Goal: Task Accomplishment & Management: Manage account settings

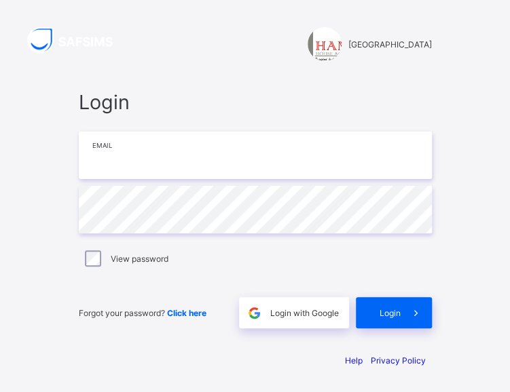
type input "**********"
click at [107, 261] on div "View password" at bounding box center [255, 258] width 346 height 16
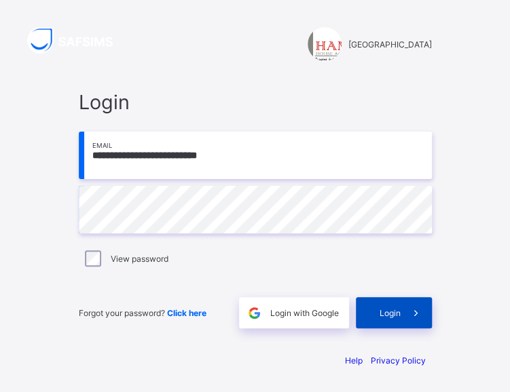
click at [400, 311] on span "Login" at bounding box center [389, 313] width 21 height 10
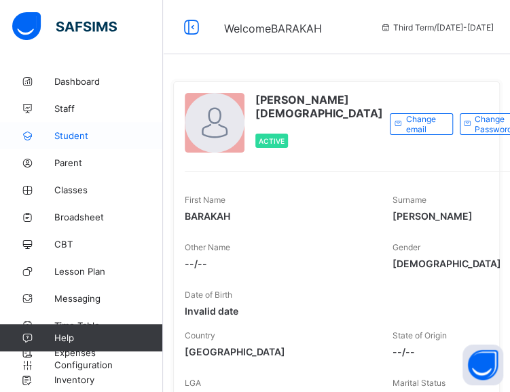
click at [92, 139] on span "Student" at bounding box center [108, 135] width 109 height 11
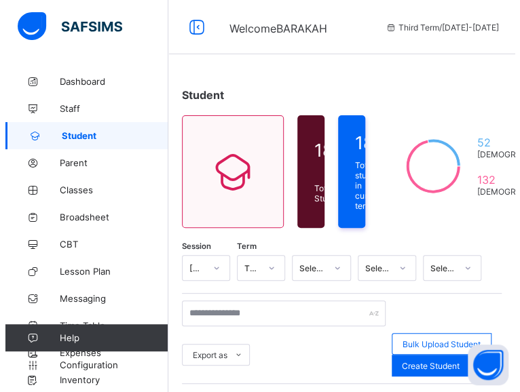
scroll to position [50, 0]
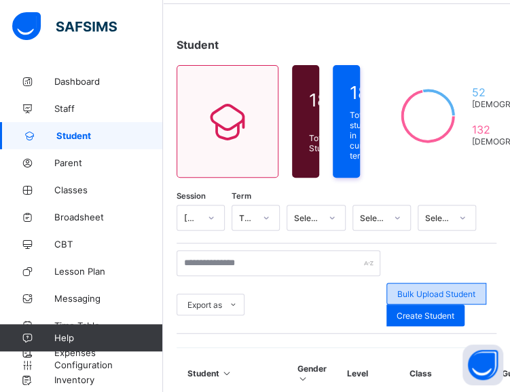
click at [408, 289] on span "Bulk Upload Student" at bounding box center [436, 294] width 78 height 10
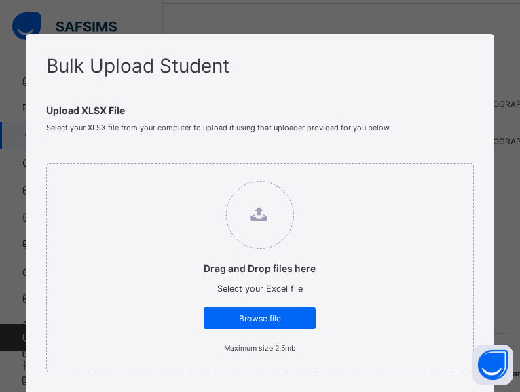
click at [233, 3] on div "Bulk Upload Student Upload XLSX File Select your XLSX file from your computer t…" at bounding box center [260, 196] width 520 height 392
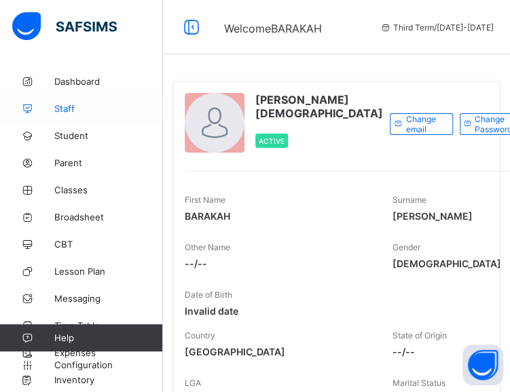
click at [79, 113] on span "Staff" at bounding box center [108, 108] width 109 height 11
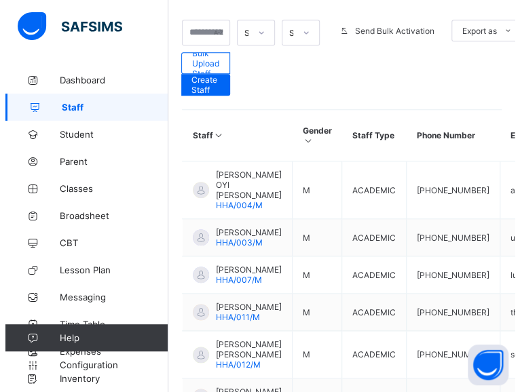
scroll to position [297, 0]
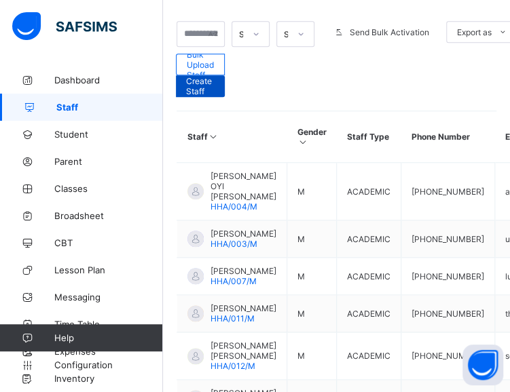
click at [194, 79] on span "Create Staff" at bounding box center [200, 86] width 29 height 20
select select "**"
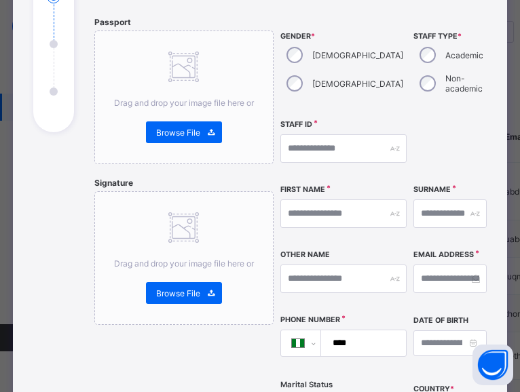
scroll to position [191, 0]
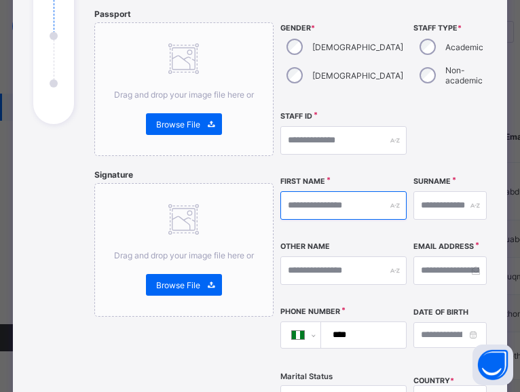
click at [326, 203] on input "text" at bounding box center [343, 205] width 126 height 29
drag, startPoint x: 353, startPoint y: 208, endPoint x: 318, endPoint y: 207, distance: 34.6
click at [318, 207] on input "**********" at bounding box center [343, 205] width 126 height 29
type input "*****"
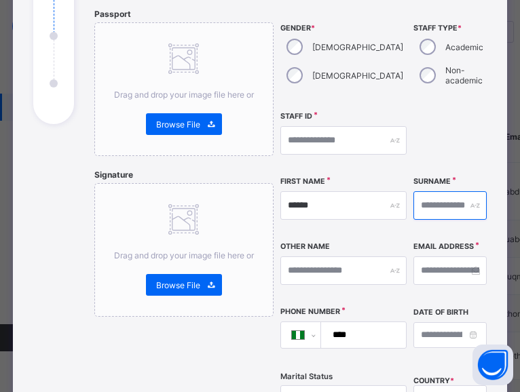
click at [413, 206] on input "text" at bounding box center [449, 205] width 73 height 29
paste input "*******"
type input "*******"
click at [373, 337] on input "****" at bounding box center [360, 335] width 73 height 26
drag, startPoint x: 368, startPoint y: 334, endPoint x: 325, endPoint y: 332, distance: 43.5
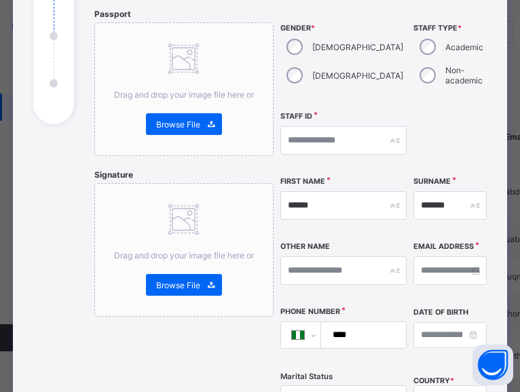
click at [325, 332] on div "**********" at bounding box center [343, 335] width 126 height 27
paste input "**********"
type input "**********"
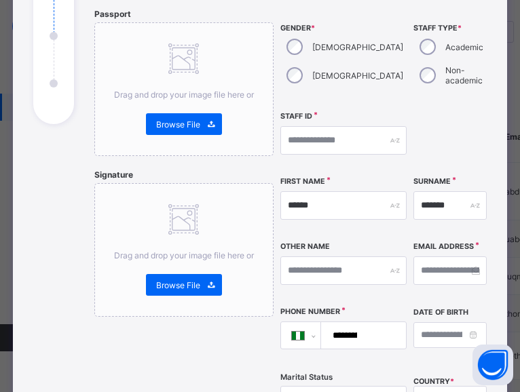
drag, startPoint x: 511, startPoint y: 195, endPoint x: 507, endPoint y: 218, distance: 23.4
click at [507, 218] on div "**********" at bounding box center [260, 196] width 520 height 392
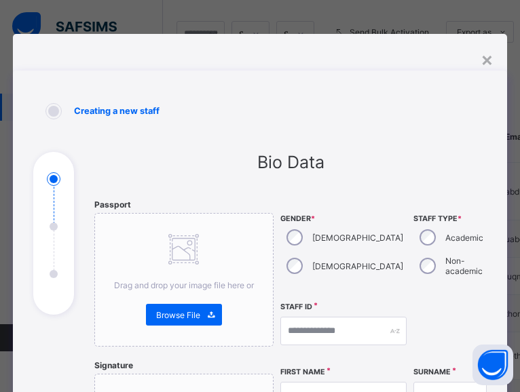
click at [485, 62] on div "×" at bounding box center [486, 59] width 13 height 23
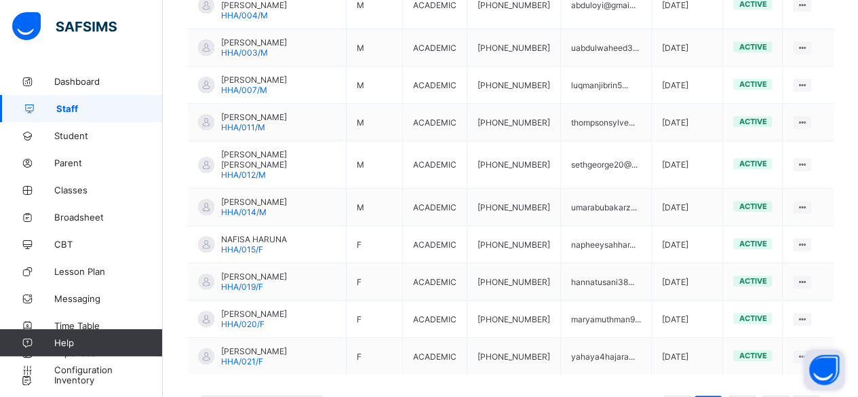
drag, startPoint x: 847, startPoint y: 323, endPoint x: 843, endPoint y: 354, distance: 30.8
click at [509, 354] on body "Welcome BARAKAH Third Term / [DATE]-[DATE] [PERSON_NAME] [PERSON_NAME][EMAIL_AD…" at bounding box center [429, 21] width 858 height 869
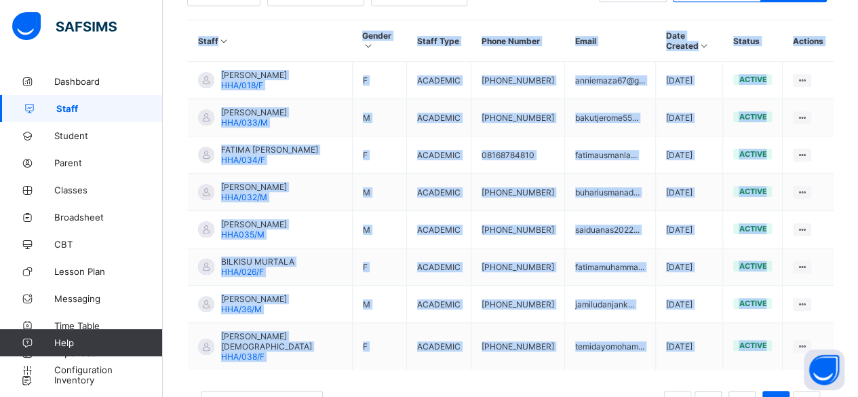
scroll to position [342, 0]
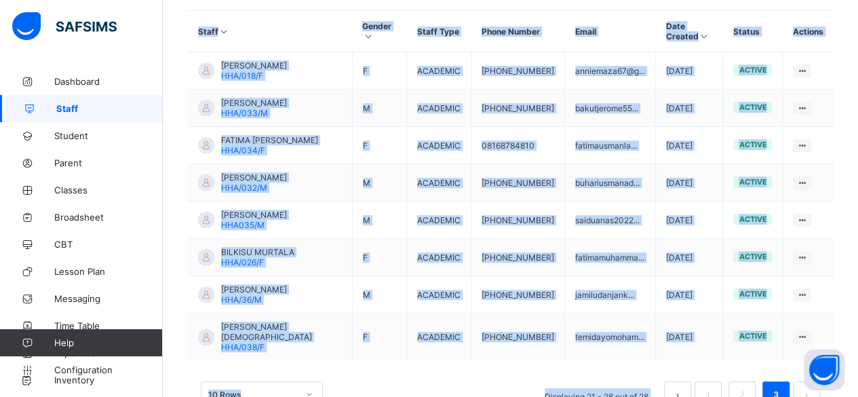
click at [374, 381] on div "10 Rows Displaying 21 - 28 out of 28 1 2 3" at bounding box center [511, 394] width 620 height 27
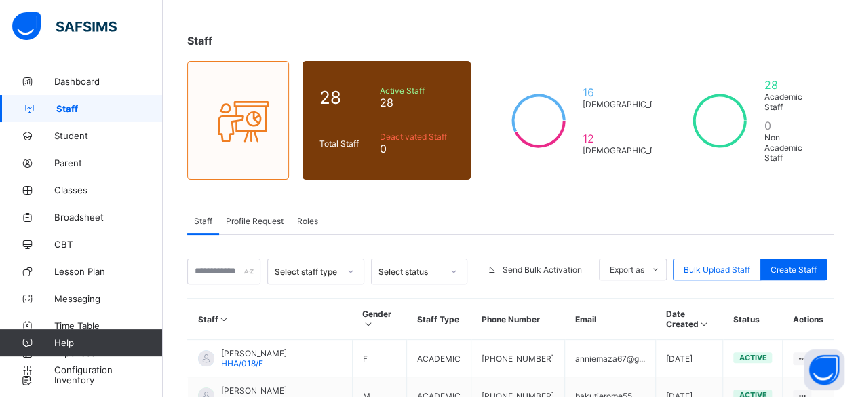
scroll to position [31, 0]
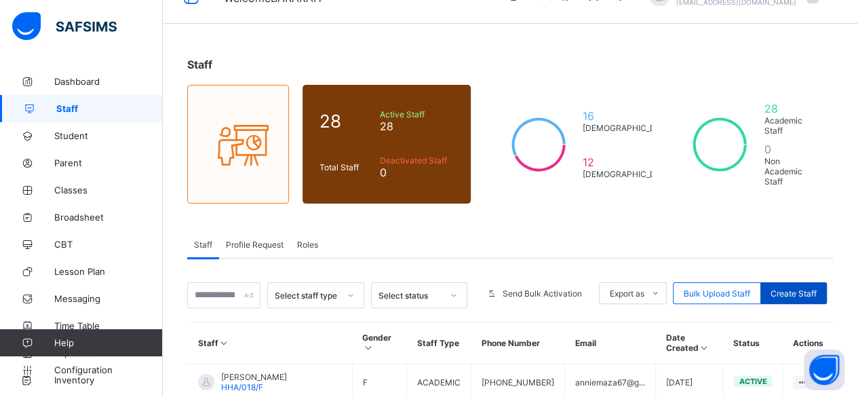
click at [509, 288] on span "Create Staff" at bounding box center [794, 293] width 46 height 10
select select "**"
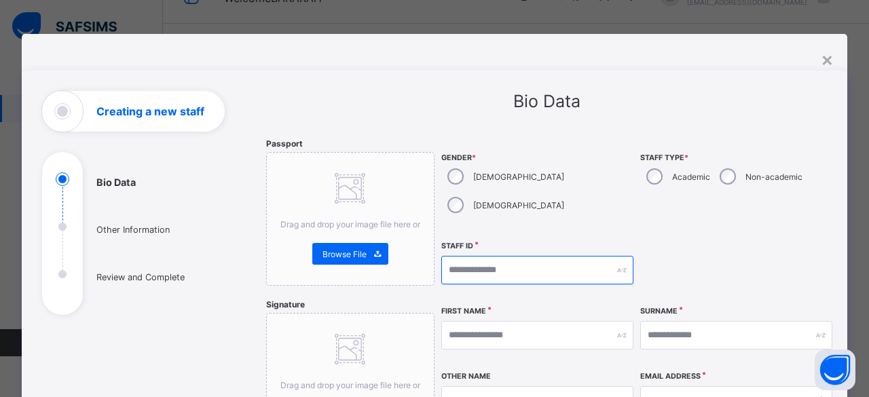
click at [470, 256] on input "text" at bounding box center [537, 270] width 192 height 29
click at [468, 256] on input "text" at bounding box center [537, 270] width 192 height 29
click at [509, 256] on input "text" at bounding box center [537, 270] width 192 height 29
type input "*"
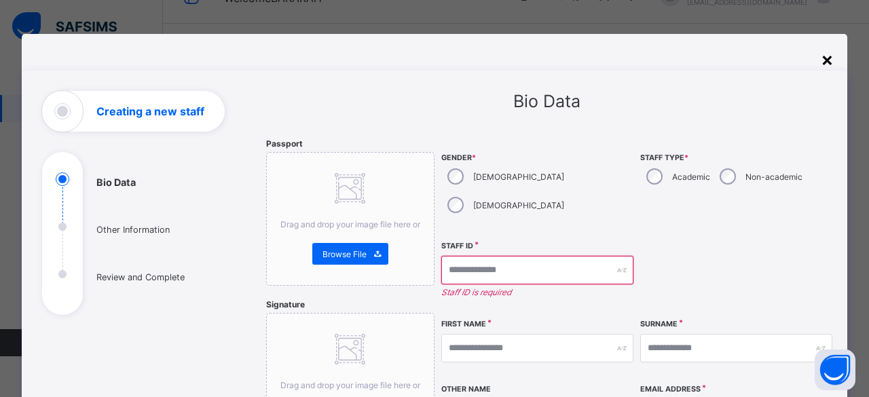
click at [509, 58] on div "×" at bounding box center [826, 59] width 13 height 23
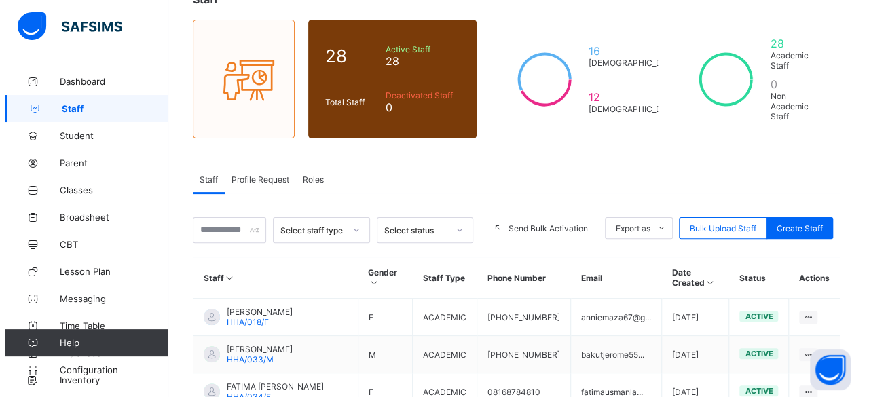
scroll to position [88, 0]
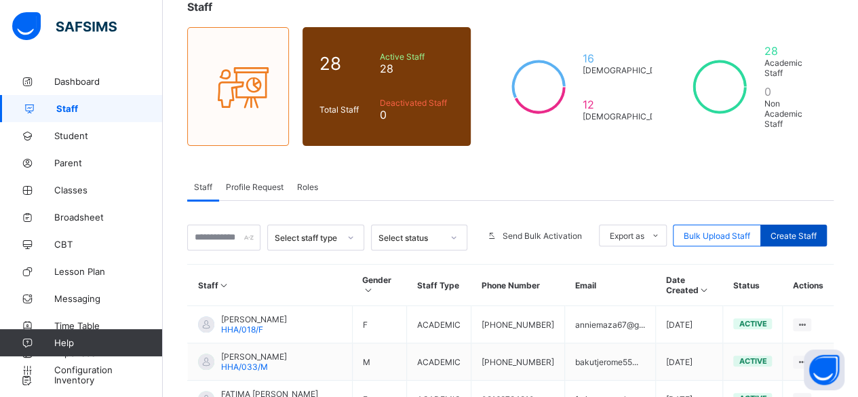
click at [509, 231] on span "Create Staff" at bounding box center [794, 236] width 46 height 10
select select "**"
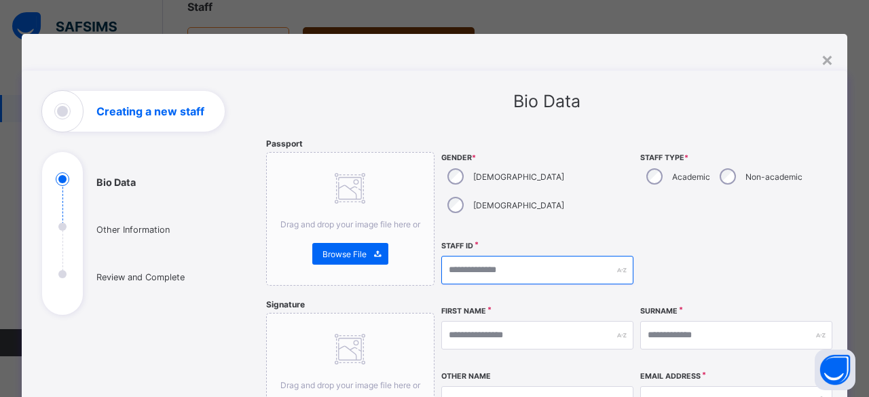
click at [501, 256] on input "text" at bounding box center [537, 270] width 192 height 29
type input "*"
type input "*********"
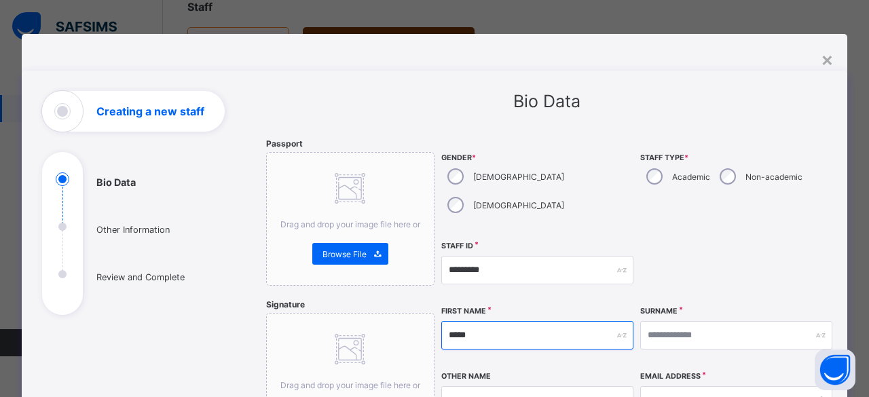
type input "*****"
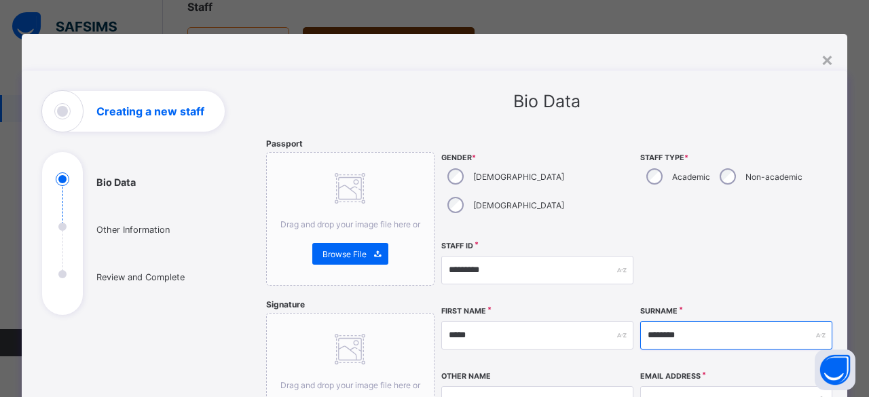
type input "********"
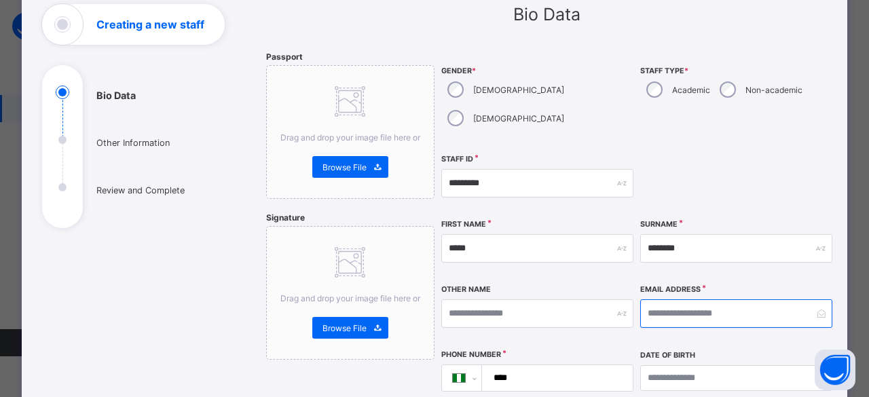
scroll to position [92, 0]
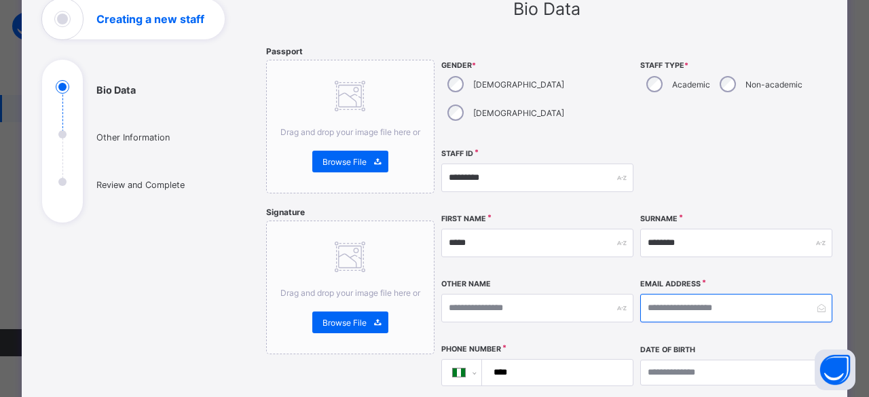
paste input "**********"
type input "**********"
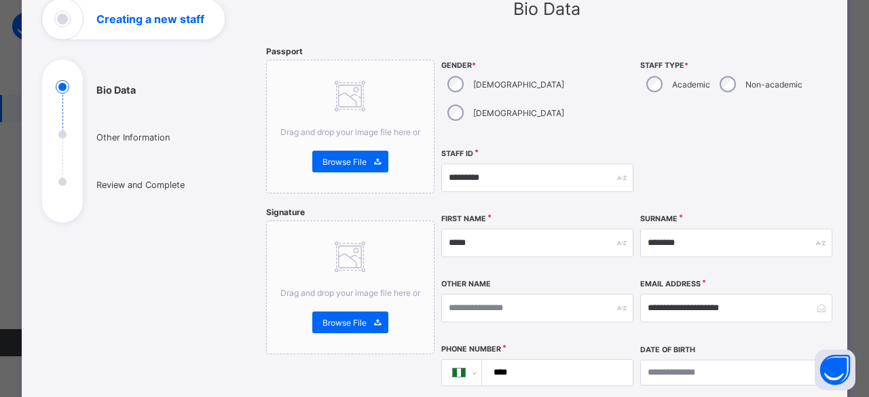
drag, startPoint x: 518, startPoint y: 347, endPoint x: 461, endPoint y: 339, distance: 57.6
click at [461, 359] on div "**********" at bounding box center [537, 372] width 192 height 27
paste input "**********"
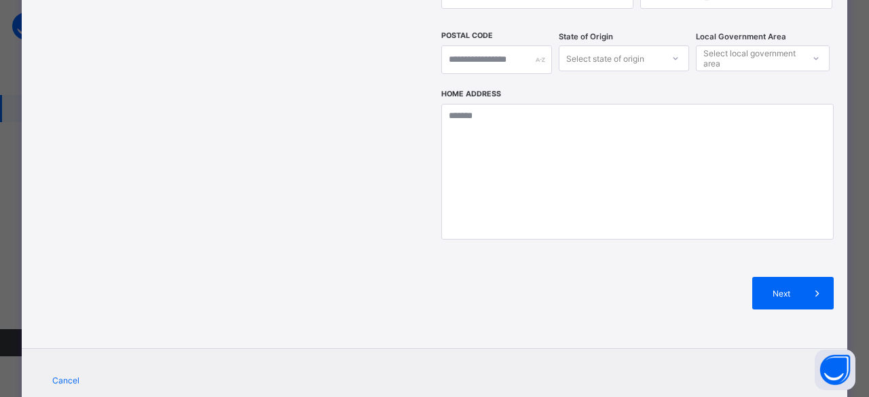
scroll to position [552, 0]
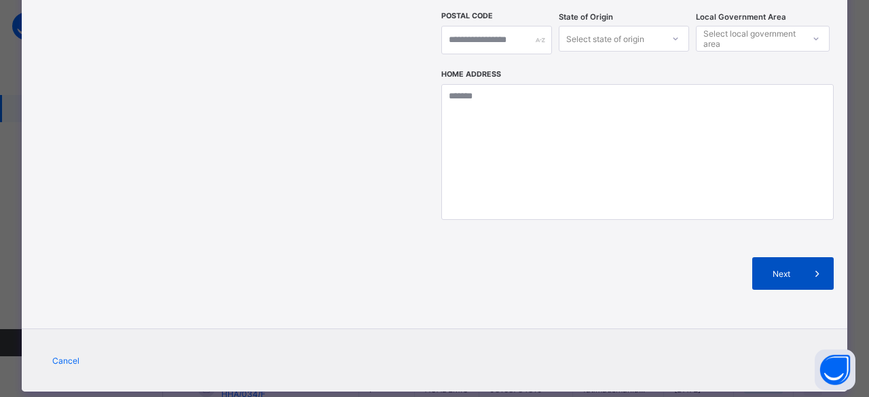
type input "**********"
click at [509, 257] on div "Next" at bounding box center [792, 273] width 81 height 33
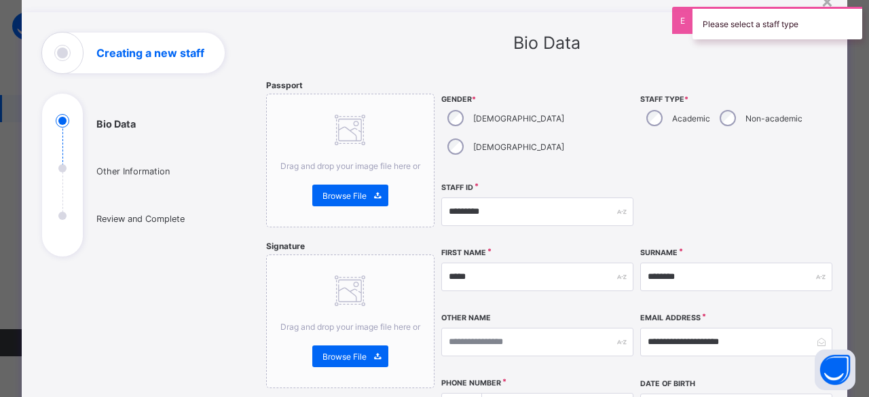
scroll to position [52, 0]
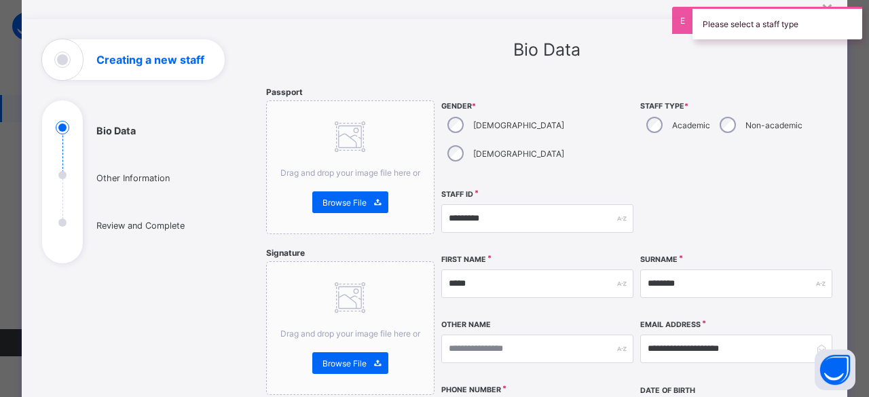
click at [509, 133] on div "Academic" at bounding box center [676, 125] width 73 height 29
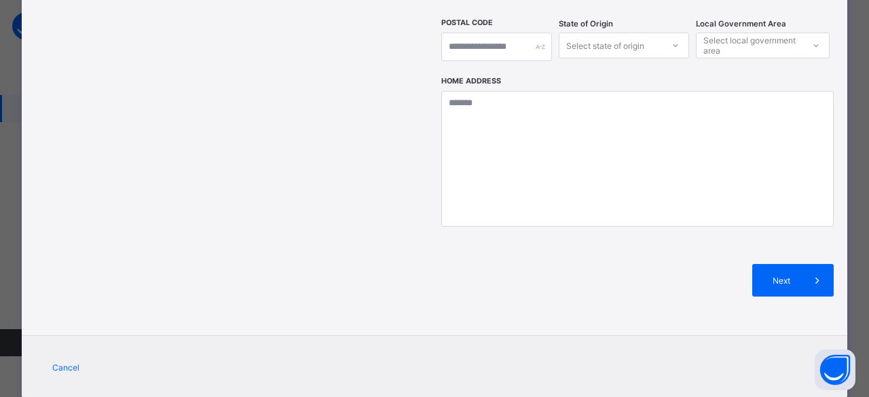
scroll to position [552, 0]
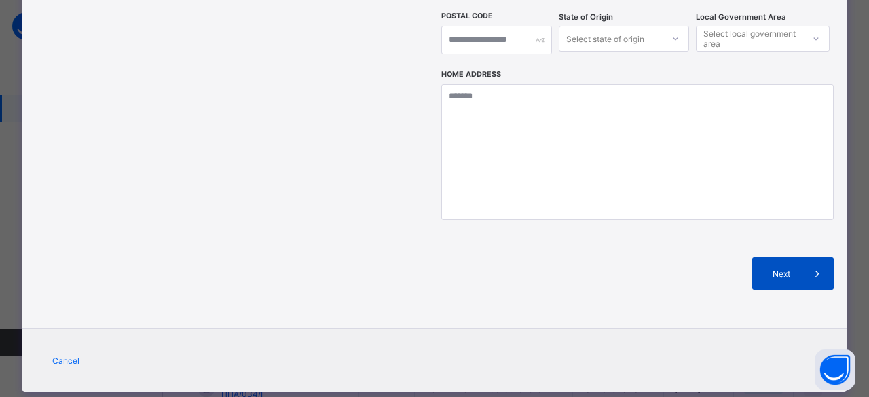
click at [509, 257] on div "Next" at bounding box center [792, 273] width 81 height 33
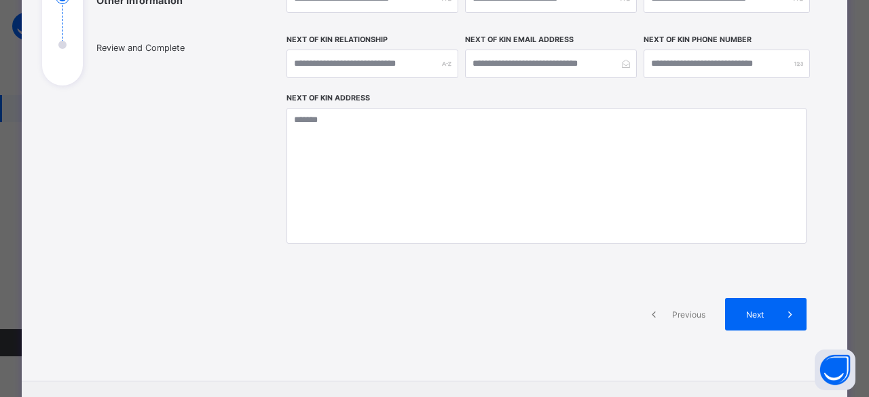
scroll to position [277, 0]
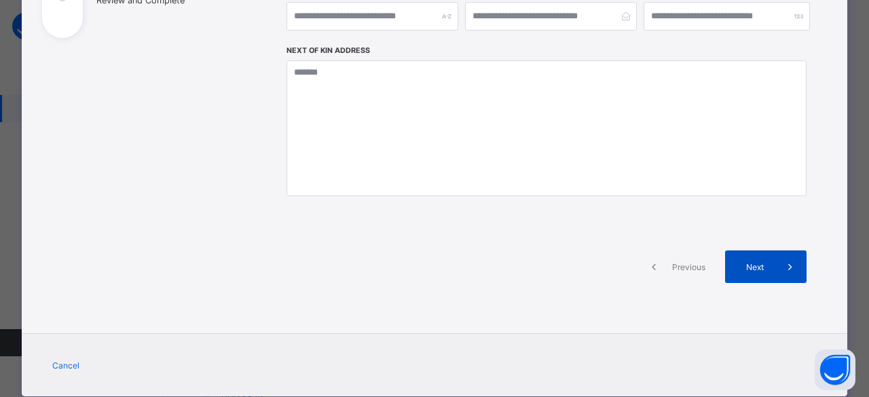
click at [509, 259] on div "Next" at bounding box center [765, 266] width 81 height 33
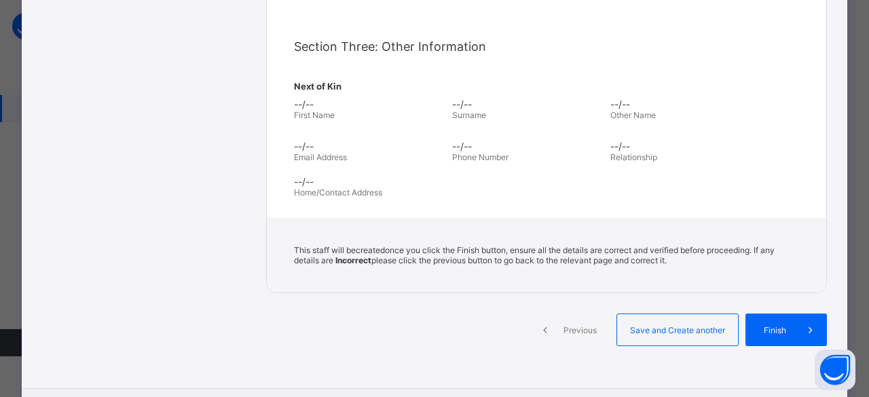
scroll to position [412, 0]
drag, startPoint x: 860, startPoint y: 253, endPoint x: 865, endPoint y: 227, distance: 26.4
click at [509, 227] on div "**********" at bounding box center [434, 198] width 869 height 397
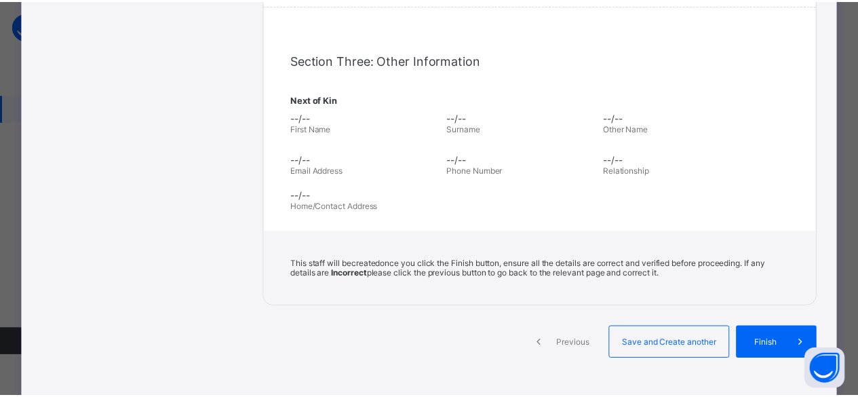
scroll to position [399, 0]
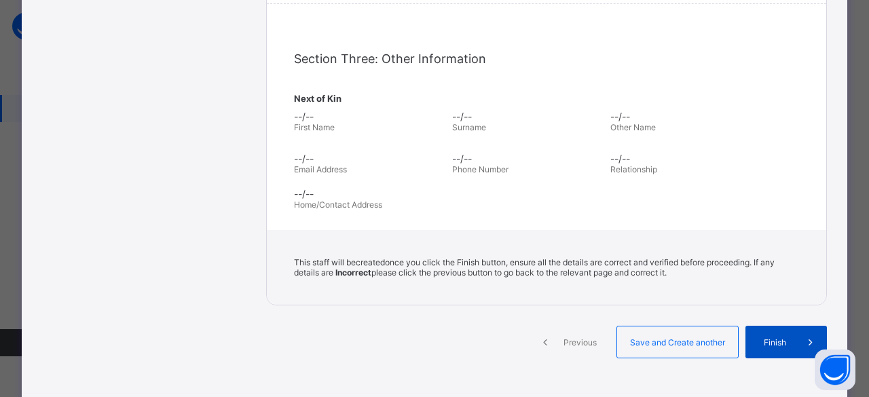
click at [509, 337] on span "Finish" at bounding box center [774, 342] width 39 height 10
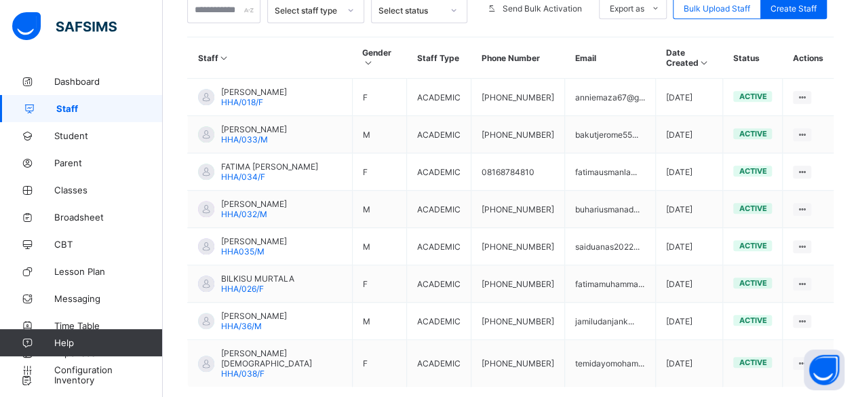
scroll to position [342, 0]
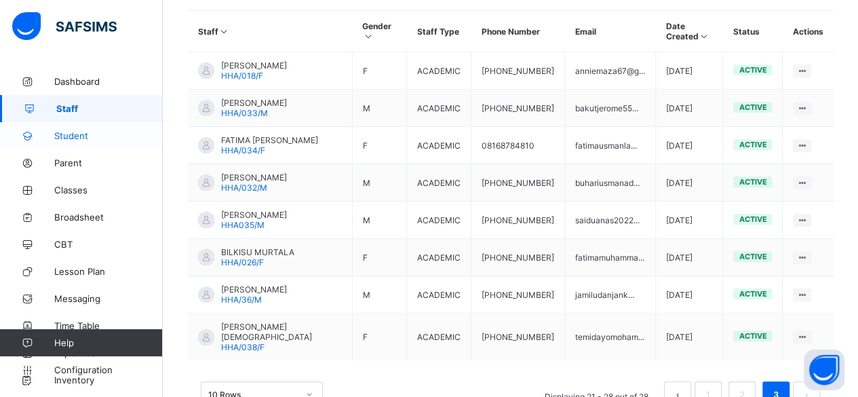
click at [63, 138] on span "Student" at bounding box center [108, 135] width 109 height 11
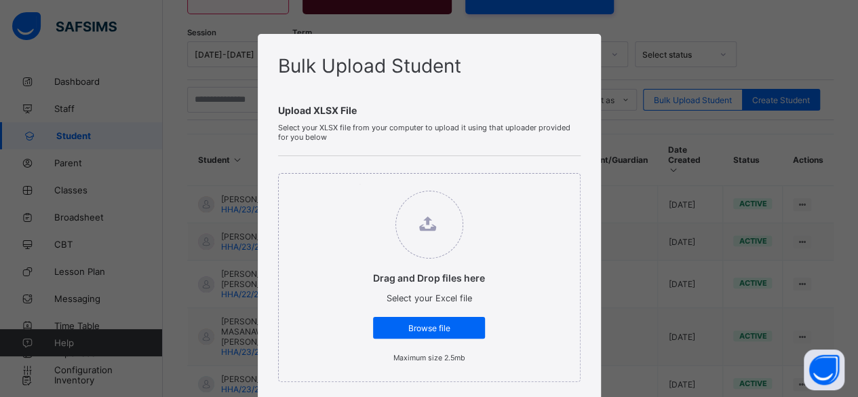
scroll to position [342, 0]
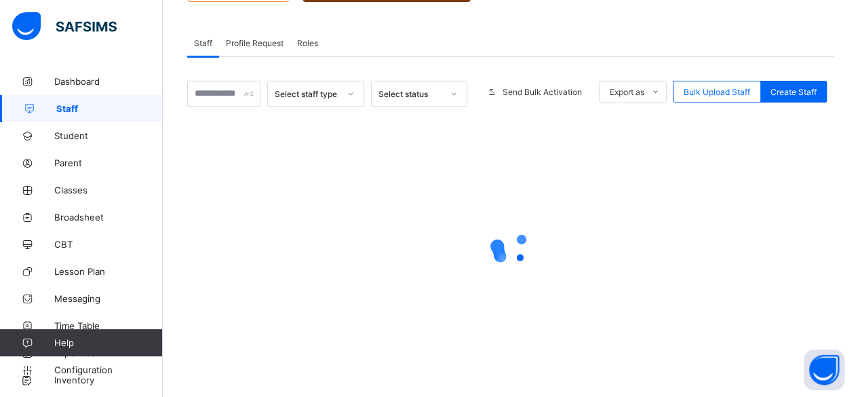
scroll to position [217, 0]
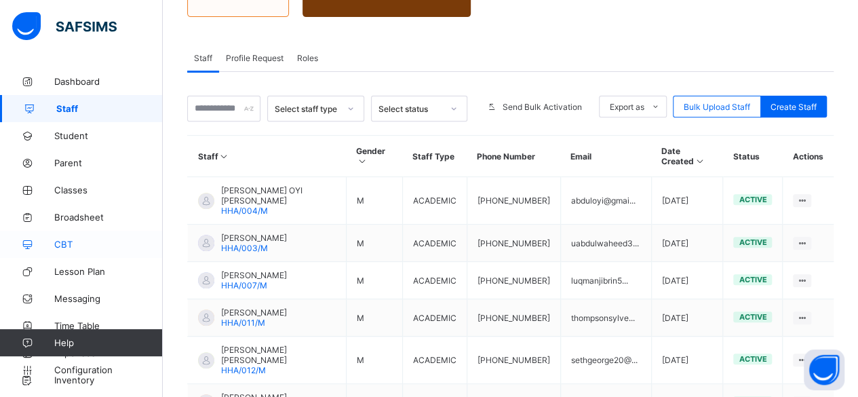
click at [62, 240] on span "CBT" at bounding box center [108, 244] width 109 height 11
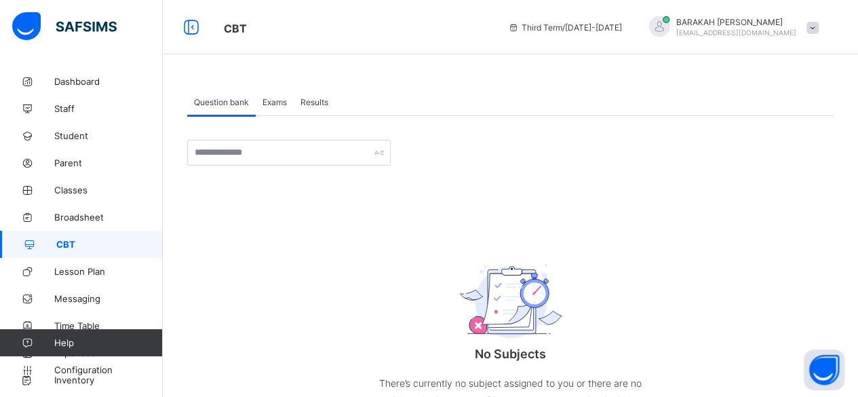
click at [270, 104] on span "Exams" at bounding box center [275, 102] width 24 height 10
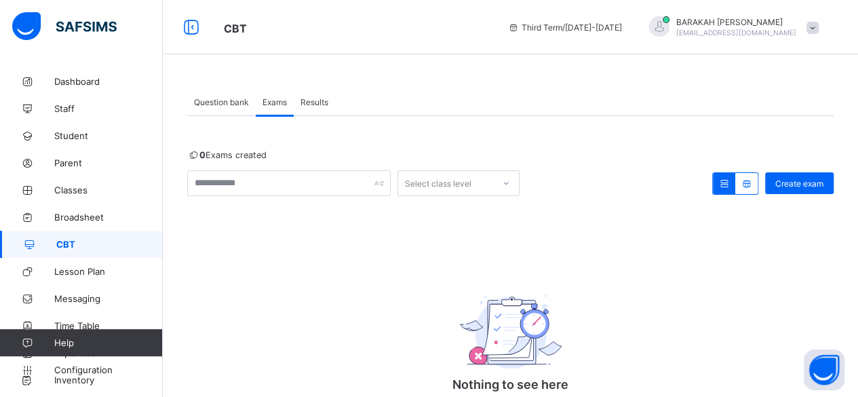
click at [309, 100] on span "Results" at bounding box center [315, 102] width 28 height 10
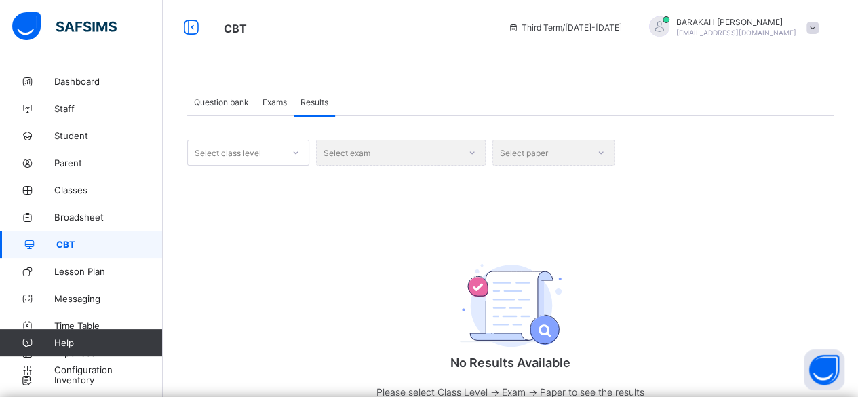
click at [224, 100] on span "Question bank" at bounding box center [221, 102] width 55 height 10
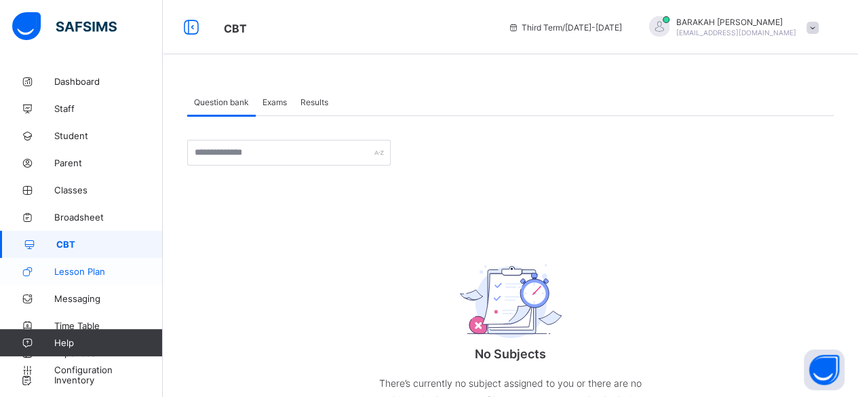
click at [119, 276] on span "Lesson Plan" at bounding box center [108, 271] width 109 height 11
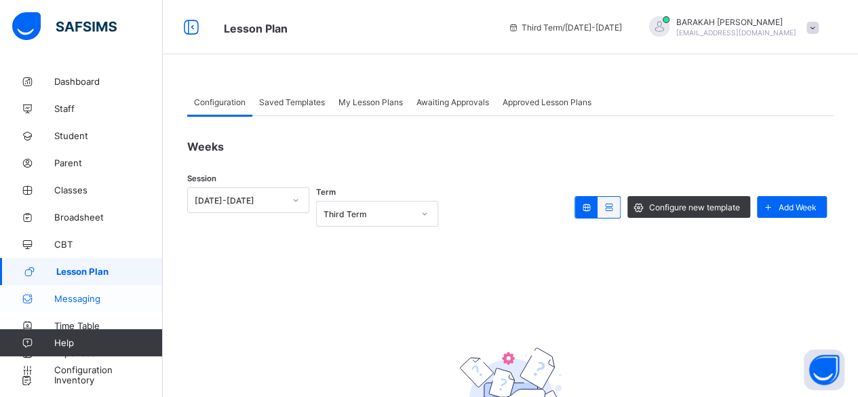
click at [88, 299] on span "Messaging" at bounding box center [108, 298] width 109 height 11
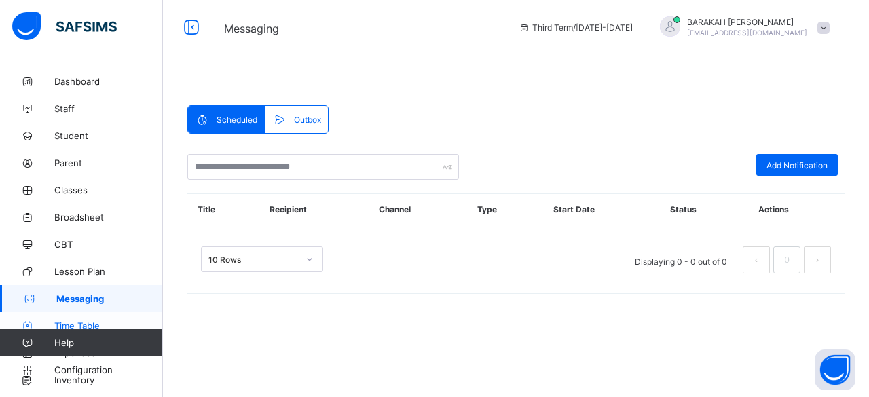
click at [83, 320] on link "Time Table" at bounding box center [81, 325] width 163 height 27
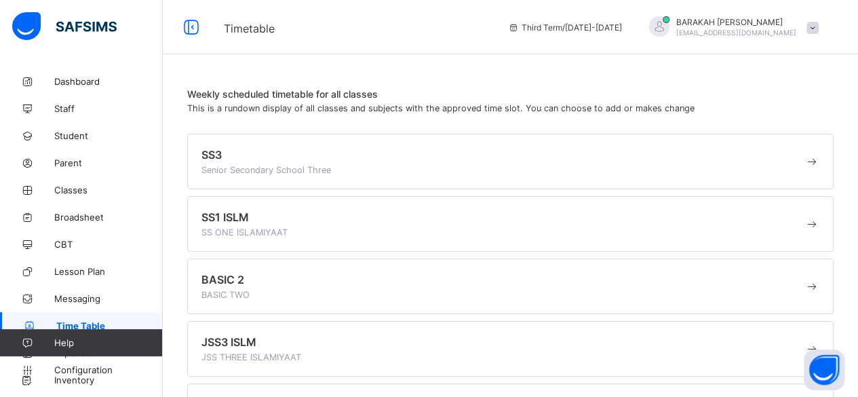
click at [288, 170] on span "Senior Secondary School Three" at bounding box center [267, 170] width 130 height 10
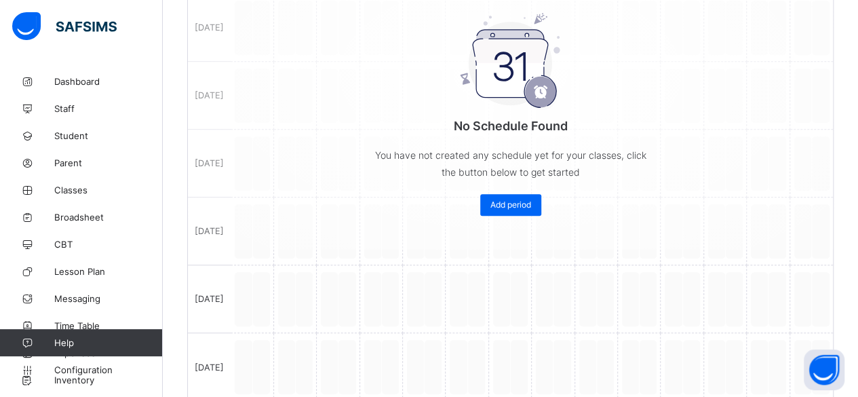
scroll to position [395, 0]
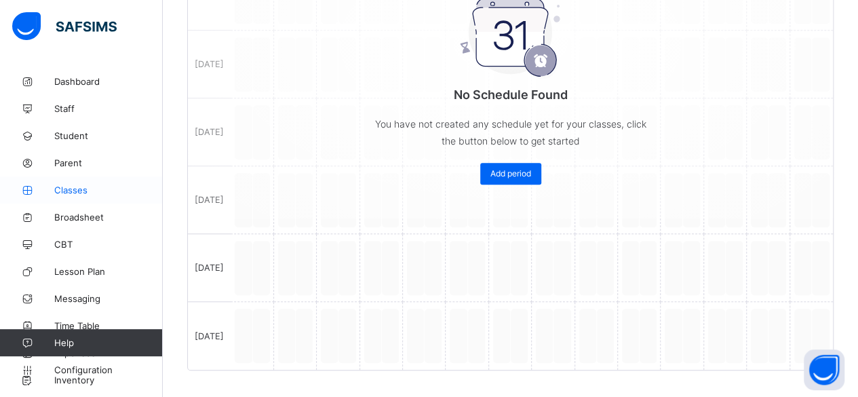
click at [132, 197] on link "Classes" at bounding box center [81, 189] width 163 height 27
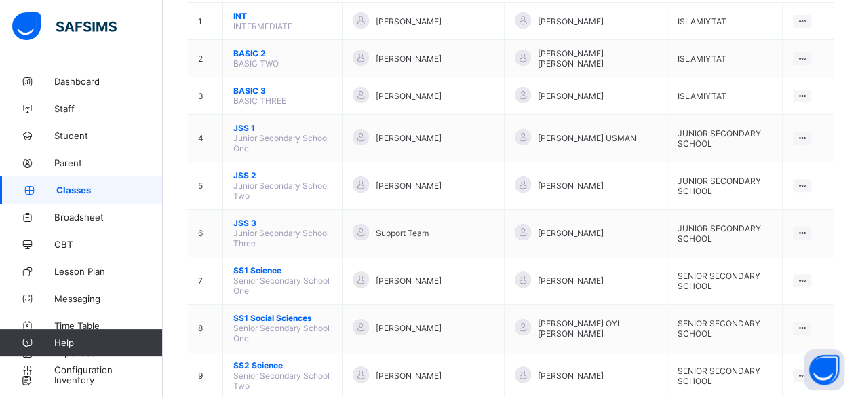
scroll to position [159, 0]
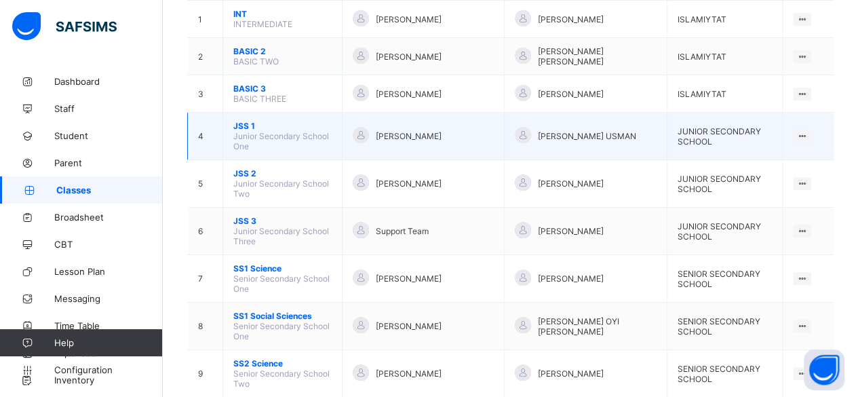
click at [238, 131] on span "Junior Secondary School One" at bounding box center [281, 141] width 96 height 20
click at [247, 121] on span "JSS 1" at bounding box center [282, 126] width 98 height 10
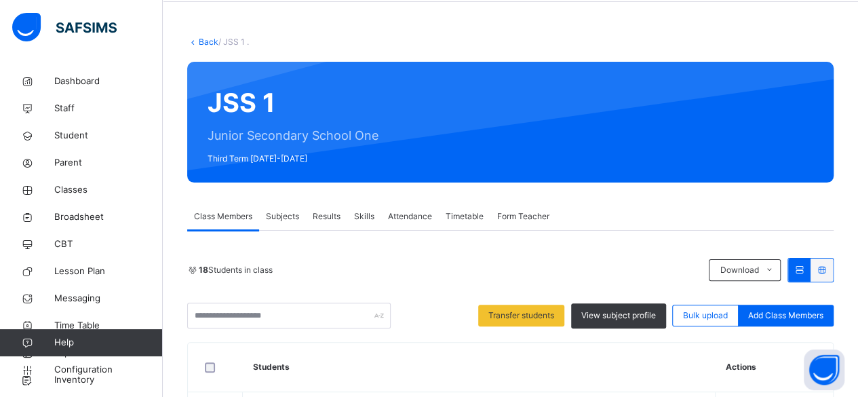
scroll to position [41, 0]
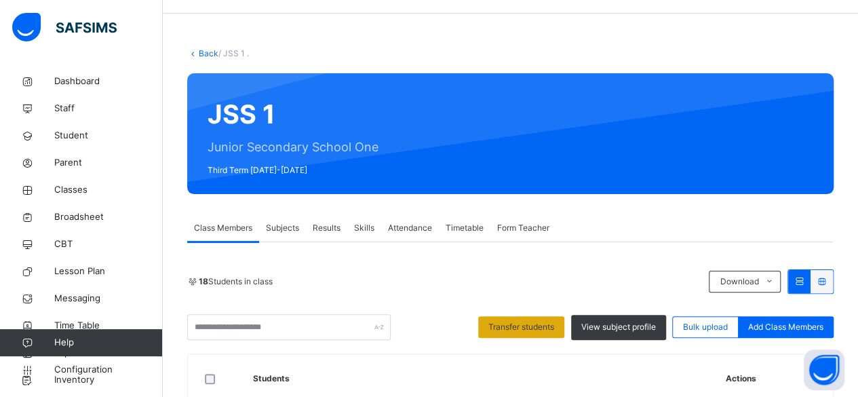
click at [509, 325] on span "Transfer students" at bounding box center [522, 327] width 66 height 12
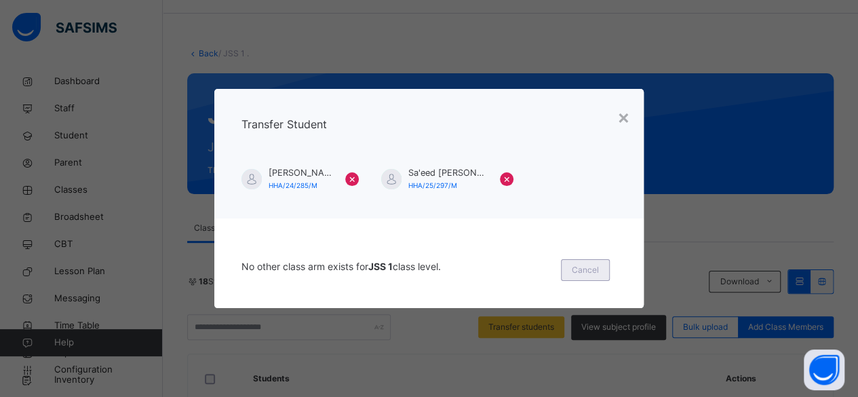
click at [509, 268] on span "Cancel" at bounding box center [585, 270] width 27 height 12
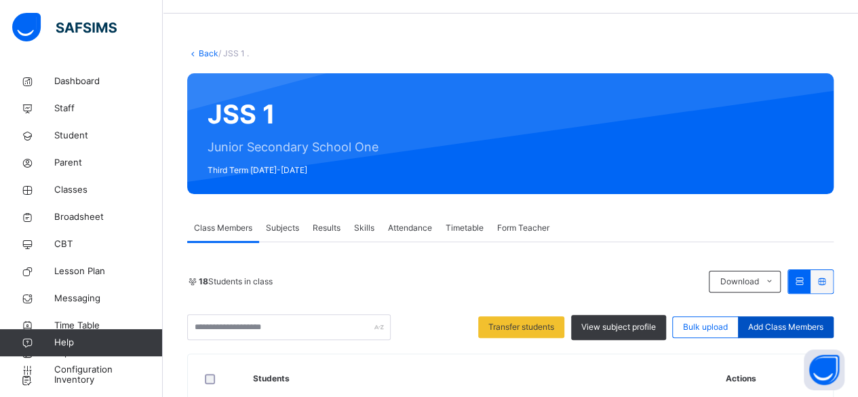
click at [509, 323] on span "Add Class Members" at bounding box center [785, 327] width 75 height 12
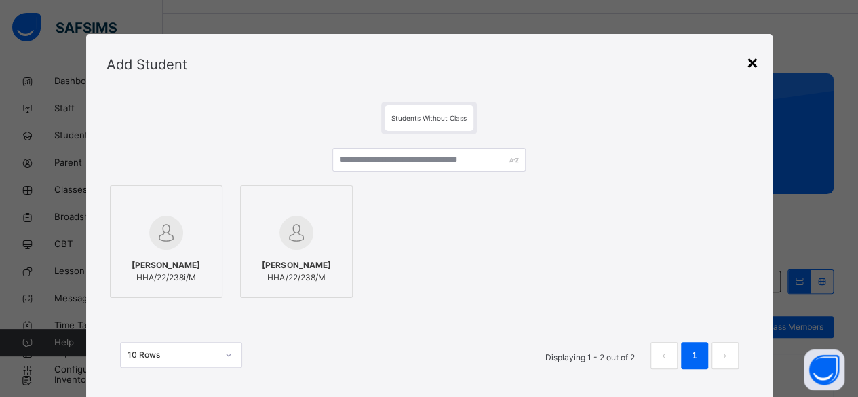
click at [509, 63] on div "×" at bounding box center [752, 62] width 13 height 29
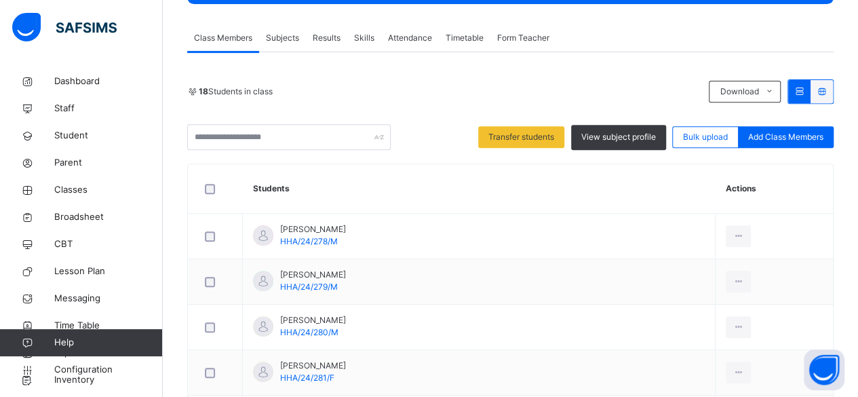
scroll to position [0, 0]
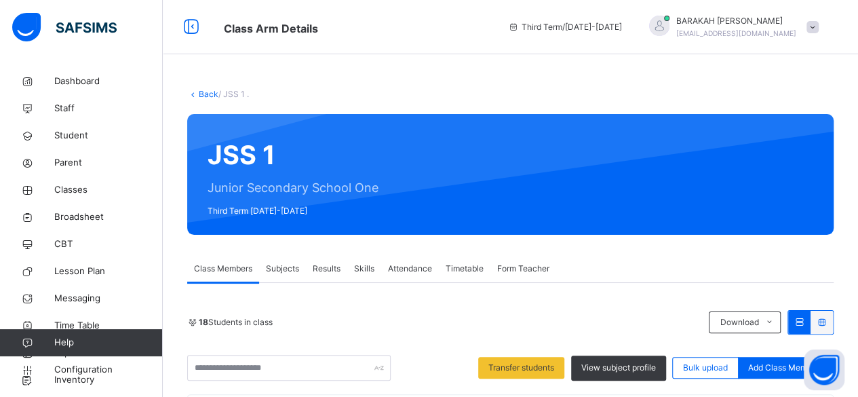
click at [276, 273] on span "Subjects" at bounding box center [282, 269] width 33 height 12
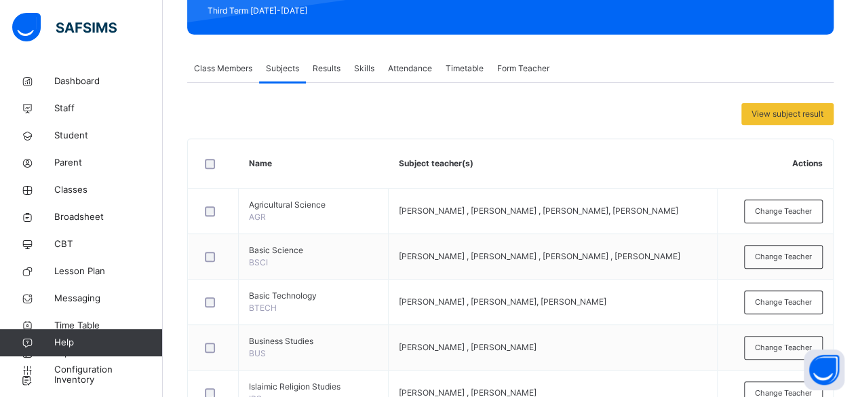
scroll to position [204, 0]
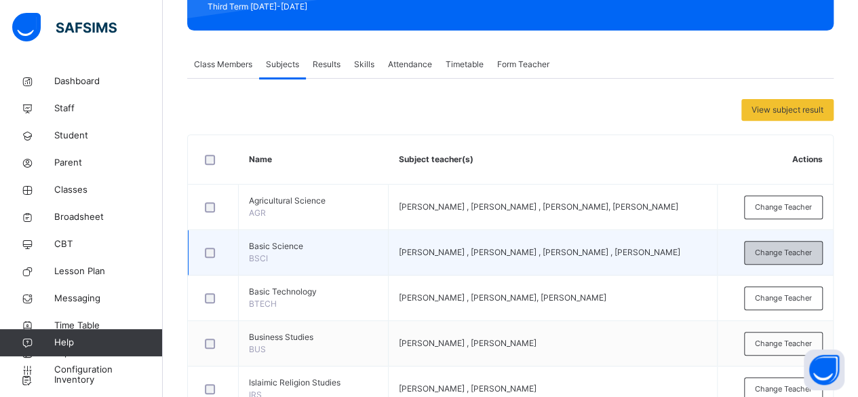
click at [509, 248] on span "Change Teacher" at bounding box center [783, 253] width 57 height 12
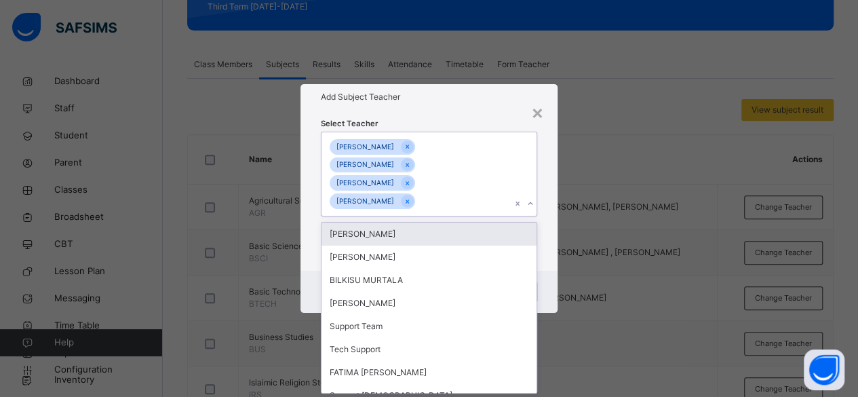
click at [509, 206] on icon at bounding box center [531, 204] width 8 height 14
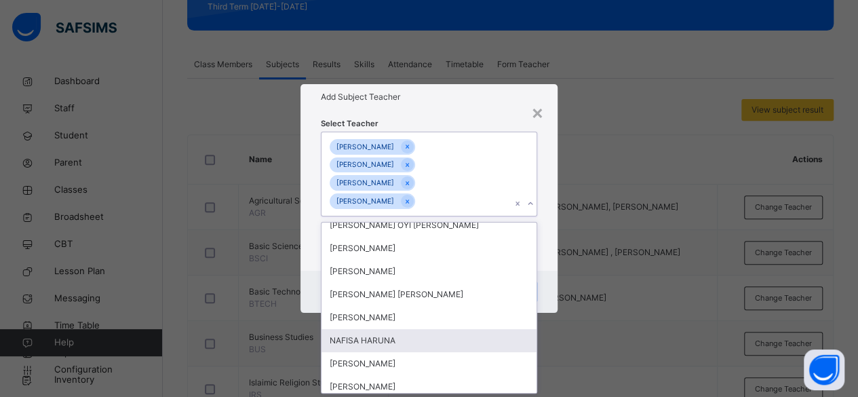
click at [388, 341] on div "NAFISA HARUNA" at bounding box center [430, 340] width 216 height 23
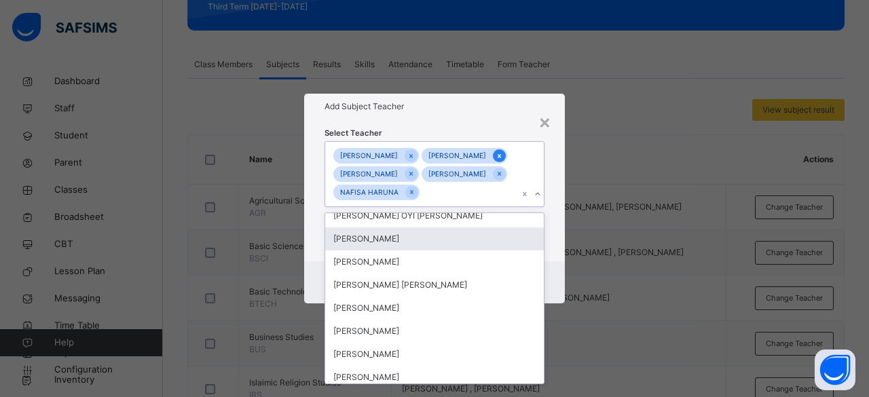
click at [497, 157] on icon at bounding box center [498, 156] width 3 height 4
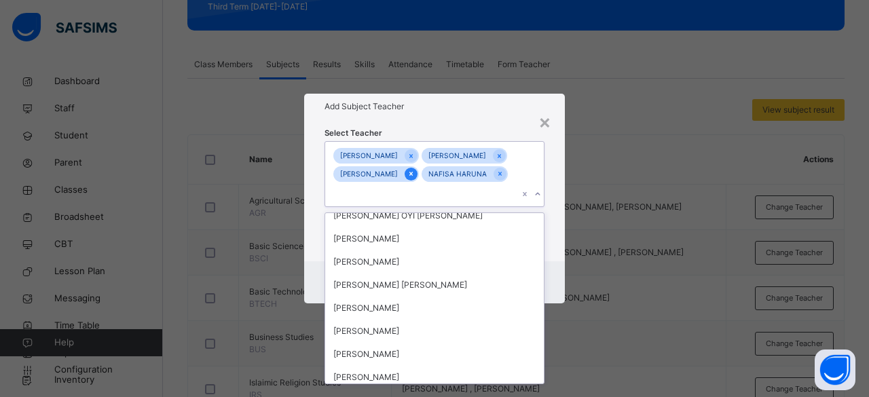
click at [415, 178] on icon at bounding box center [410, 174] width 7 height 10
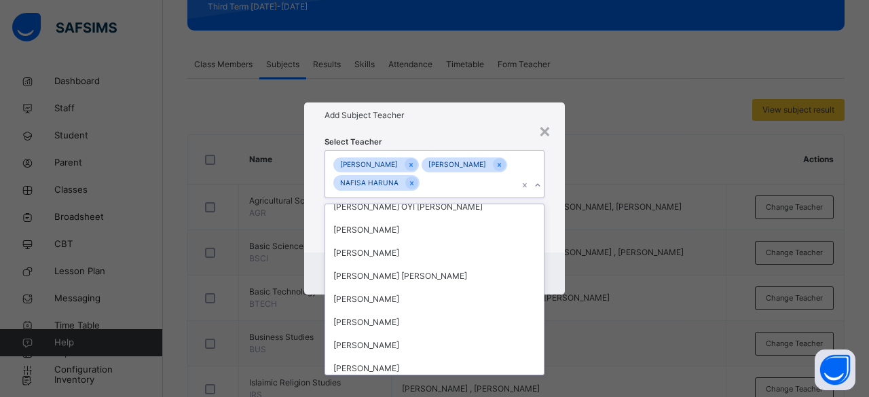
click at [509, 235] on div "Select Teacher option [PERSON_NAME] , deselected. option BUHARI USMAN focused, …" at bounding box center [434, 190] width 261 height 124
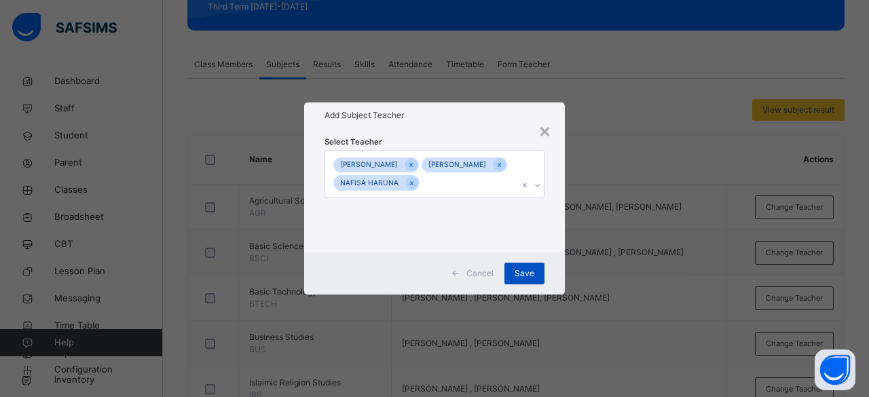
click at [509, 280] on span "Save" at bounding box center [524, 273] width 20 height 12
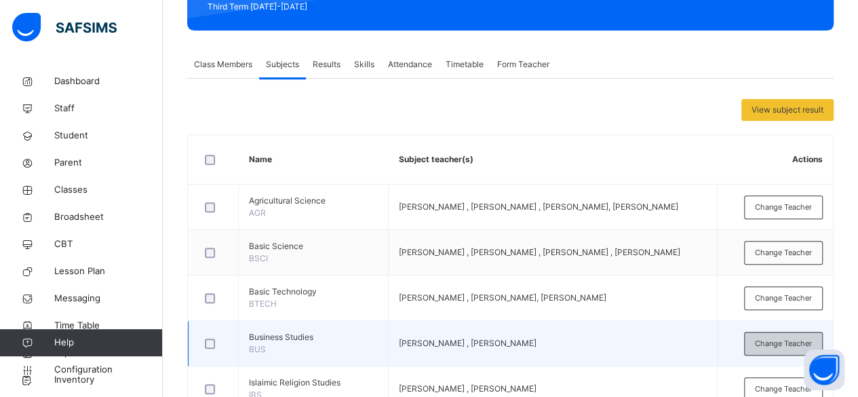
click at [509, 343] on span "Change Teacher" at bounding box center [783, 344] width 57 height 12
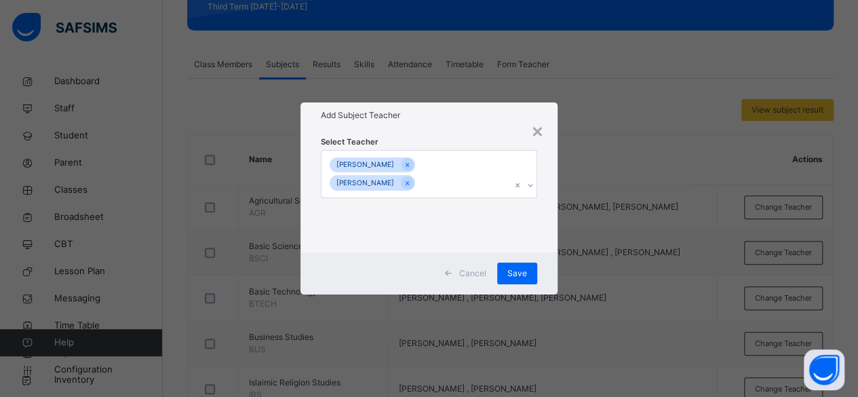
click at [509, 187] on icon at bounding box center [531, 185] width 8 height 14
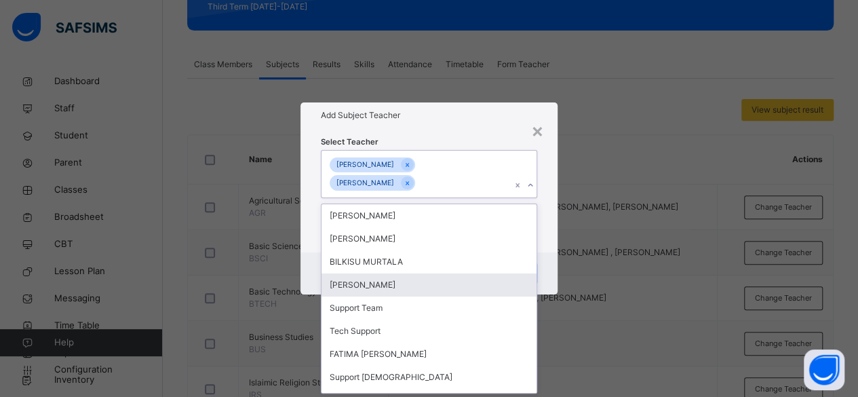
click at [437, 283] on div "[PERSON_NAME]" at bounding box center [430, 284] width 216 height 23
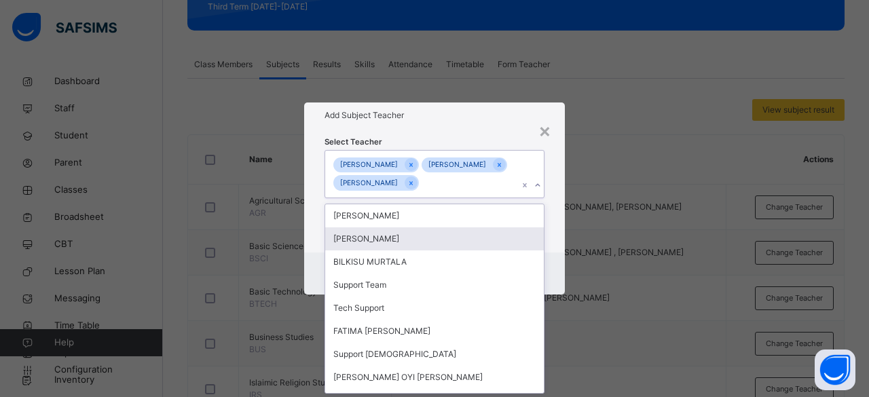
click at [509, 238] on div "Select Teacher option [PERSON_NAME], selected. option [PERSON_NAME] focused, 2 …" at bounding box center [434, 190] width 261 height 124
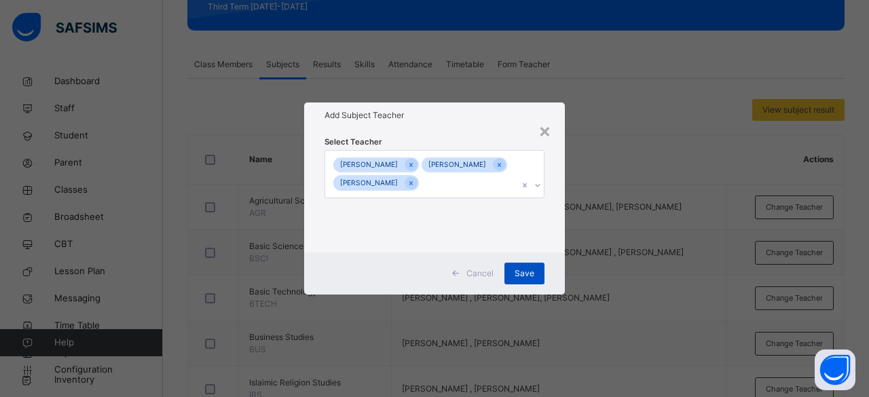
click at [509, 279] on span "Save" at bounding box center [524, 273] width 20 height 12
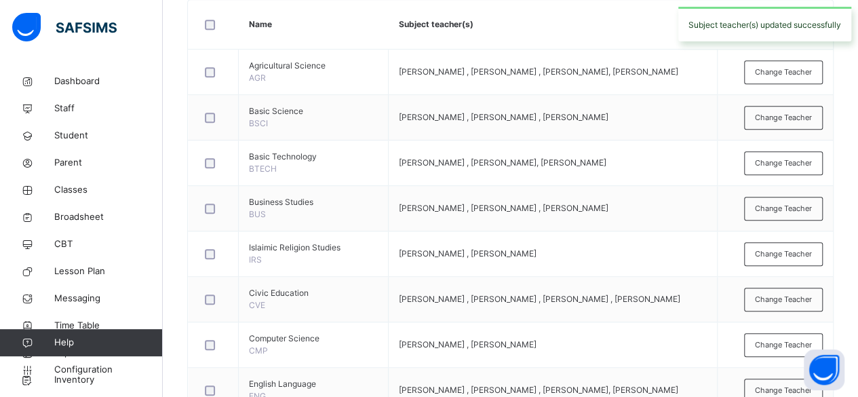
scroll to position [343, 0]
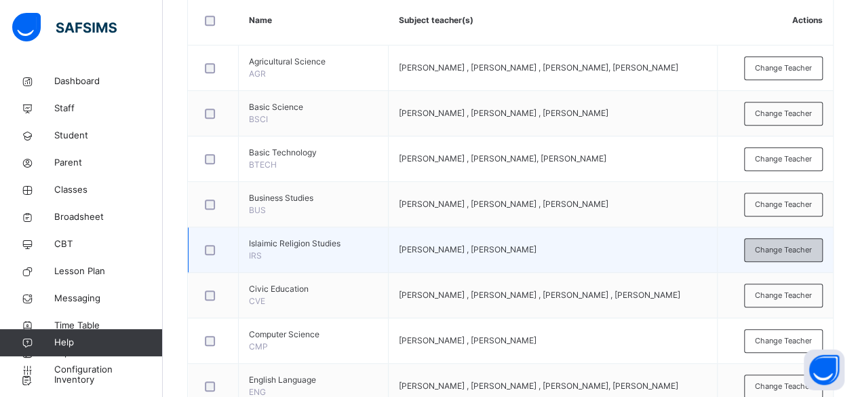
click at [509, 252] on span "Change Teacher" at bounding box center [783, 250] width 57 height 12
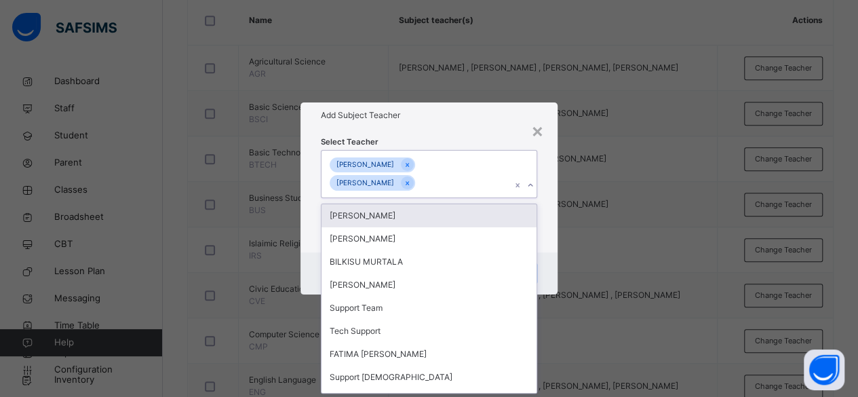
click at [509, 183] on div at bounding box center [530, 185] width 13 height 22
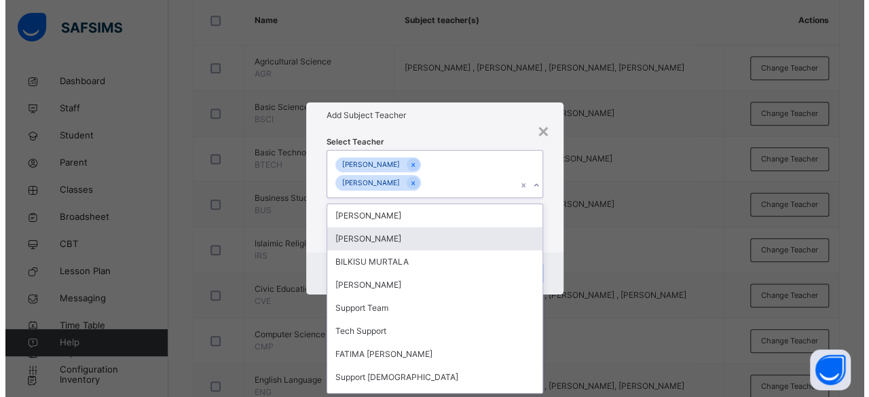
scroll to position [29, 0]
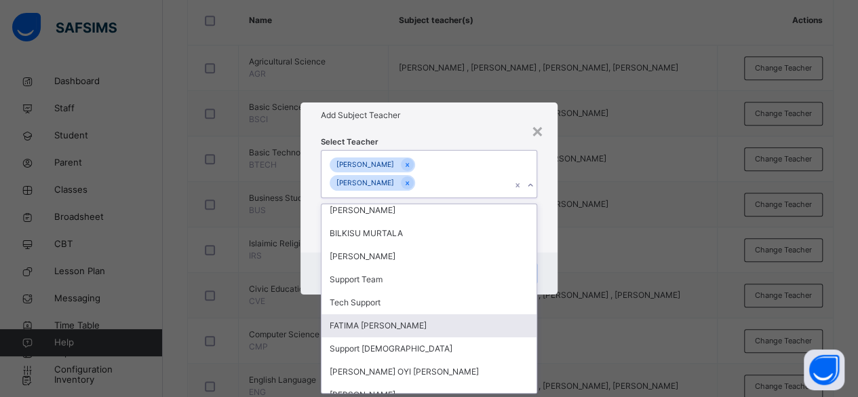
click at [422, 324] on div "FATIMA [PERSON_NAME]" at bounding box center [430, 325] width 216 height 23
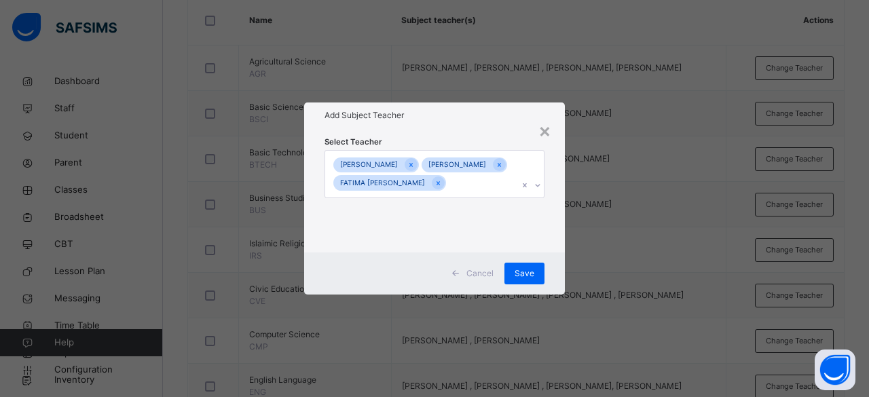
click at [509, 272] on div "Cancel Save" at bounding box center [434, 273] width 261 height 42
click at [509, 280] on span "Save" at bounding box center [524, 273] width 20 height 12
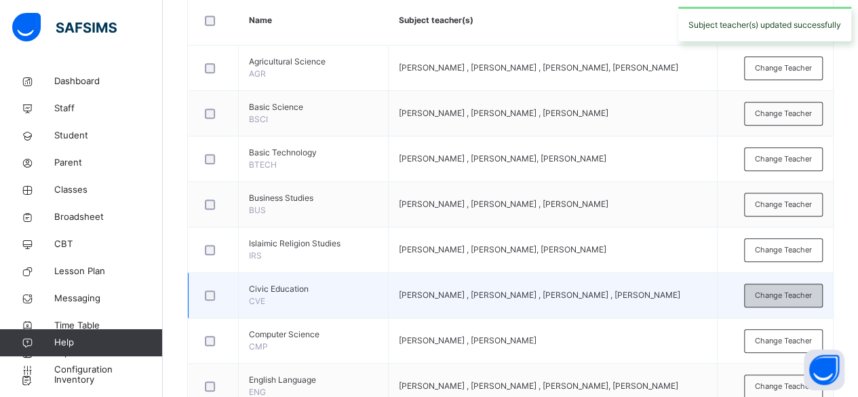
click at [509, 290] on span "Change Teacher" at bounding box center [783, 296] width 57 height 12
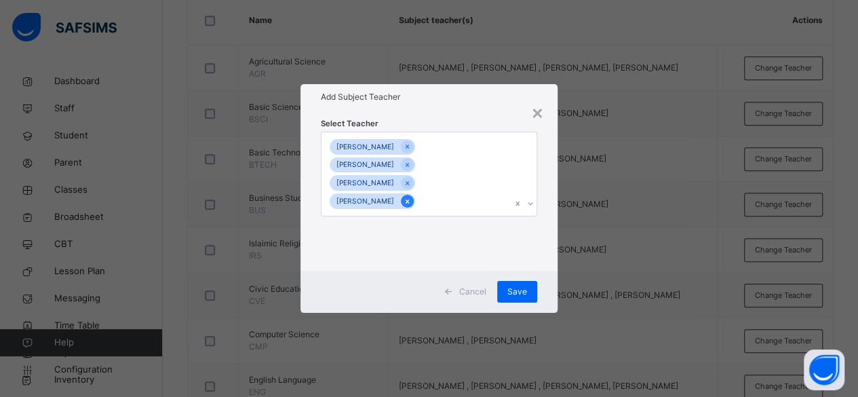
click at [409, 202] on icon at bounding box center [407, 202] width 3 height 4
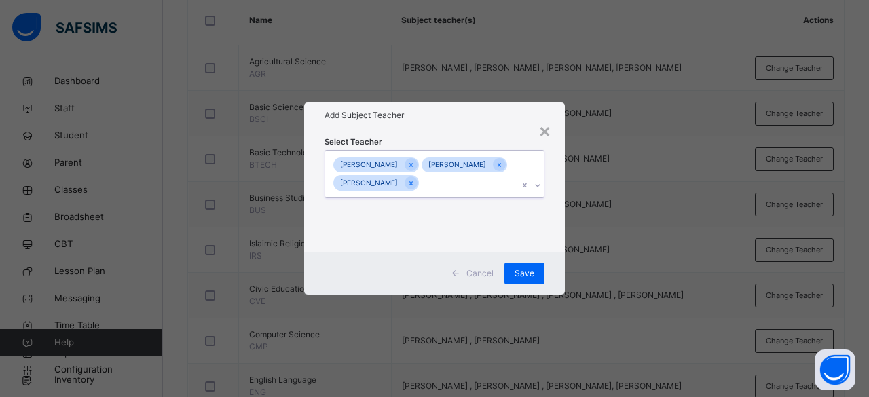
click at [509, 192] on icon at bounding box center [537, 185] width 8 height 14
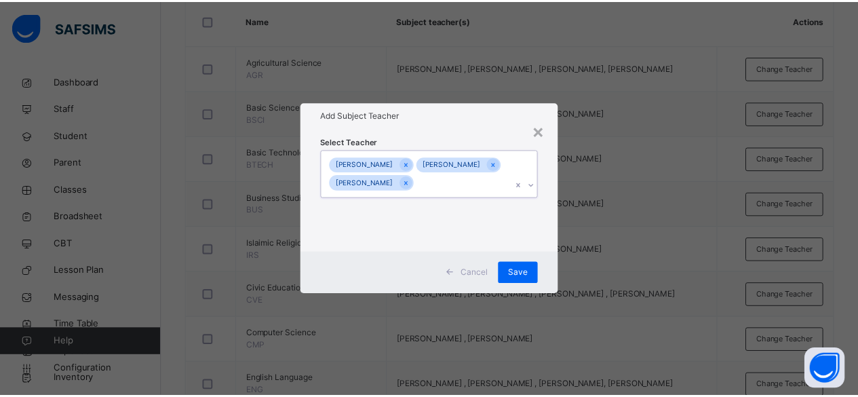
scroll to position [0, 0]
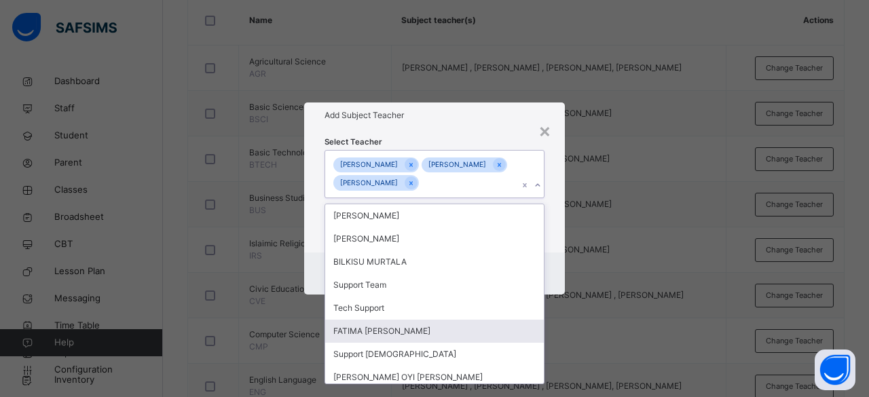
click at [489, 337] on div "FATIMA [PERSON_NAME]" at bounding box center [434, 331] width 219 height 23
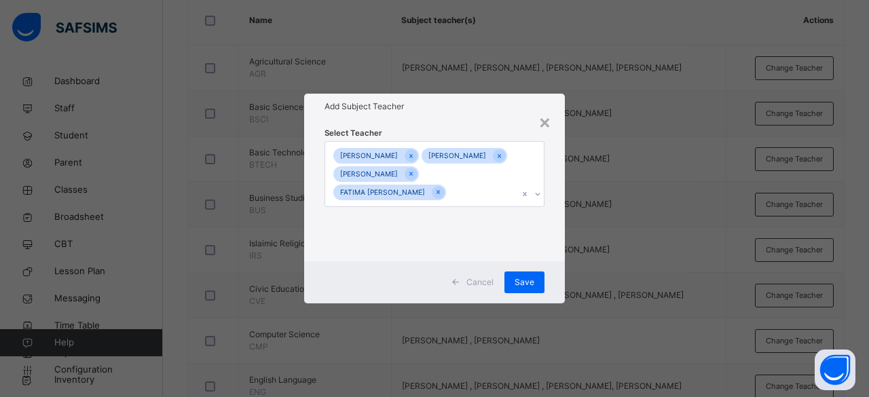
click at [509, 284] on div "× Add Subject Teacher Select Teacher [PERSON_NAME] JAMILU [PERSON_NAME] [PERSON…" at bounding box center [434, 198] width 869 height 397
click at [509, 287] on span "Save" at bounding box center [524, 282] width 20 height 12
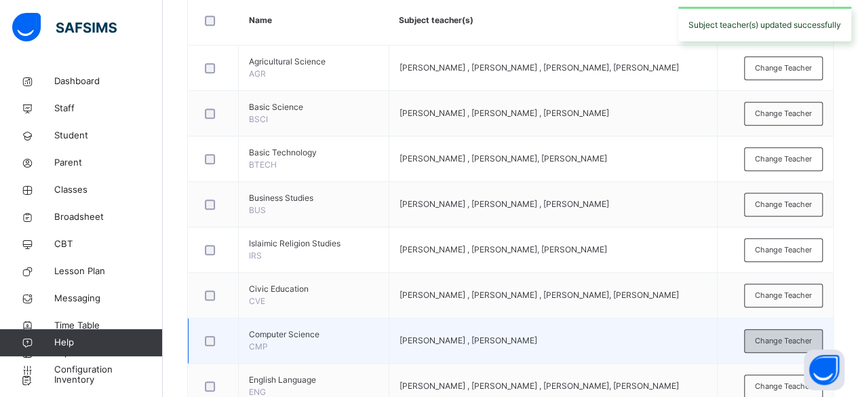
click at [509, 335] on span "Change Teacher" at bounding box center [783, 341] width 57 height 12
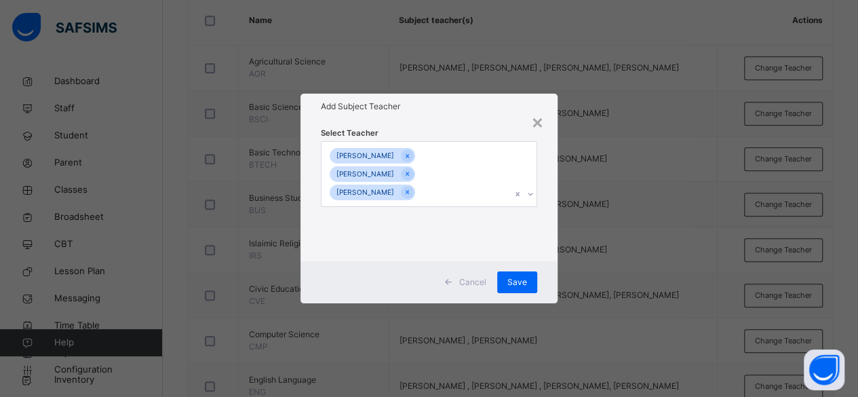
click at [509, 187] on icon at bounding box center [531, 194] width 8 height 14
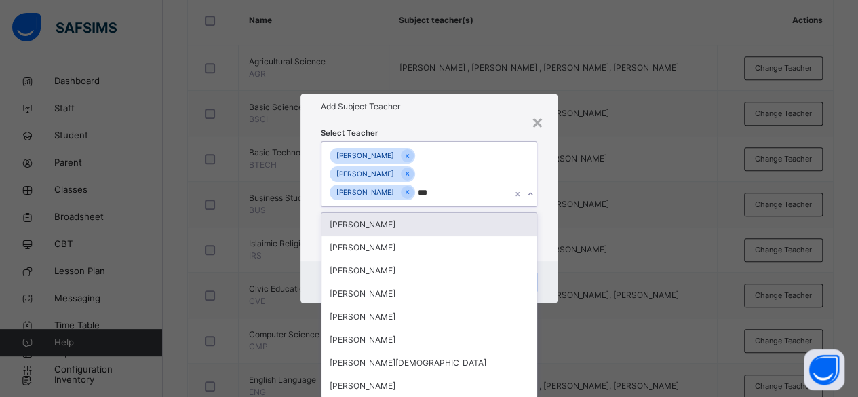
type input "****"
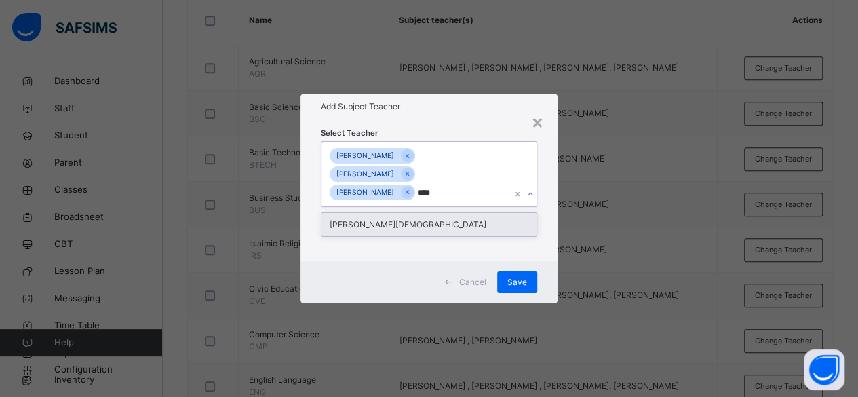
click at [498, 216] on div "[PERSON_NAME][DEMOGRAPHIC_DATA]" at bounding box center [430, 224] width 216 height 23
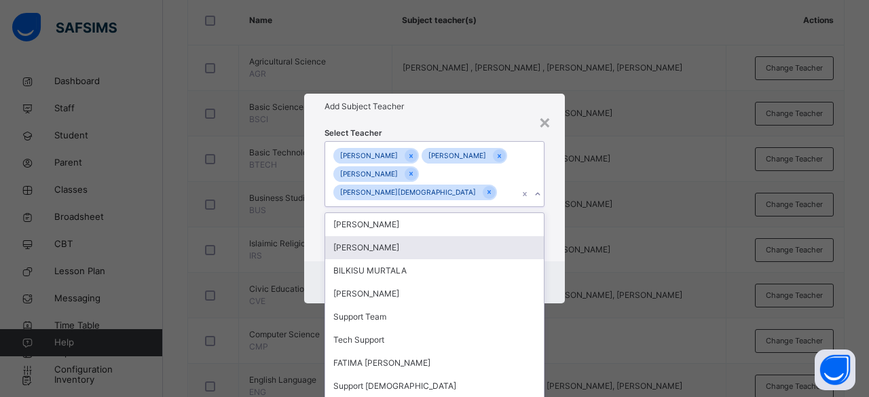
click at [509, 245] on div "Select Teacher option [PERSON_NAME][DEMOGRAPHIC_DATA] , selected. option [PERSO…" at bounding box center [434, 190] width 261 height 143
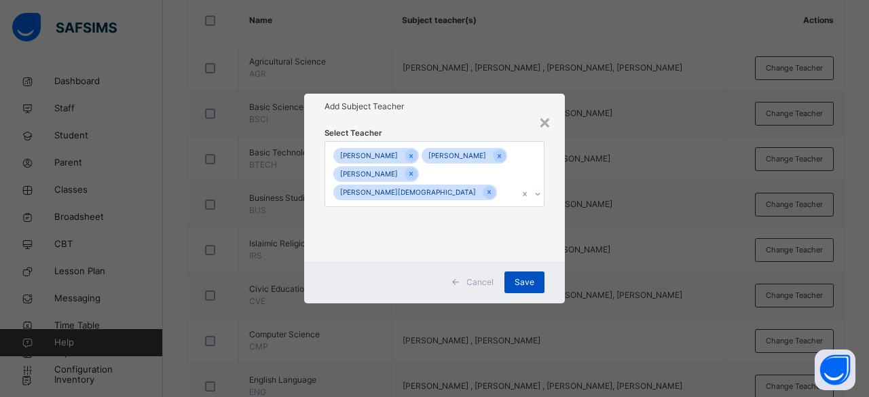
click at [509, 283] on span "Save" at bounding box center [524, 282] width 20 height 12
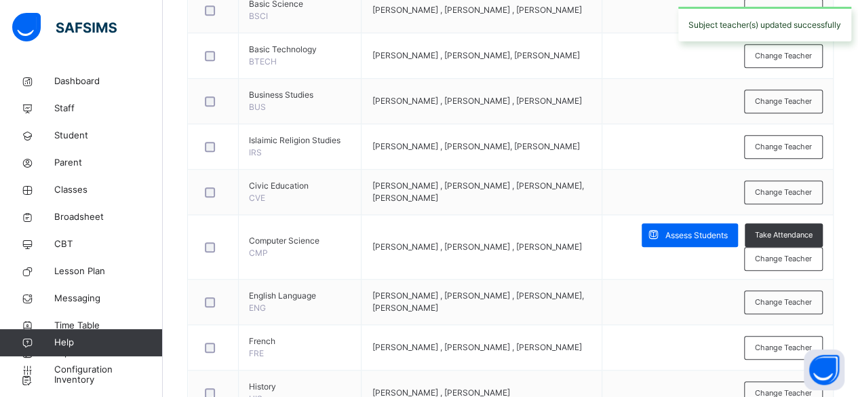
scroll to position [453, 0]
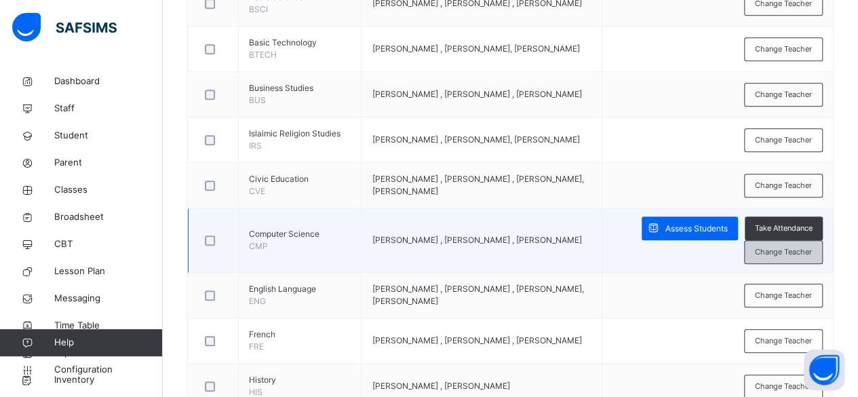
click at [509, 253] on span "Change Teacher" at bounding box center [783, 252] width 57 height 12
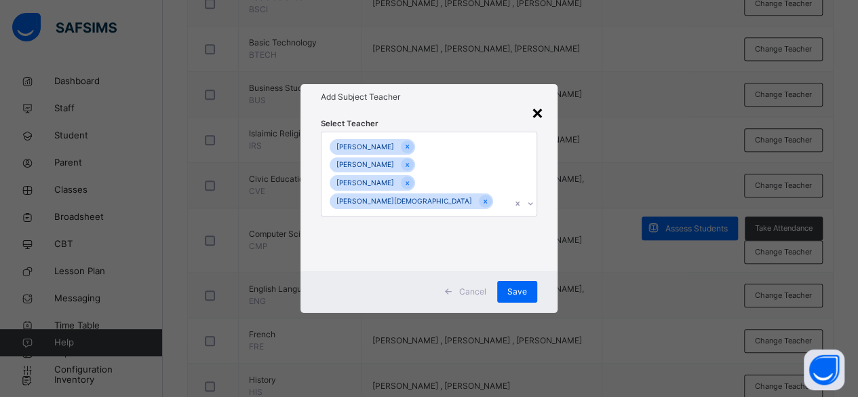
click at [509, 126] on div "×" at bounding box center [537, 112] width 13 height 29
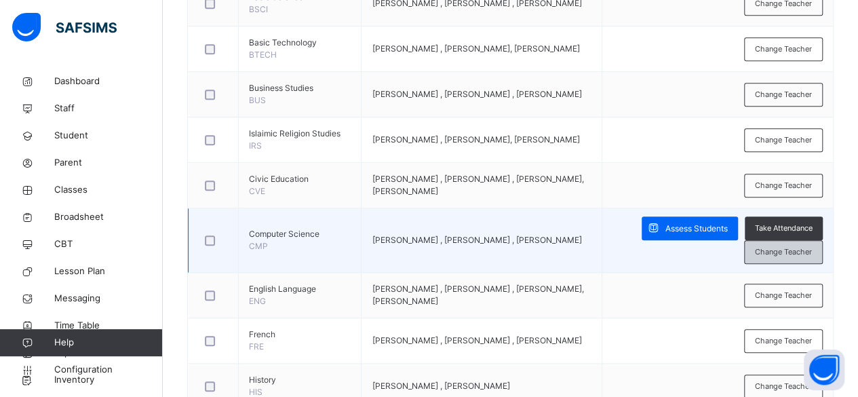
click at [509, 252] on span "Change Teacher" at bounding box center [783, 252] width 57 height 12
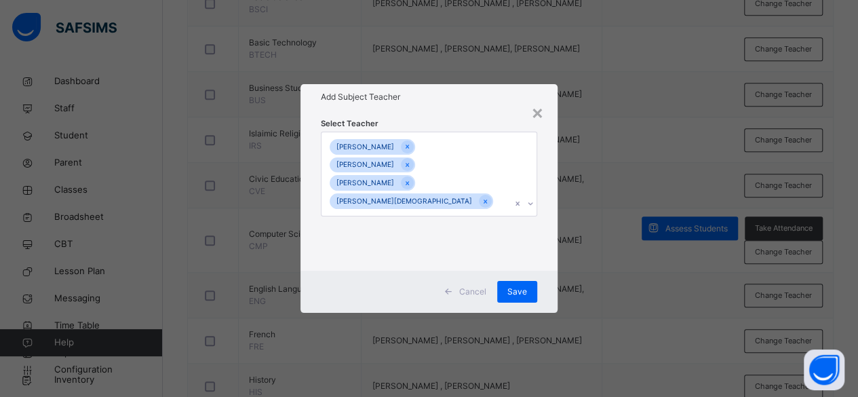
scroll to position [0, 0]
click at [455, 190] on div "[PERSON_NAME] [PERSON_NAME] [PERSON_NAME] BAKUT [PERSON_NAME]" at bounding box center [417, 173] width 190 height 83
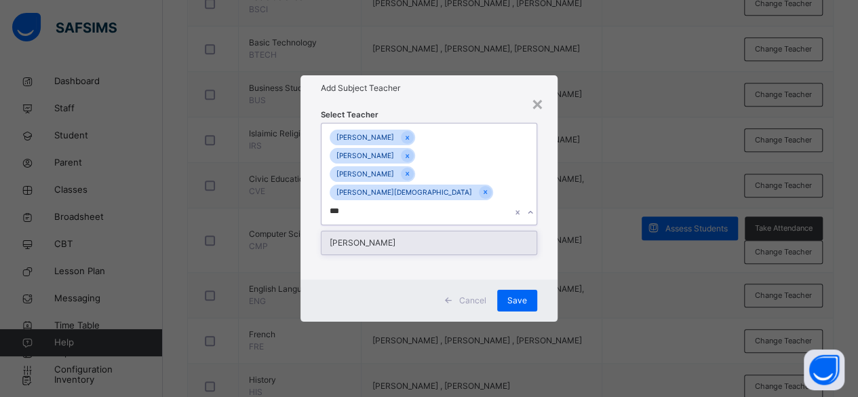
type input "****"
click at [440, 231] on div "[PERSON_NAME]" at bounding box center [430, 242] width 216 height 23
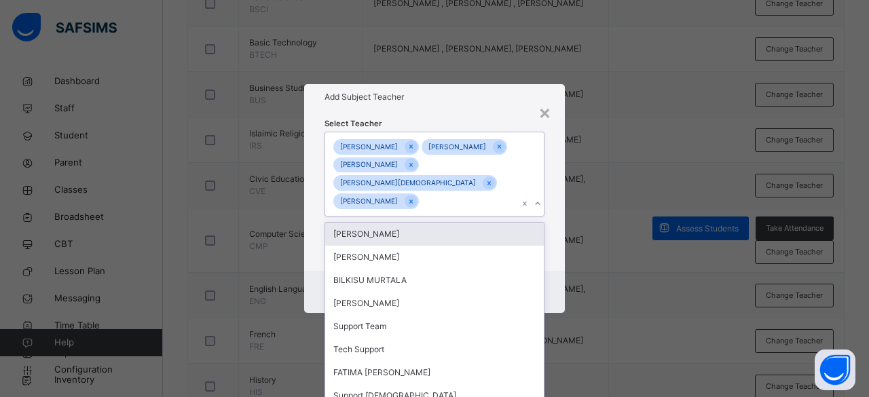
click at [509, 255] on div "Select Teacher option [PERSON_NAME] , selected. option BUHARI USMAN focused, 1 …" at bounding box center [434, 190] width 261 height 161
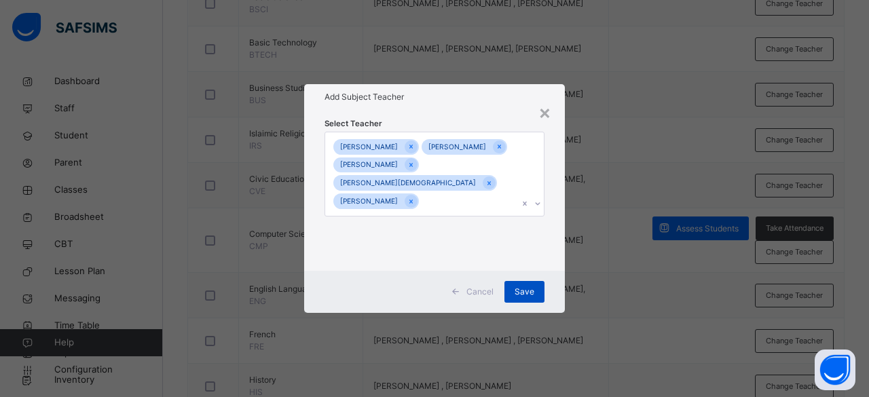
click at [509, 288] on span "Save" at bounding box center [524, 292] width 20 height 12
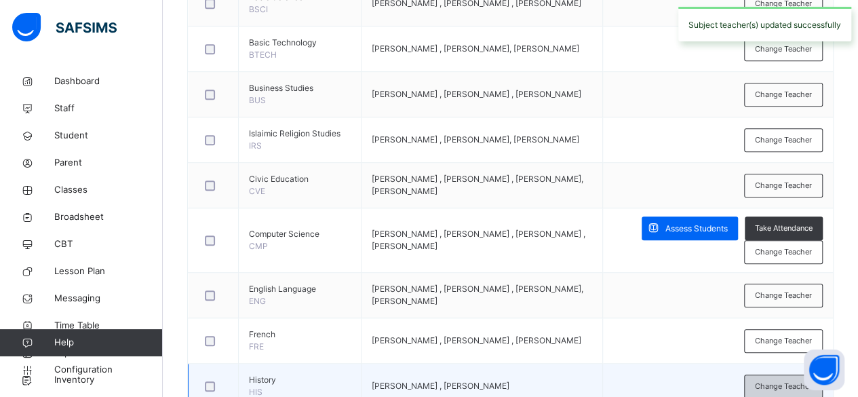
click at [509, 386] on span "Change Teacher" at bounding box center [783, 387] width 57 height 12
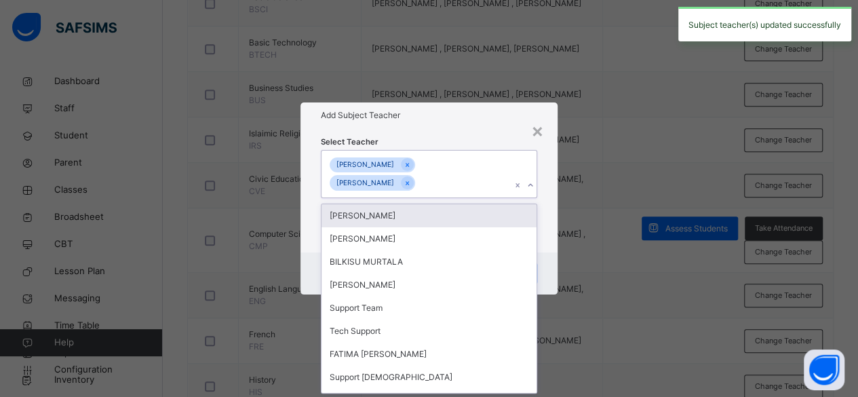
click at [443, 187] on div "[PERSON_NAME] [PERSON_NAME]" at bounding box center [417, 174] width 190 height 47
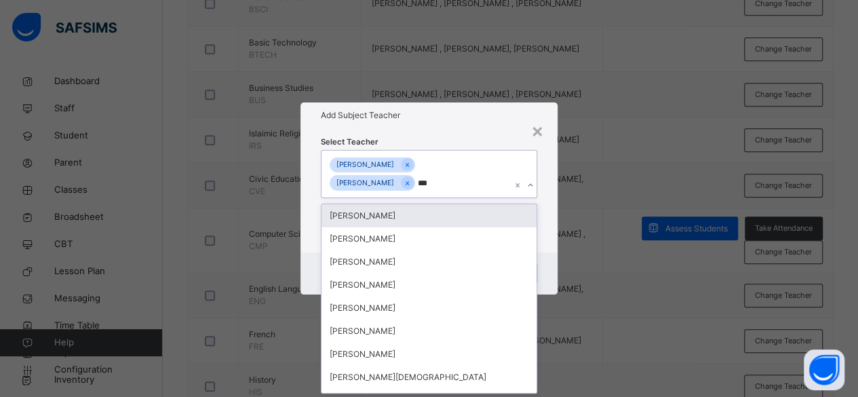
type input "****"
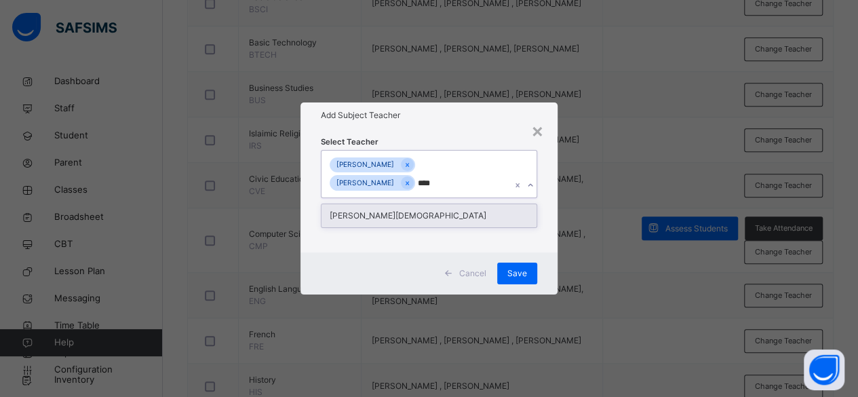
click at [439, 213] on div "[PERSON_NAME][DEMOGRAPHIC_DATA]" at bounding box center [430, 215] width 216 height 23
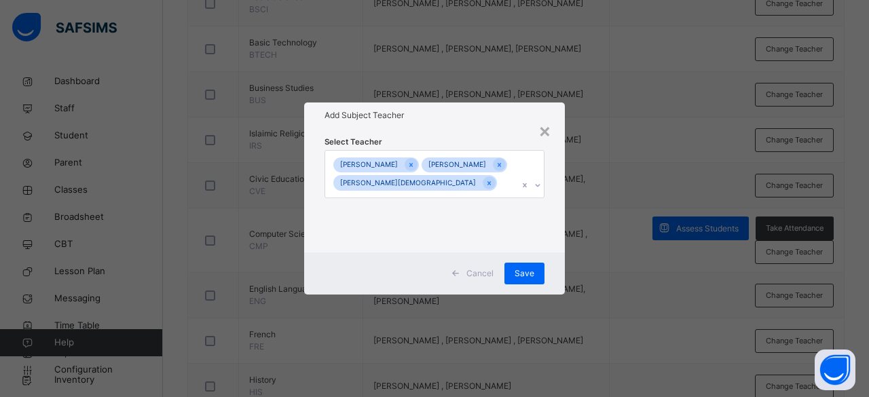
click at [509, 252] on div "Select Teacher [PERSON_NAME] [PERSON_NAME] [PERSON_NAME]" at bounding box center [434, 190] width 261 height 124
click at [509, 282] on div "Save" at bounding box center [524, 274] width 40 height 22
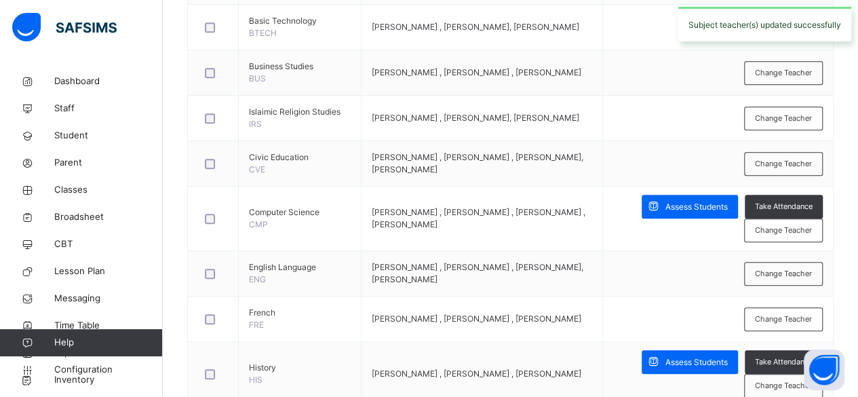
scroll to position [479, 0]
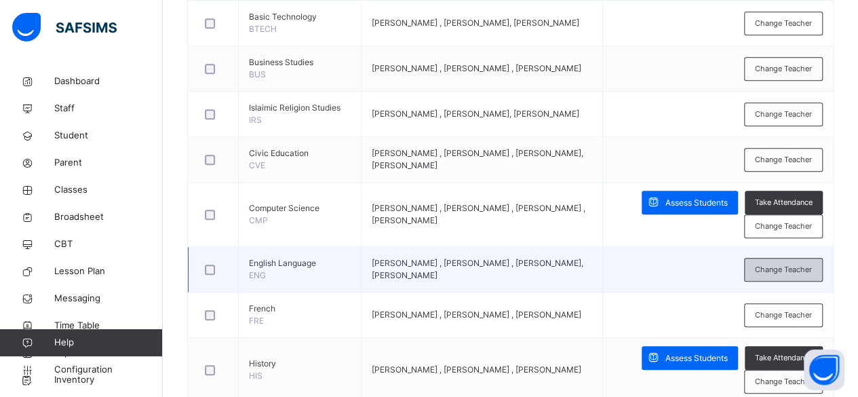
click at [509, 268] on span "Change Teacher" at bounding box center [783, 270] width 57 height 12
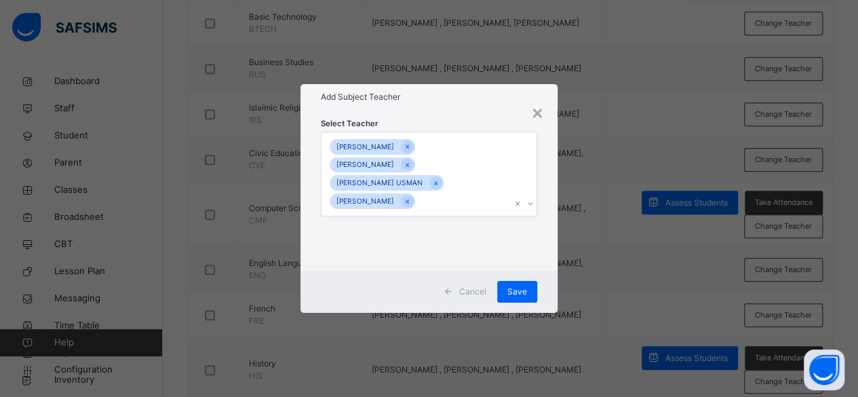
click at [467, 201] on div "[PERSON_NAME] [PERSON_NAME] MAZADUH [PERSON_NAME] [PERSON_NAME] [PERSON_NAME]" at bounding box center [417, 173] width 190 height 83
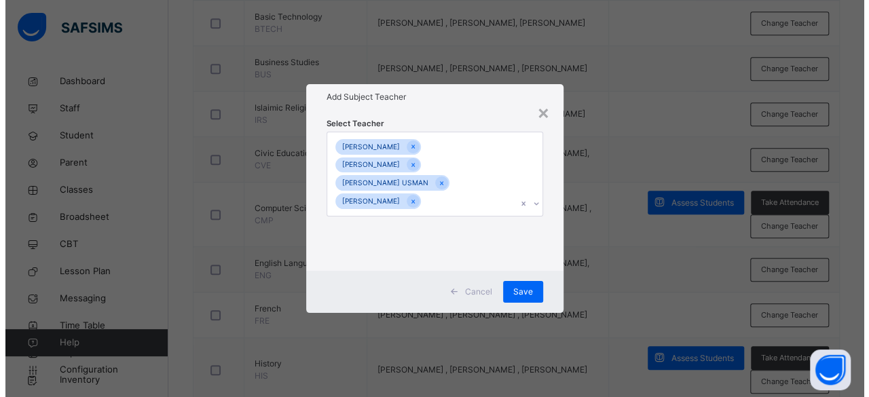
scroll to position [0, 0]
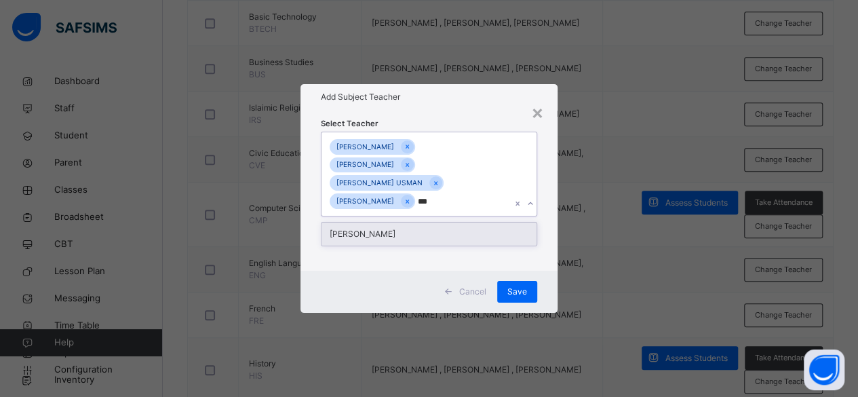
type input "****"
click at [435, 242] on div "[PERSON_NAME]" at bounding box center [430, 234] width 216 height 23
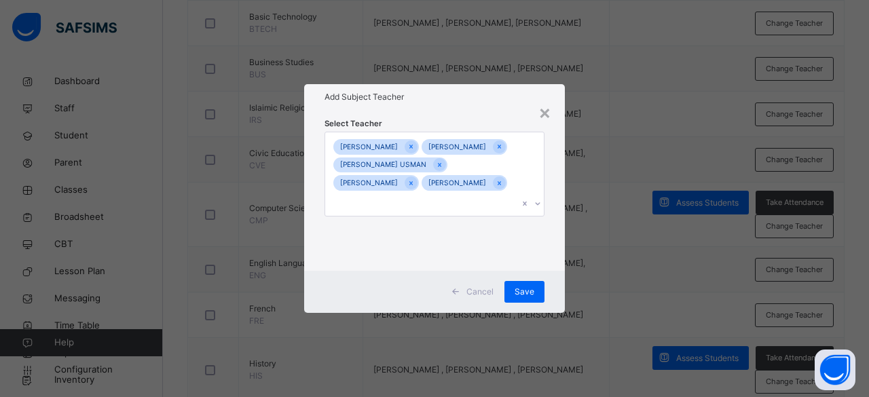
click at [509, 256] on div "Select Teacher [PERSON_NAME] [PERSON_NAME] MAZADUH [PERSON_NAME] [PERSON_NAME] …" at bounding box center [434, 190] width 261 height 161
click at [444, 211] on div "[PERSON_NAME] [PERSON_NAME] MAZADUH [PERSON_NAME] [PERSON_NAME] [PERSON_NAME] […" at bounding box center [421, 173] width 193 height 83
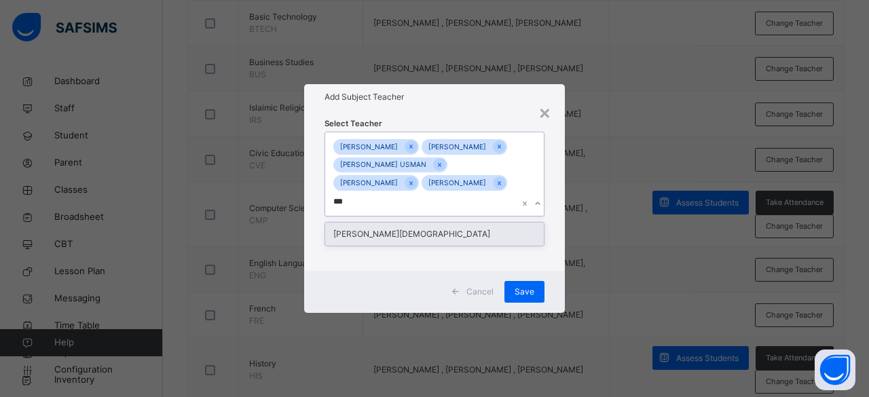
type input "****"
click at [440, 246] on div "[PERSON_NAME][DEMOGRAPHIC_DATA]" at bounding box center [434, 234] width 219 height 23
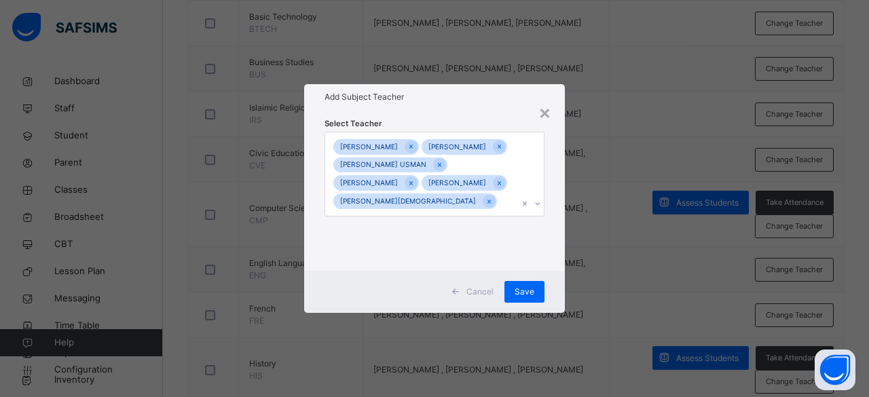
click at [509, 271] on div "Select Teacher [PERSON_NAME] [PERSON_NAME] MAZADUH [PERSON_NAME] [PERSON_NAME] …" at bounding box center [434, 190] width 261 height 161
click at [509, 298] on span "Save" at bounding box center [524, 292] width 20 height 12
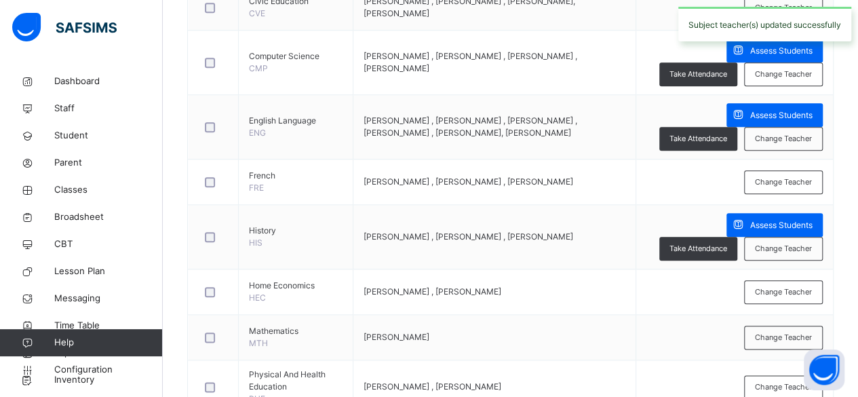
scroll to position [632, 0]
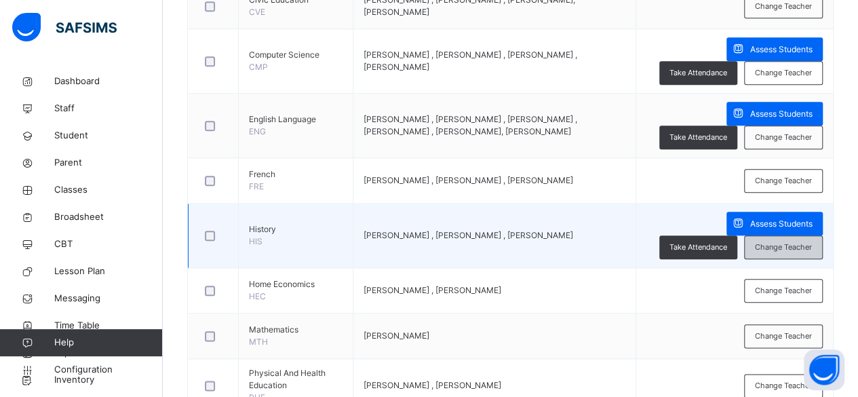
click at [509, 253] on span "Change Teacher" at bounding box center [783, 248] width 57 height 12
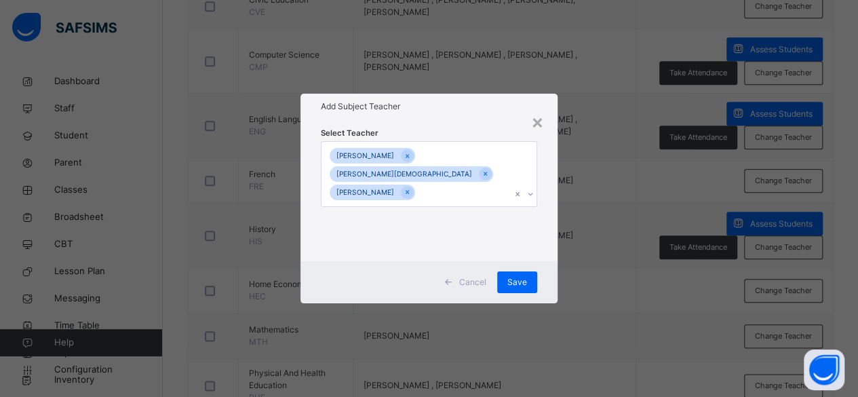
click at [509, 119] on div "Select Teacher [PERSON_NAME] BARAKAH [PERSON_NAME] JIBRIN" at bounding box center [430, 190] width 258 height 143
click at [509, 121] on div "×" at bounding box center [537, 121] width 13 height 29
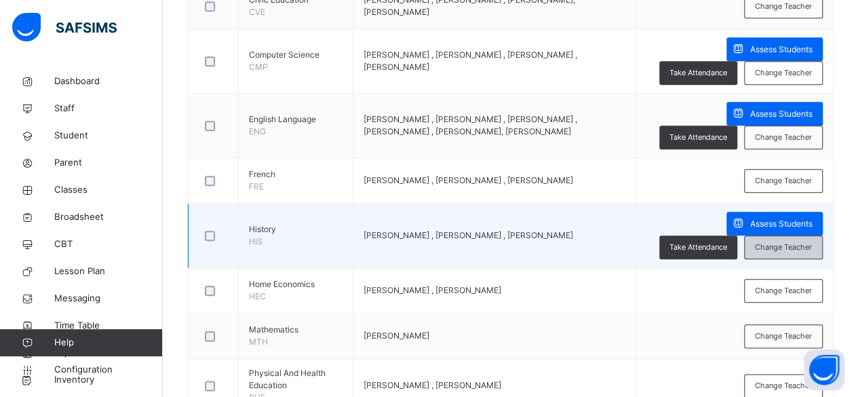
click at [509, 253] on span "Change Teacher" at bounding box center [783, 248] width 57 height 12
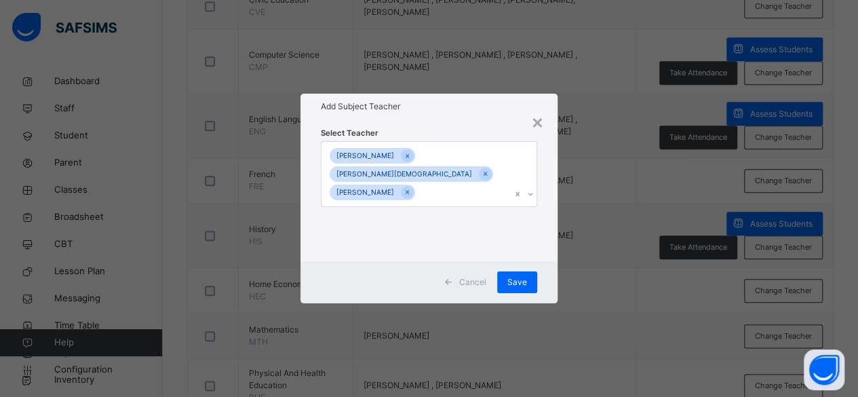
scroll to position [0, 0]
click at [433, 204] on div "[PERSON_NAME] BARAKAH [PERSON_NAME] JIBRIN" at bounding box center [417, 174] width 190 height 65
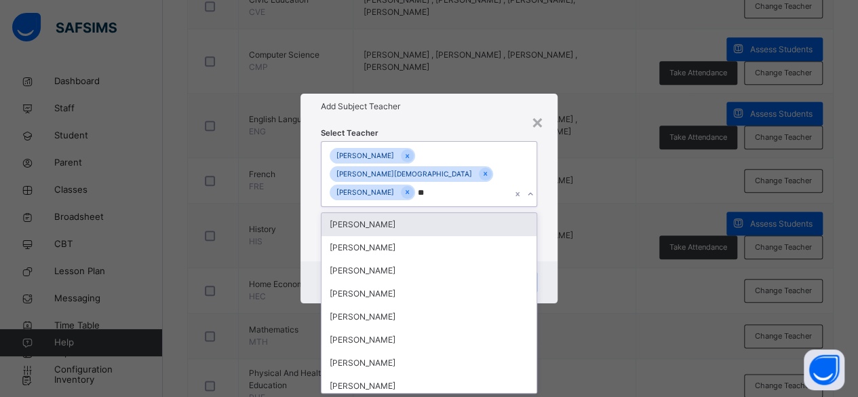
type input "*"
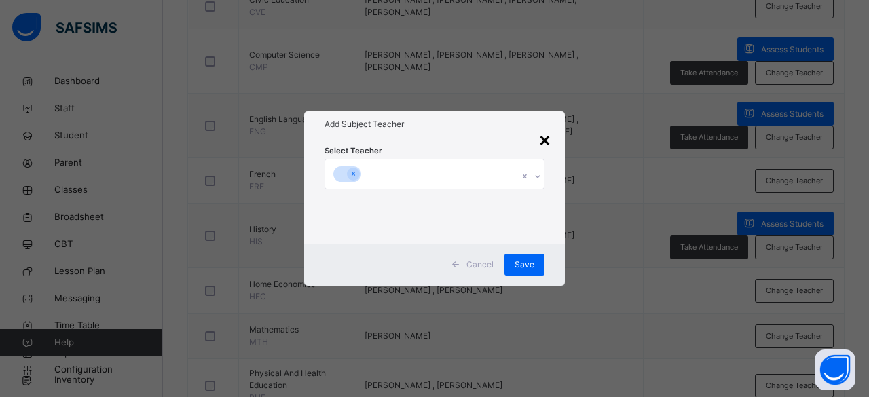
click at [509, 138] on div "×" at bounding box center [544, 139] width 13 height 29
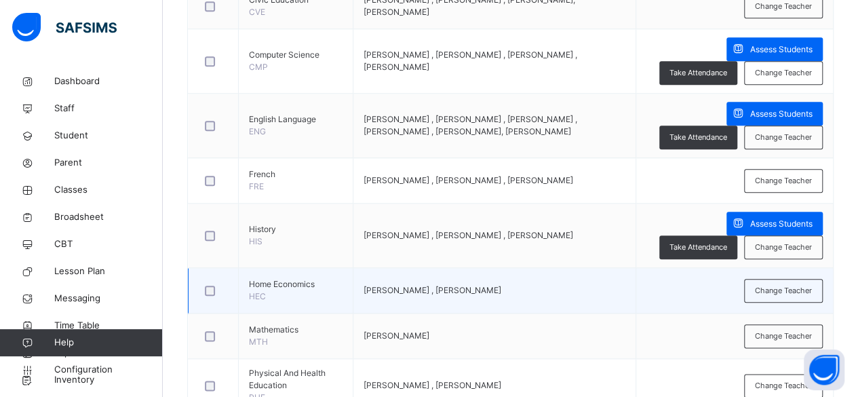
click at [509, 314] on td "[PERSON_NAME] , [PERSON_NAME]" at bounding box center [494, 290] width 283 height 45
click at [509, 297] on span "Change Teacher" at bounding box center [783, 291] width 57 height 12
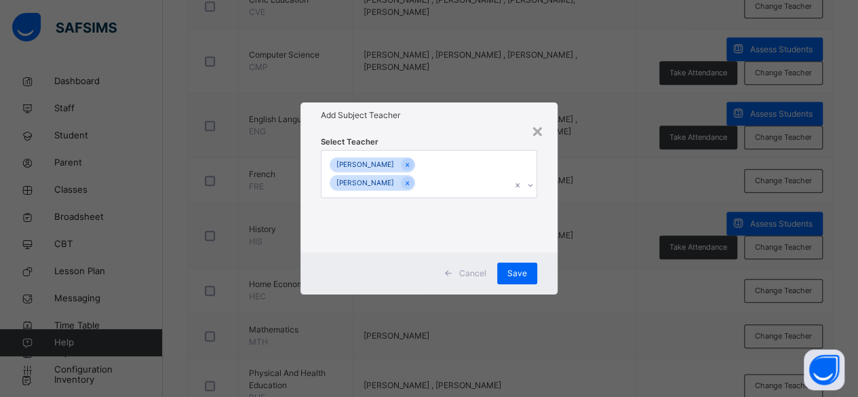
click at [509, 132] on div "Select Teacher [PERSON_NAME] [PERSON_NAME]" at bounding box center [430, 190] width 258 height 124
click at [509, 130] on div "×" at bounding box center [537, 130] width 13 height 29
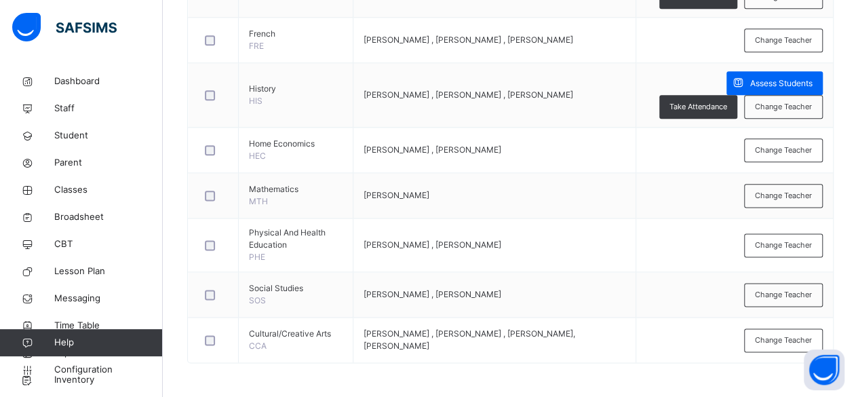
scroll to position [848, 0]
click at [509, 194] on span "Change Teacher" at bounding box center [783, 196] width 57 height 12
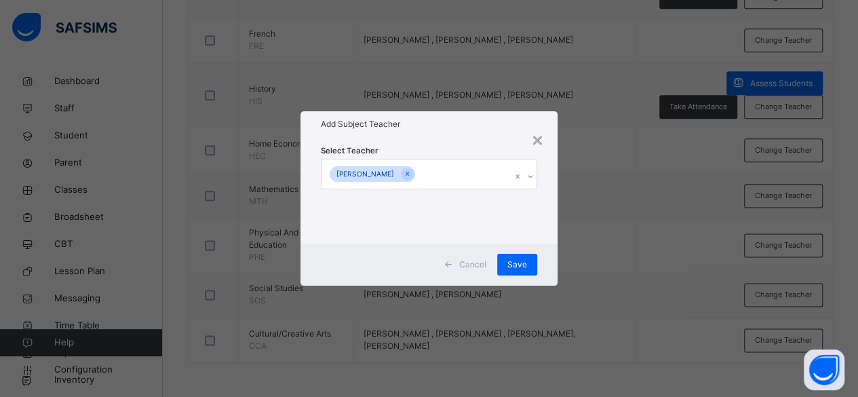
click at [446, 176] on div "[PERSON_NAME]" at bounding box center [417, 173] width 190 height 29
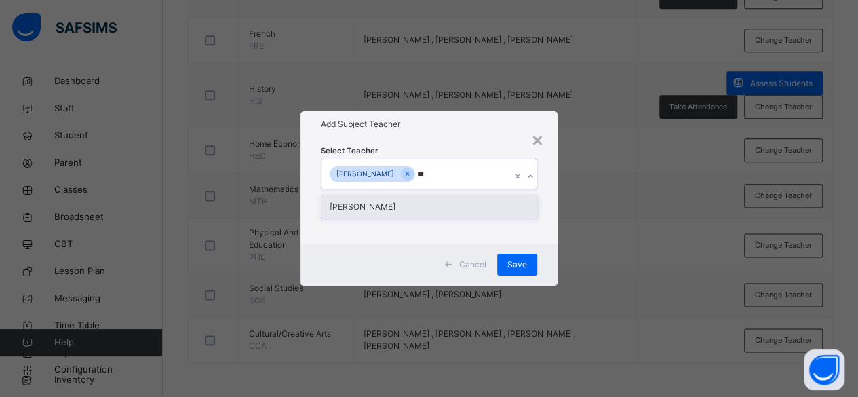
type input "***"
click at [434, 206] on div "[PERSON_NAME]" at bounding box center [430, 206] width 216 height 23
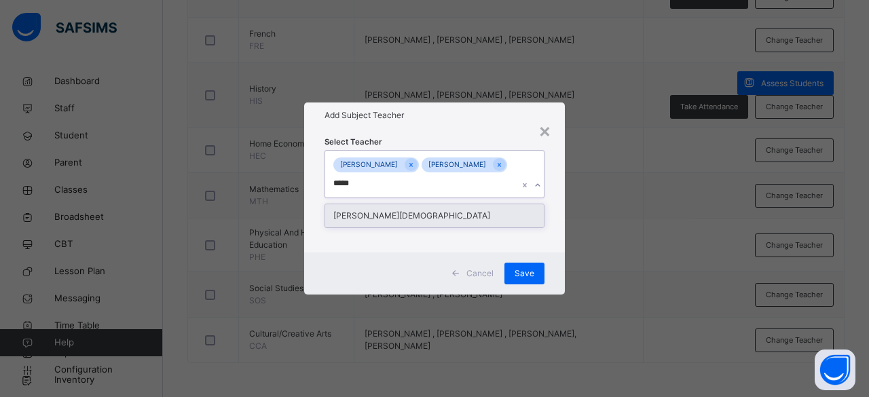
type input "******"
click at [432, 216] on div "[PERSON_NAME][DEMOGRAPHIC_DATA]" at bounding box center [434, 215] width 219 height 23
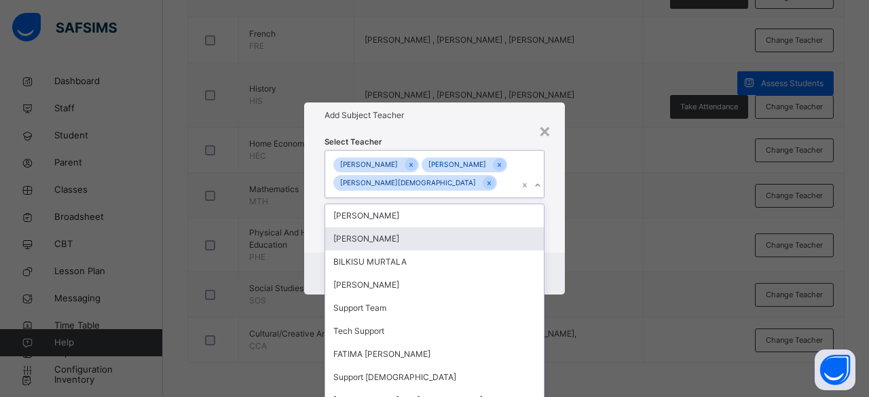
click at [509, 271] on div "Cancel Save" at bounding box center [434, 273] width 261 height 42
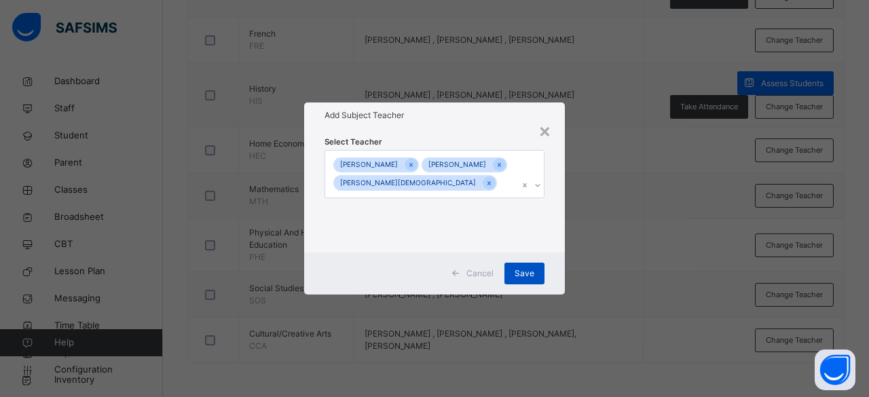
click at [509, 279] on span "Save" at bounding box center [524, 273] width 20 height 12
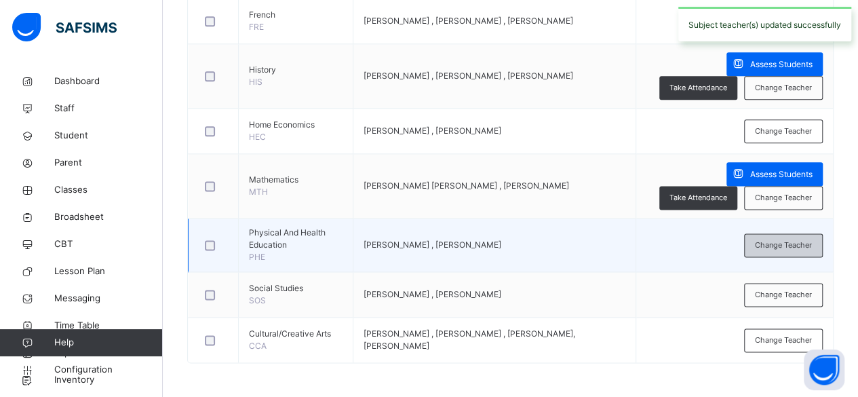
click at [509, 251] on span "Change Teacher" at bounding box center [783, 246] width 57 height 12
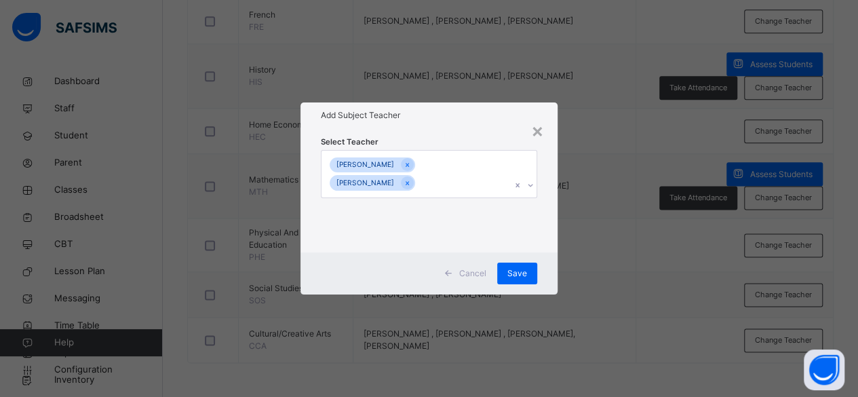
click at [474, 190] on div "[PERSON_NAME] [PERSON_NAME] ZULKIFLU" at bounding box center [417, 174] width 190 height 47
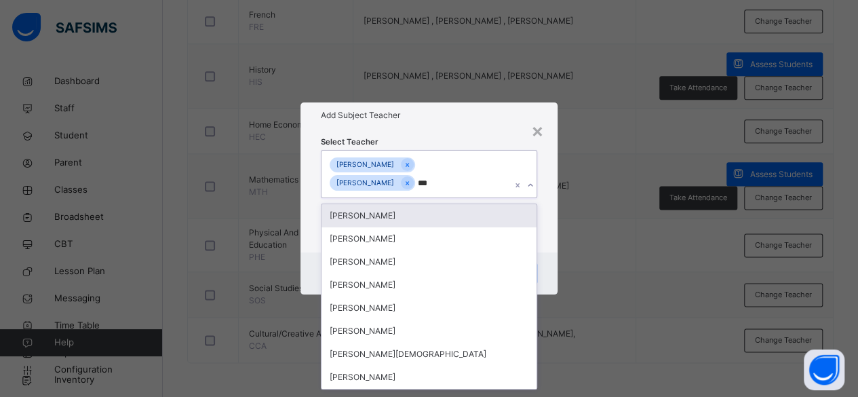
type input "****"
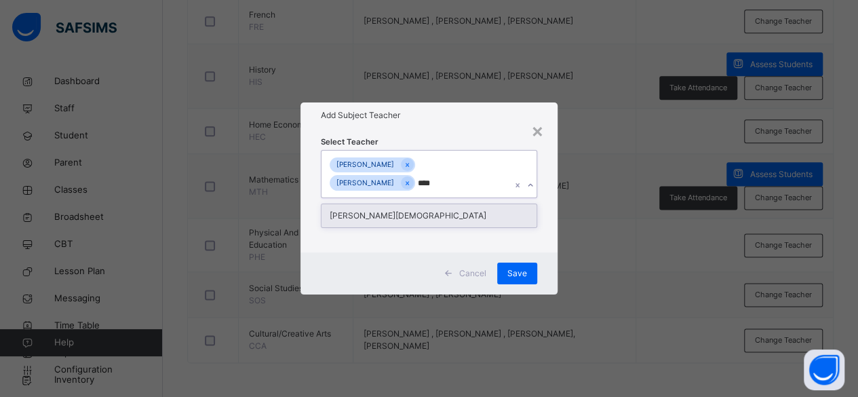
click at [468, 211] on div "[PERSON_NAME][DEMOGRAPHIC_DATA]" at bounding box center [430, 215] width 216 height 23
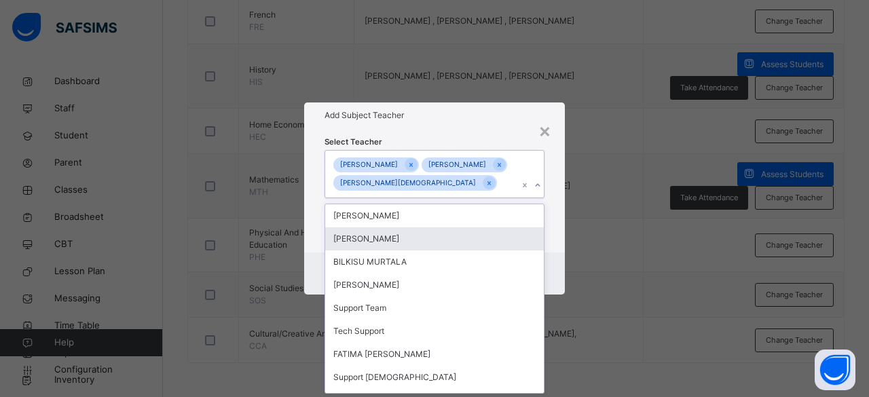
click at [509, 252] on div "Select Teacher option [PERSON_NAME][DEMOGRAPHIC_DATA] , selected. option [PERSO…" at bounding box center [434, 190] width 261 height 124
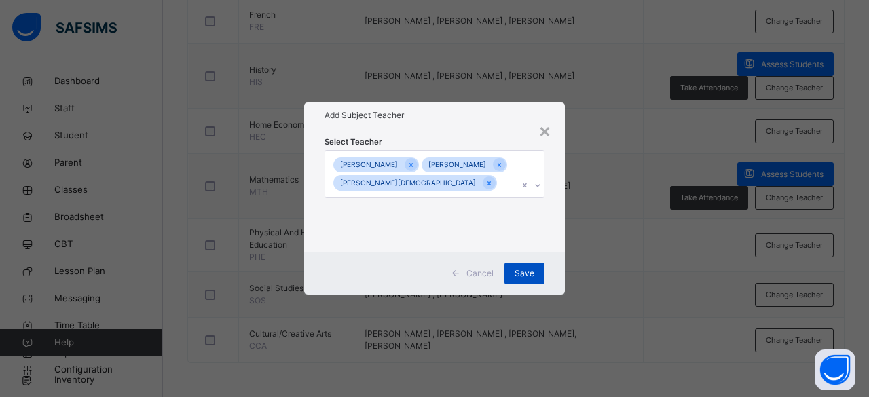
click at [509, 280] on span "Save" at bounding box center [524, 273] width 20 height 12
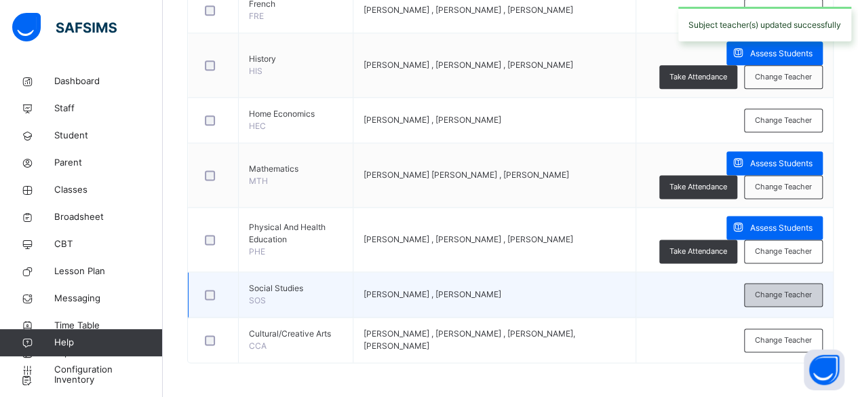
click at [509, 307] on div "Change Teacher" at bounding box center [783, 295] width 79 height 24
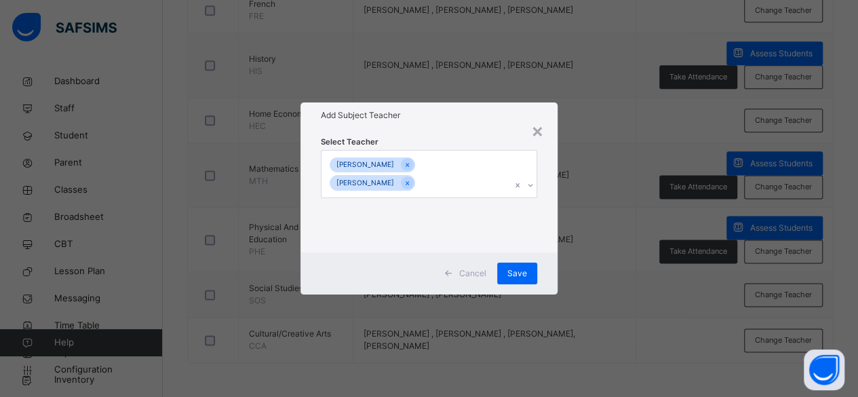
click at [466, 184] on div "[PERSON_NAME] [PERSON_NAME]" at bounding box center [417, 174] width 190 height 47
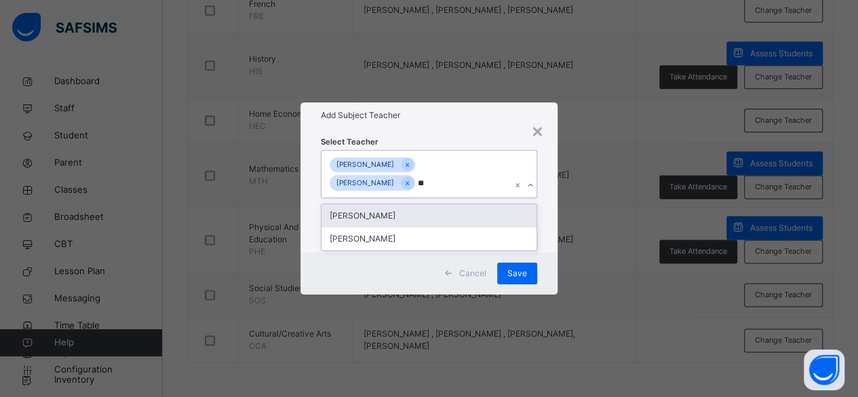
type input "***"
click at [452, 225] on div "[PERSON_NAME]" at bounding box center [430, 215] width 216 height 23
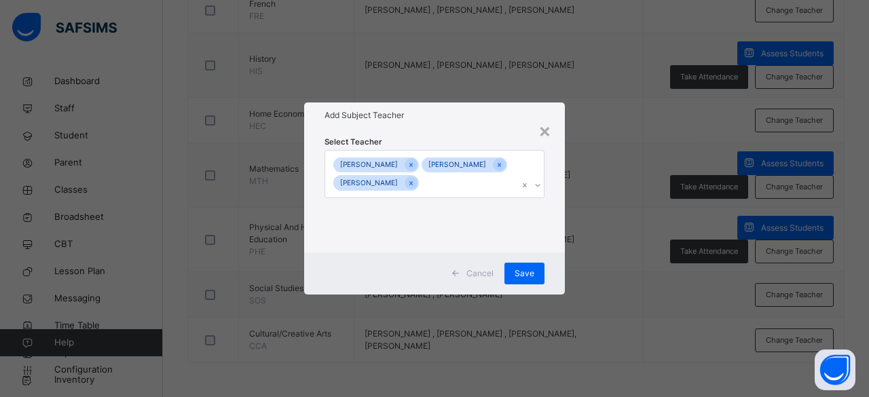
click at [509, 233] on div "Select Teacher [PERSON_NAME] [PERSON_NAME] [PERSON_NAME]" at bounding box center [434, 190] width 261 height 124
click at [509, 273] on span "Save" at bounding box center [524, 273] width 20 height 12
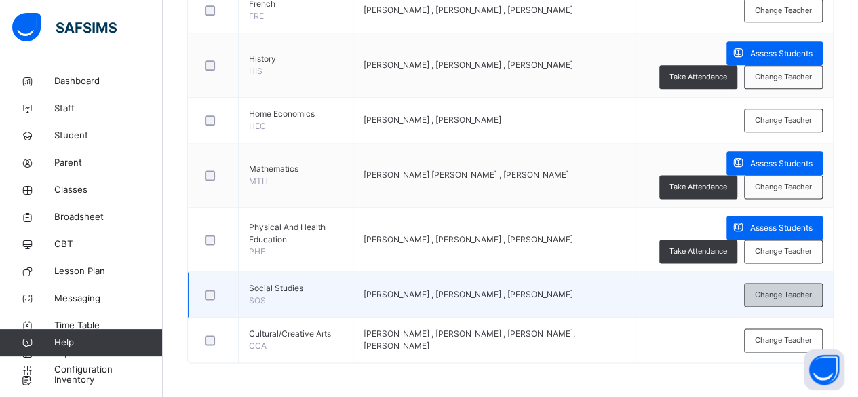
click at [509, 301] on span "Change Teacher" at bounding box center [783, 295] width 57 height 12
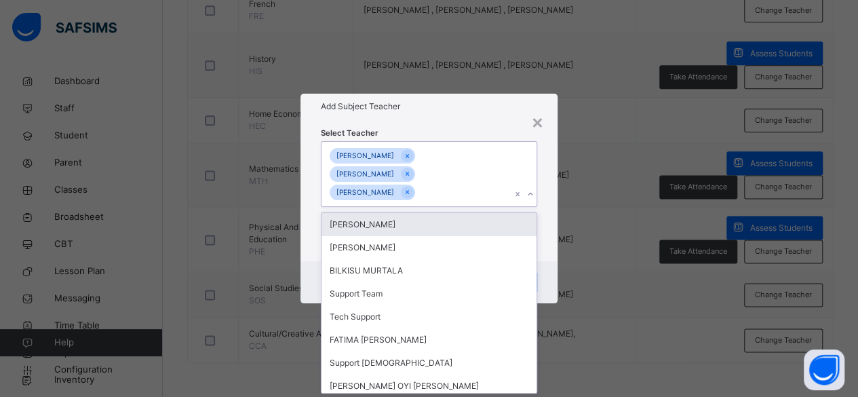
click at [455, 202] on div "[PERSON_NAME] JAMILU [PERSON_NAME] [PERSON_NAME]" at bounding box center [417, 174] width 190 height 65
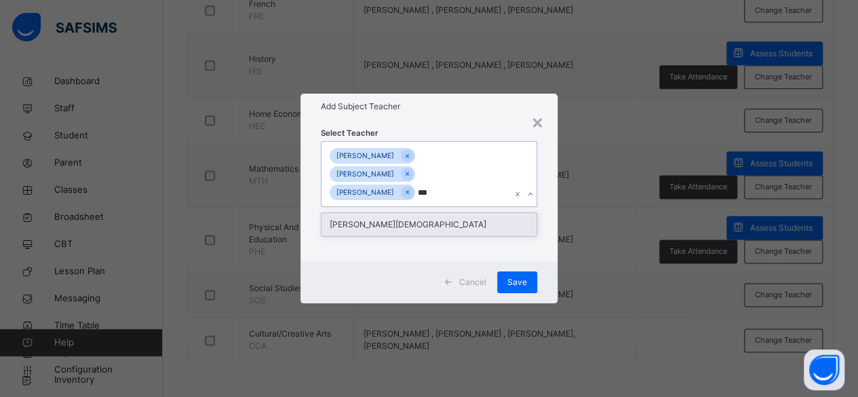
type input "****"
click at [437, 228] on div "[PERSON_NAME][DEMOGRAPHIC_DATA]" at bounding box center [430, 224] width 216 height 23
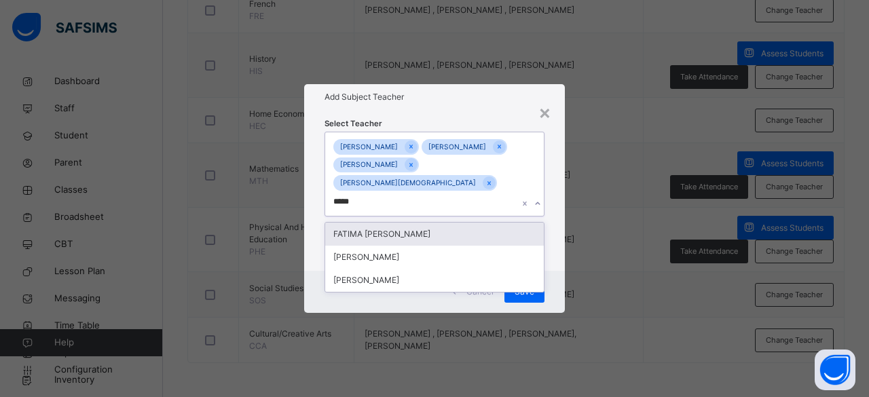
type input "******"
click at [424, 234] on div "FATIMA [PERSON_NAME]" at bounding box center [434, 234] width 219 height 23
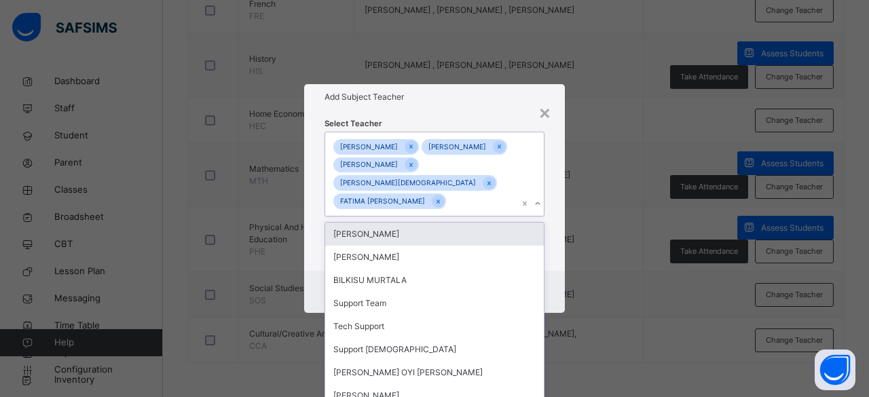
click at [509, 242] on div "Select Teacher option [PERSON_NAME] [PERSON_NAME], selected. option BUHARI USMA…" at bounding box center [434, 190] width 261 height 161
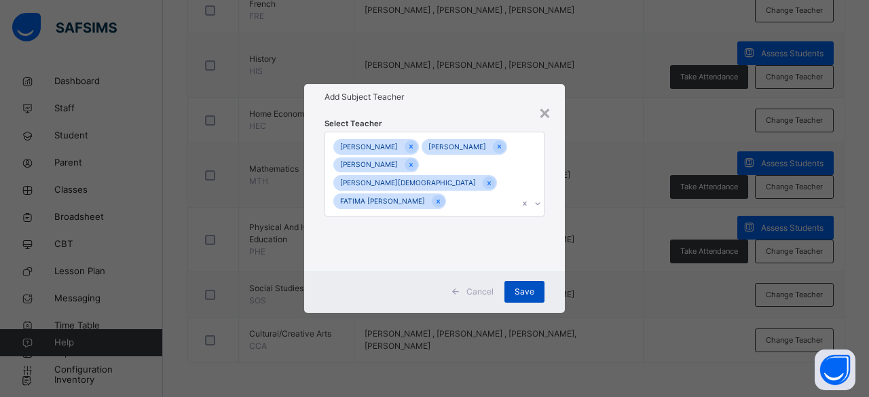
click at [509, 298] on span "Save" at bounding box center [524, 292] width 20 height 12
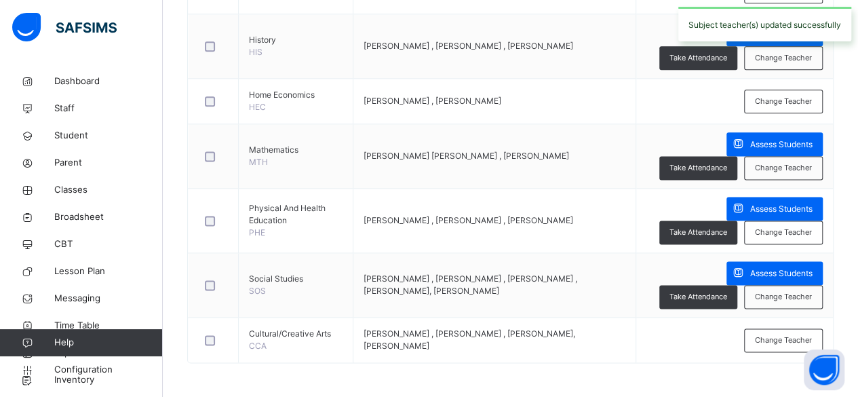
scroll to position [968, 0]
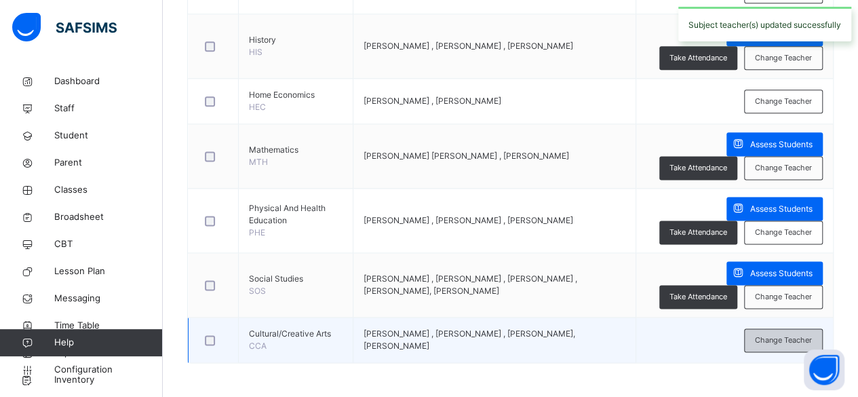
click at [509, 334] on div "Change Teacher" at bounding box center [783, 340] width 79 height 24
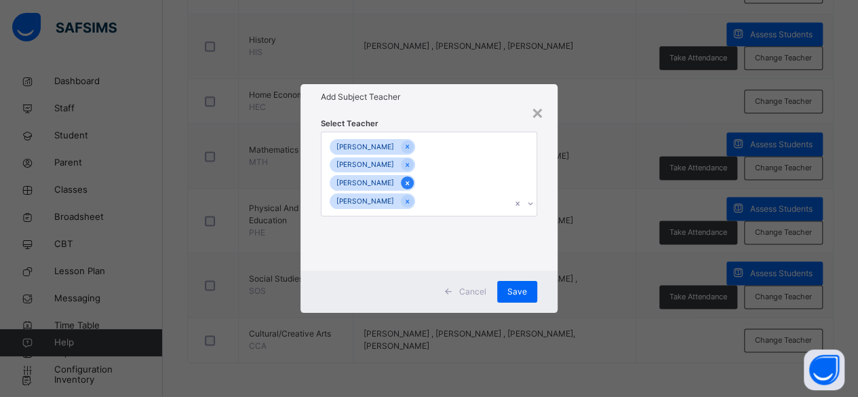
click at [411, 185] on icon at bounding box center [407, 183] width 7 height 10
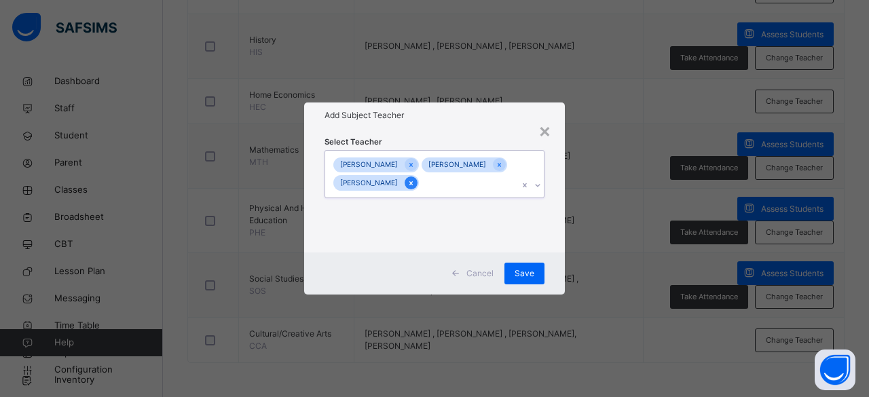
click at [415, 188] on icon at bounding box center [410, 183] width 7 height 10
click at [509, 275] on span "Save" at bounding box center [524, 273] width 20 height 12
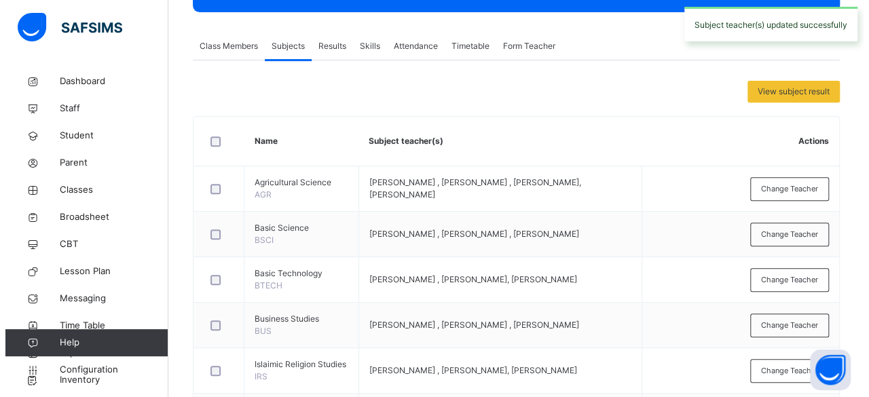
scroll to position [226, 0]
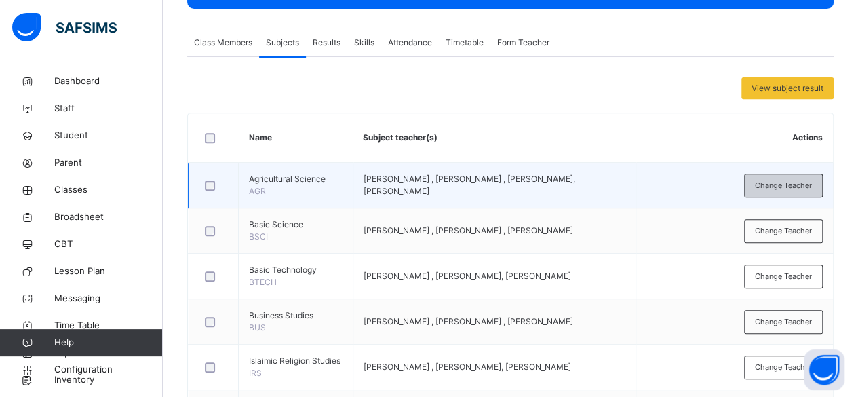
click at [509, 178] on div "Change Teacher" at bounding box center [783, 186] width 79 height 24
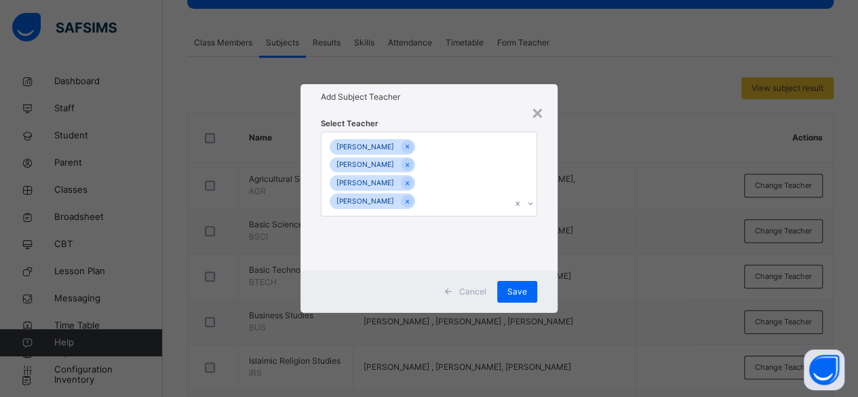
click at [411, 202] on icon at bounding box center [407, 202] width 7 height 10
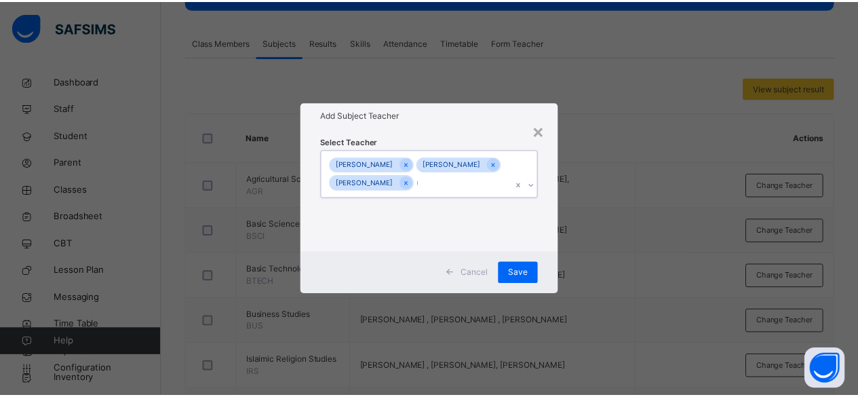
scroll to position [0, 0]
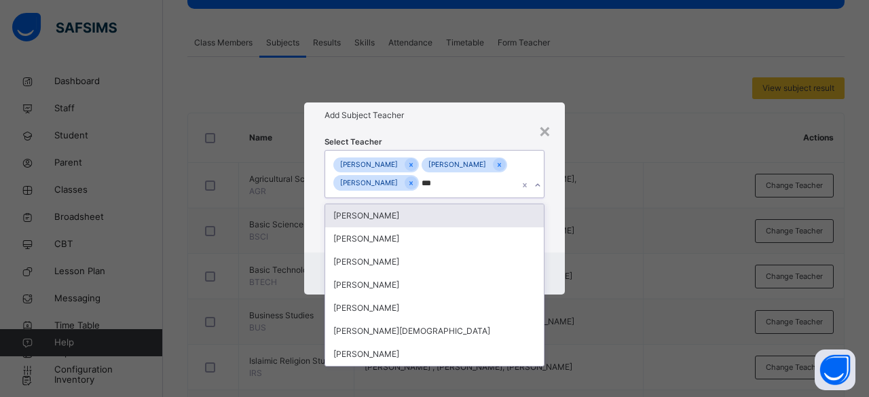
type input "****"
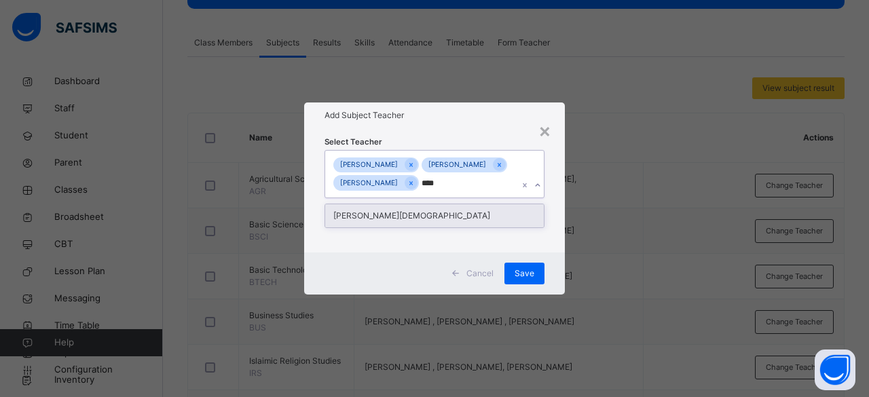
click at [458, 225] on div "[PERSON_NAME][DEMOGRAPHIC_DATA]" at bounding box center [434, 215] width 219 height 23
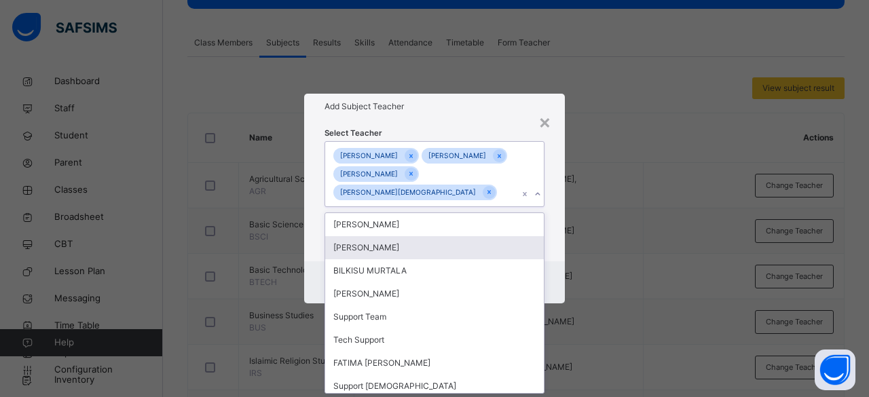
click at [509, 257] on div "Select Teacher option [PERSON_NAME][DEMOGRAPHIC_DATA] , selected. option [PERSO…" at bounding box center [434, 190] width 261 height 143
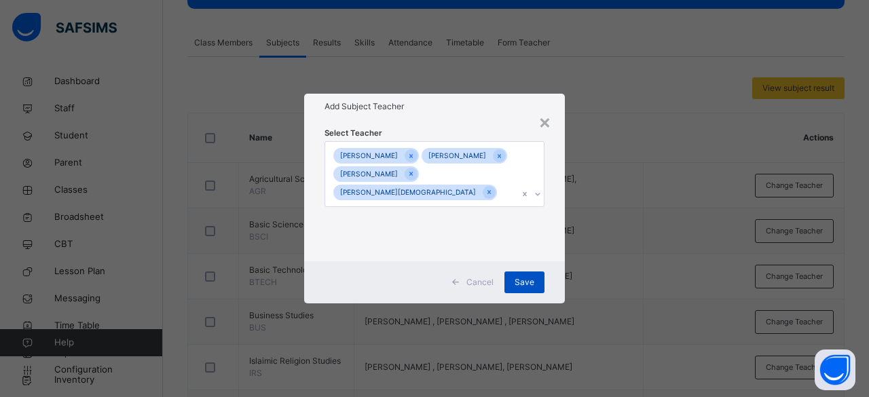
click at [509, 292] on div "Save" at bounding box center [524, 282] width 40 height 22
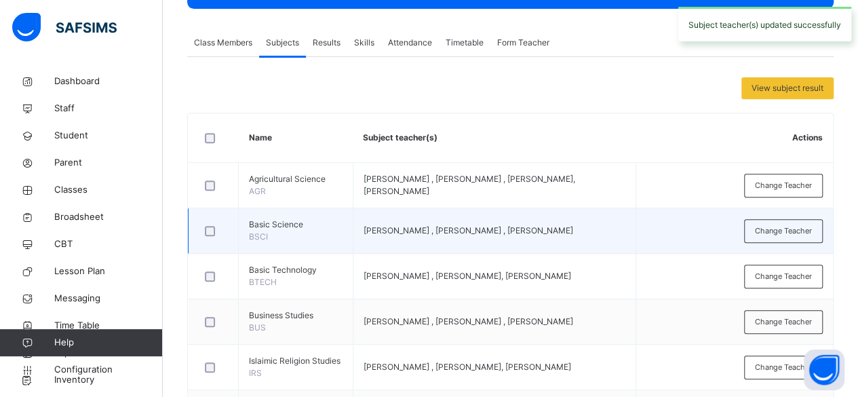
click at [480, 235] on td "[PERSON_NAME] , [PERSON_NAME] , [PERSON_NAME]" at bounding box center [494, 230] width 283 height 45
click at [509, 229] on span "Change Teacher" at bounding box center [783, 231] width 57 height 12
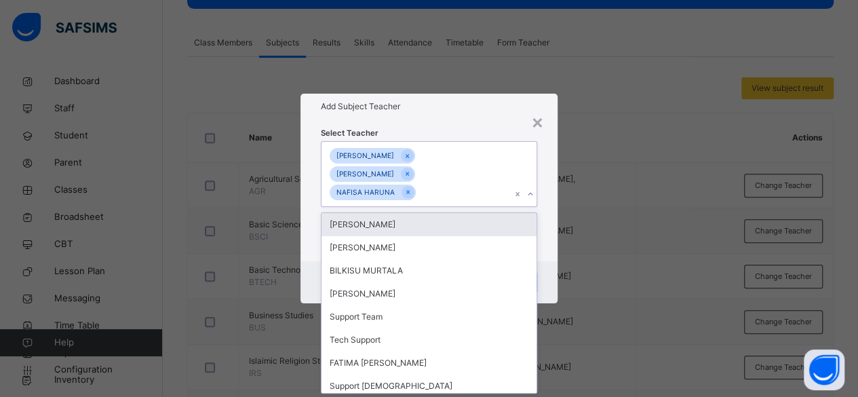
click at [436, 192] on div "[PERSON_NAME] [PERSON_NAME]" at bounding box center [417, 174] width 190 height 65
type input "****"
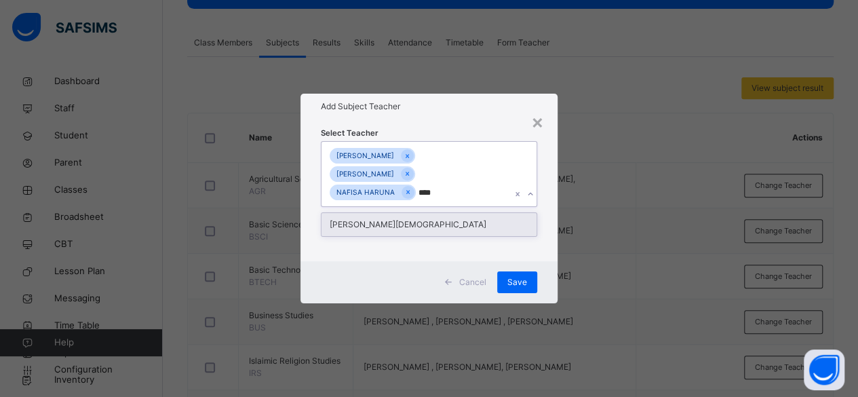
click at [433, 223] on div "[PERSON_NAME][DEMOGRAPHIC_DATA]" at bounding box center [430, 224] width 216 height 23
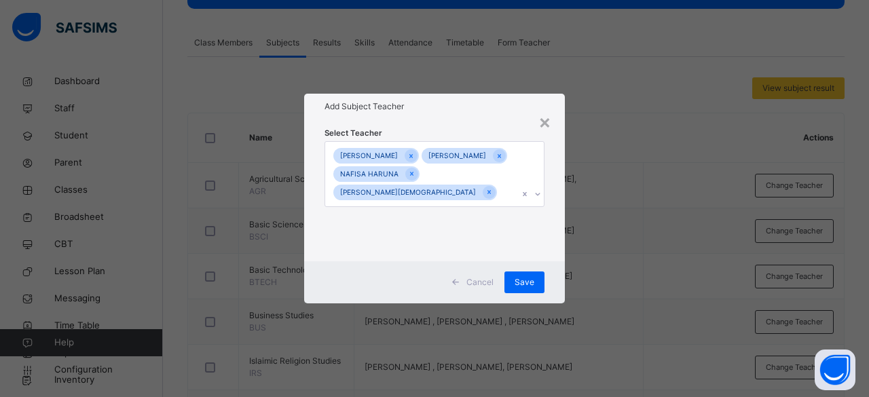
click at [509, 257] on div "× Add Subject Teacher Select Teacher [PERSON_NAME] ABDULWAHEED [PERSON_NAME] HA…" at bounding box center [434, 198] width 869 height 397
click at [509, 303] on div "Cancel Save" at bounding box center [434, 282] width 261 height 42
click at [509, 288] on span "Save" at bounding box center [524, 282] width 20 height 12
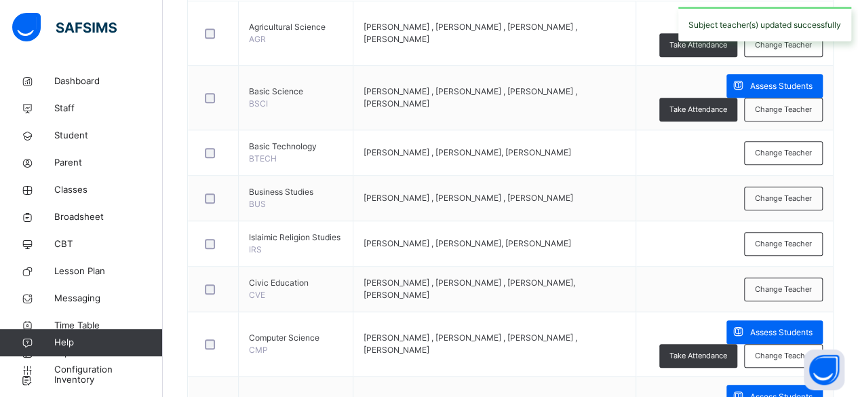
scroll to position [409, 0]
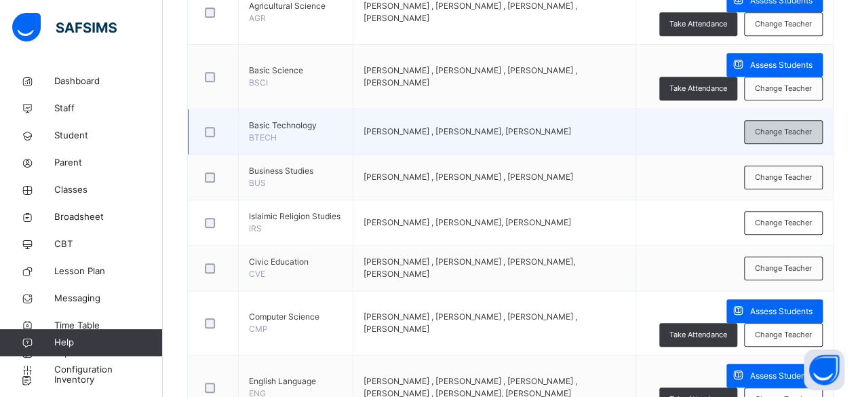
click at [509, 144] on div "Change Teacher" at bounding box center [783, 132] width 79 height 24
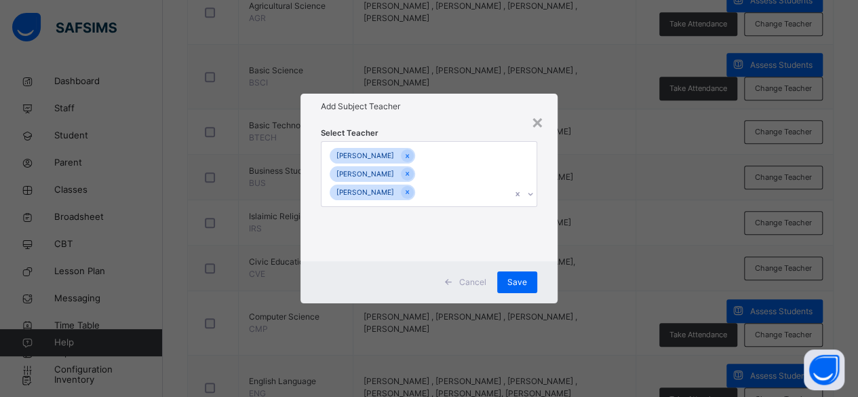
scroll to position [0, 0]
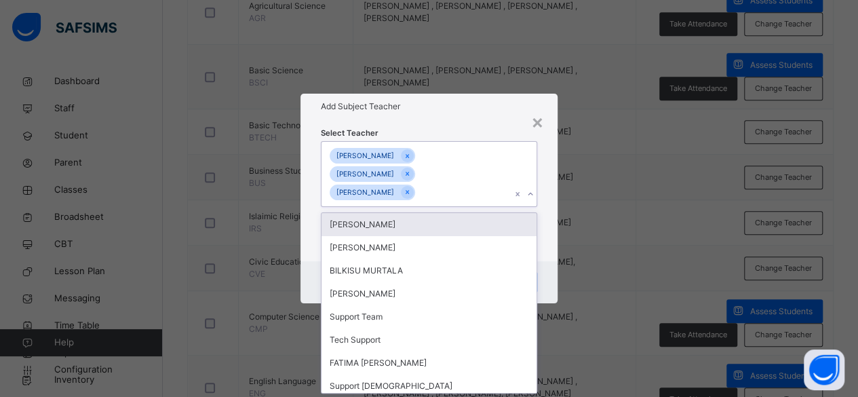
click at [474, 185] on div "[PERSON_NAME] [PERSON_NAME] [PERSON_NAME] [PERSON_NAME]" at bounding box center [417, 174] width 190 height 65
type input "**"
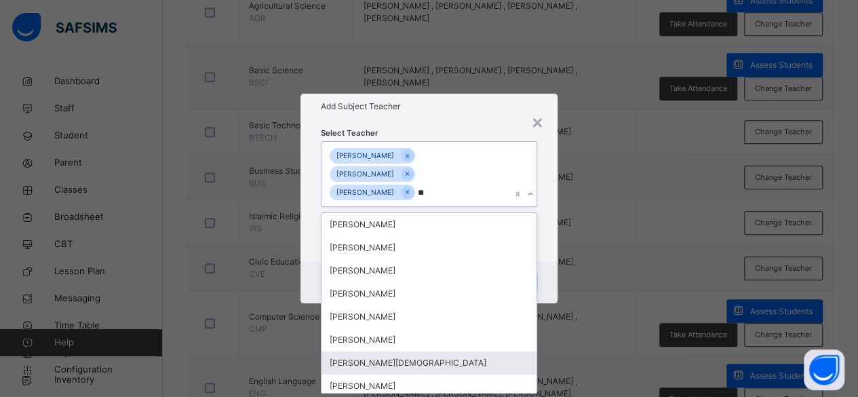
click at [406, 362] on div "[PERSON_NAME][DEMOGRAPHIC_DATA]" at bounding box center [430, 363] width 216 height 23
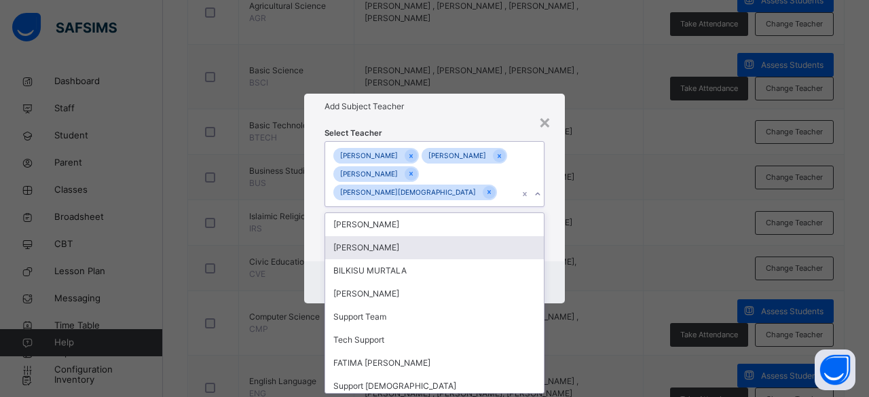
click at [509, 257] on div "Select Teacher option [PERSON_NAME][DEMOGRAPHIC_DATA] , selected. option [PERSO…" at bounding box center [434, 190] width 261 height 143
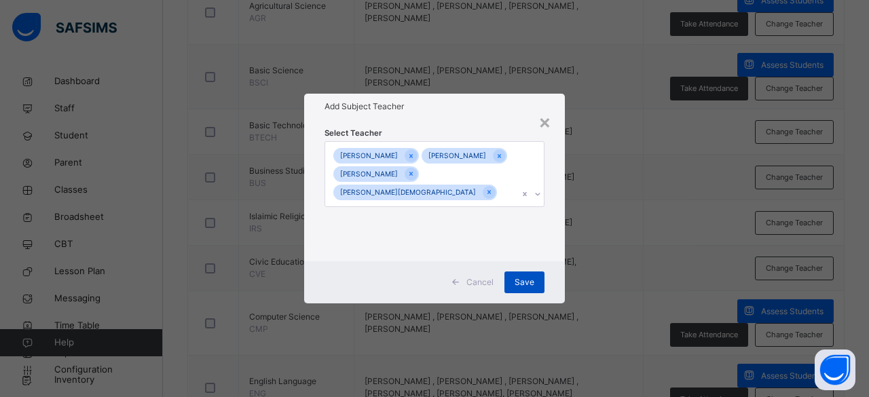
click at [509, 287] on span "Save" at bounding box center [524, 282] width 20 height 12
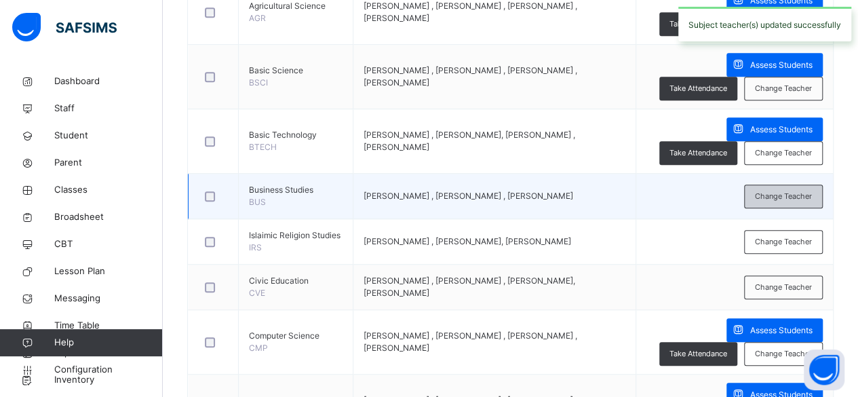
click at [509, 208] on div "Change Teacher" at bounding box center [783, 197] width 79 height 24
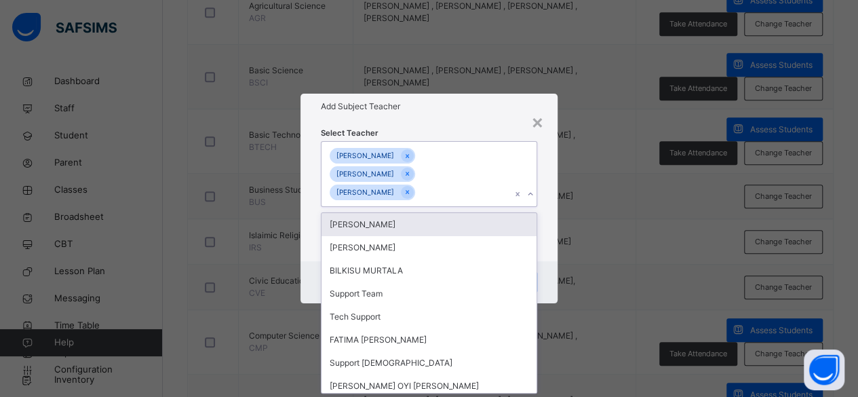
click at [470, 195] on div "[PERSON_NAME] [PERSON_NAME] JAMILU [PERSON_NAME]" at bounding box center [417, 174] width 190 height 65
type input "****"
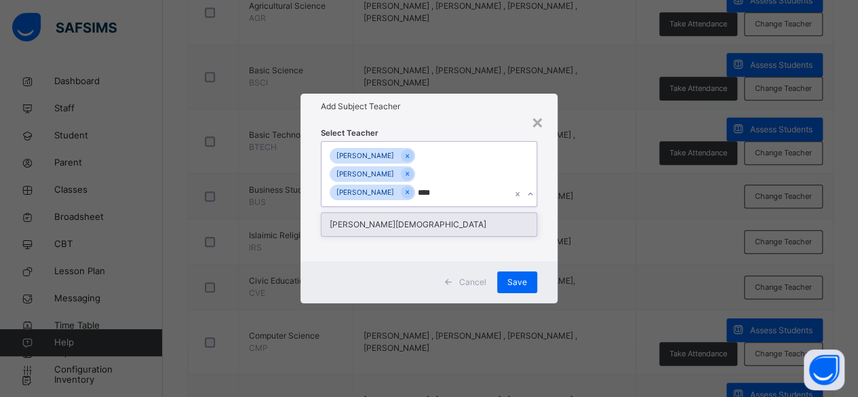
click at [466, 230] on div "[PERSON_NAME][DEMOGRAPHIC_DATA]" at bounding box center [430, 224] width 216 height 23
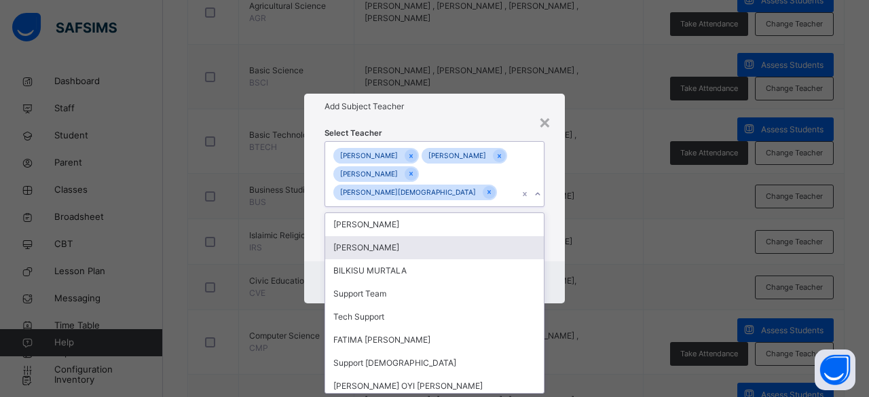
click at [509, 256] on div "Select Teacher option [PERSON_NAME][DEMOGRAPHIC_DATA] , selected. option [PERSO…" at bounding box center [434, 190] width 261 height 143
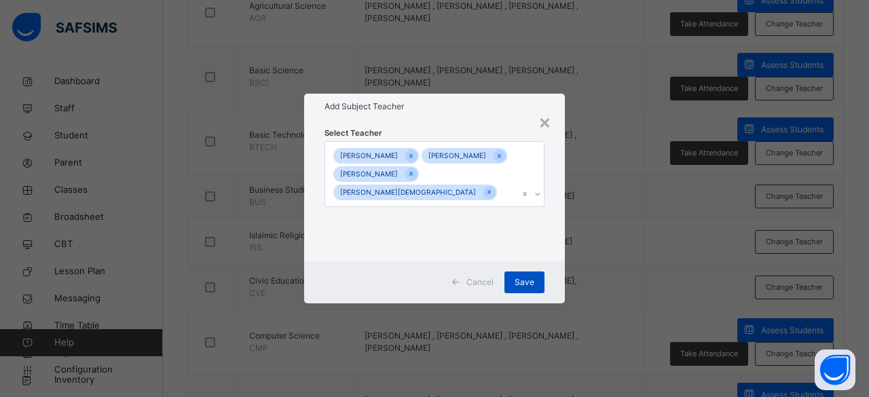
click at [509, 292] on div "Save" at bounding box center [524, 282] width 40 height 22
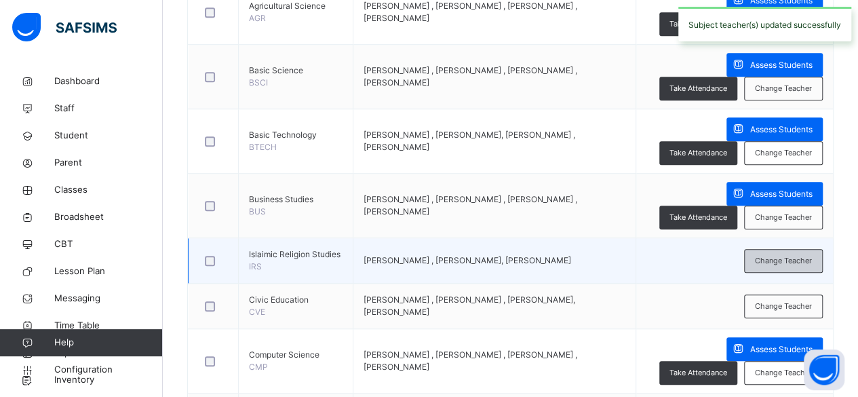
click at [509, 273] on div "Change Teacher" at bounding box center [783, 261] width 79 height 24
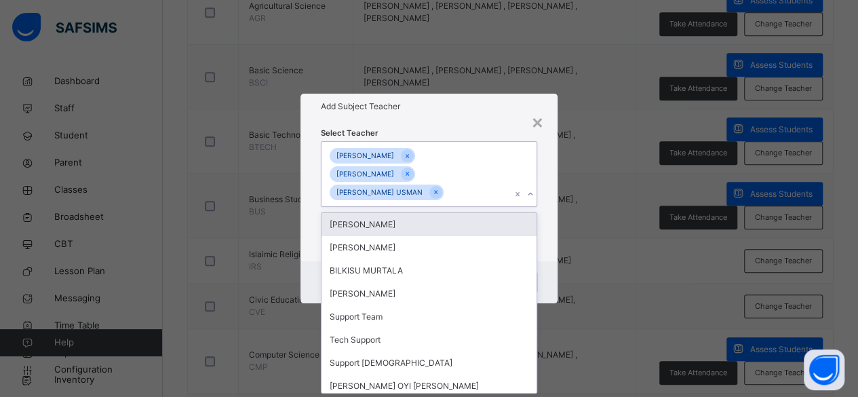
click at [442, 195] on div "[PERSON_NAME] [PERSON_NAME] MUHAMMAD [PERSON_NAME] USMAN" at bounding box center [417, 174] width 190 height 65
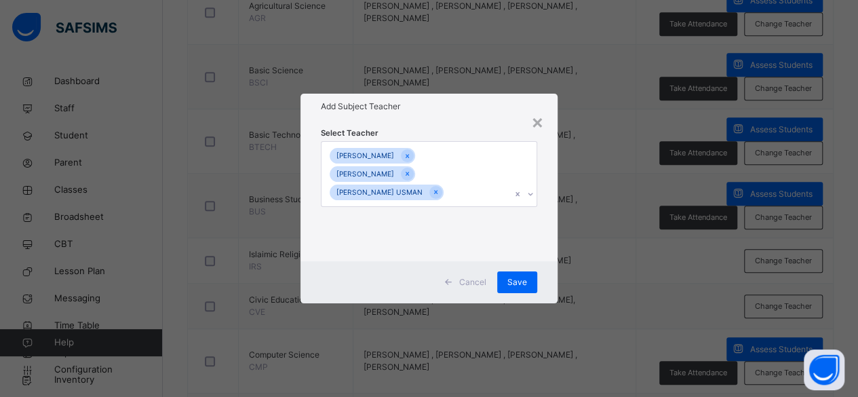
click at [447, 196] on div "[PERSON_NAME] [PERSON_NAME] MUHAMMAD [PERSON_NAME] USMAN" at bounding box center [417, 174] width 190 height 65
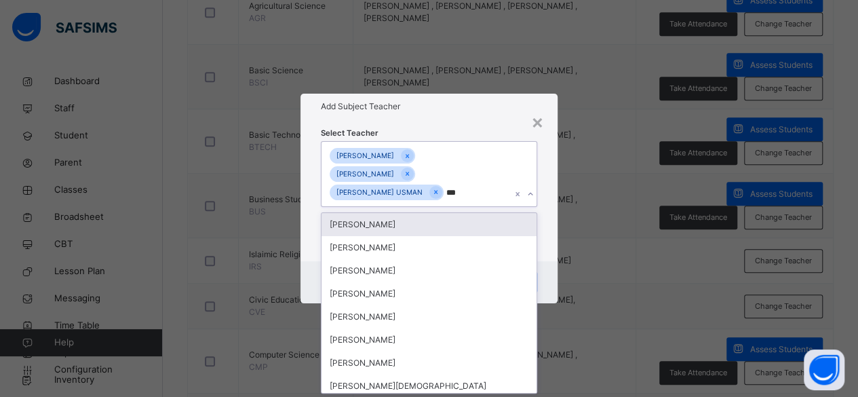
type input "****"
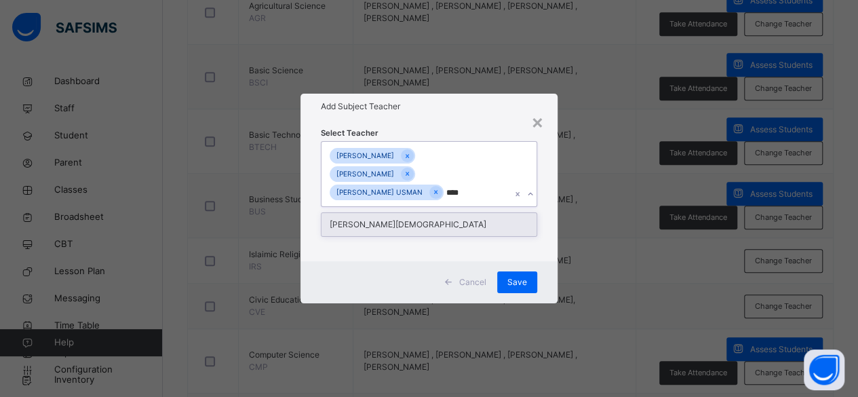
click at [436, 230] on div "[PERSON_NAME][DEMOGRAPHIC_DATA]" at bounding box center [430, 224] width 216 height 23
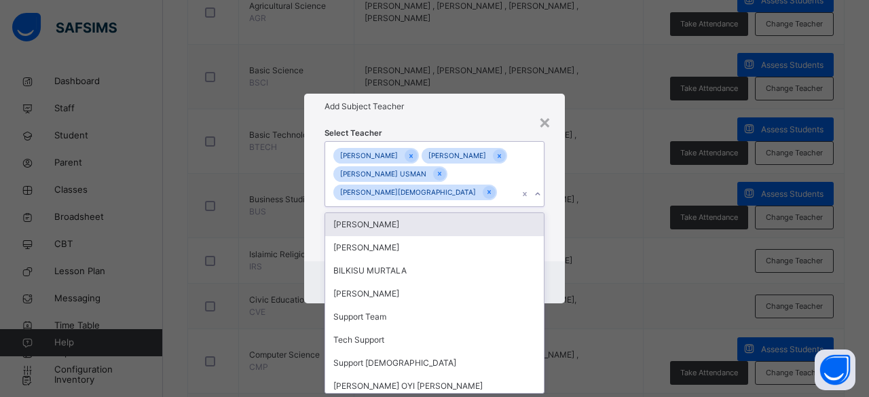
click at [509, 240] on div "Select Teacher option [PERSON_NAME][DEMOGRAPHIC_DATA] , selected. option BUHARI…" at bounding box center [434, 190] width 261 height 143
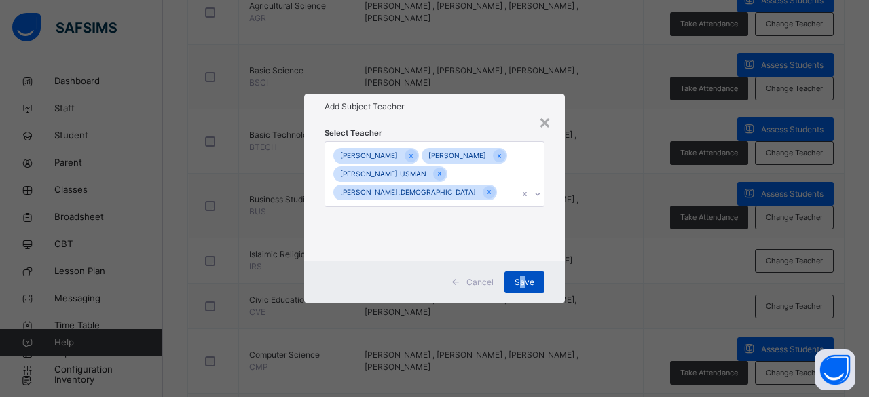
click at [509, 288] on span "Save" at bounding box center [524, 282] width 20 height 12
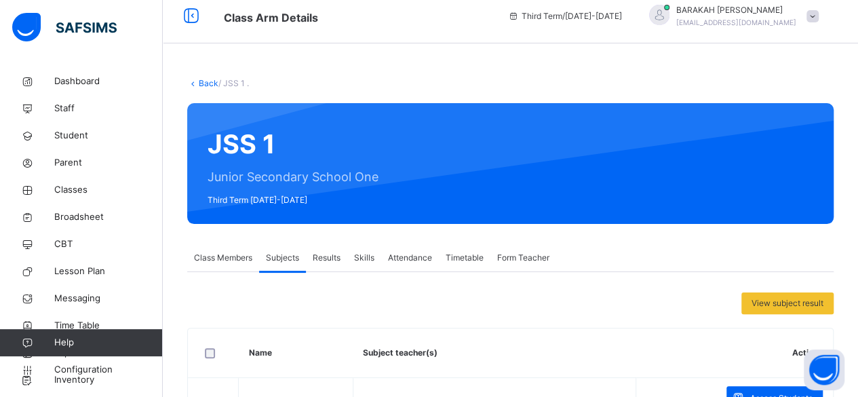
scroll to position [10, 0]
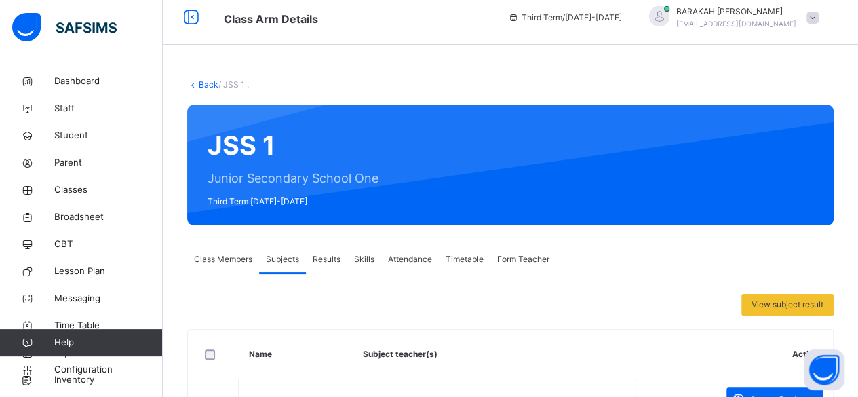
click at [321, 265] on div "Results" at bounding box center [326, 259] width 41 height 27
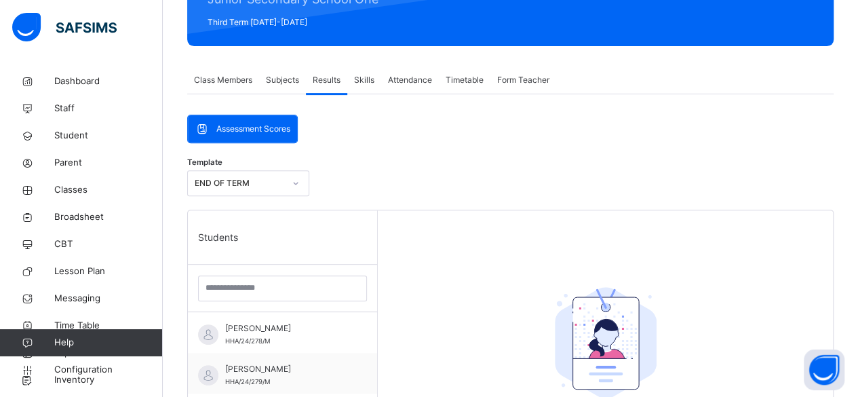
scroll to position [149, 0]
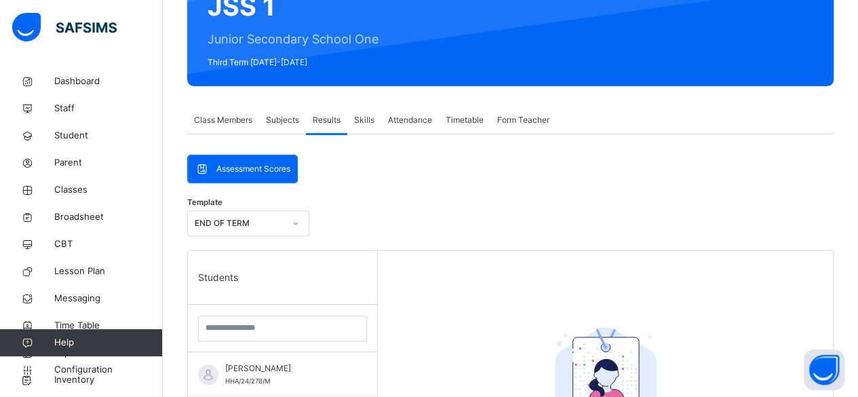
click at [375, 120] on div "Skills" at bounding box center [364, 120] width 34 height 27
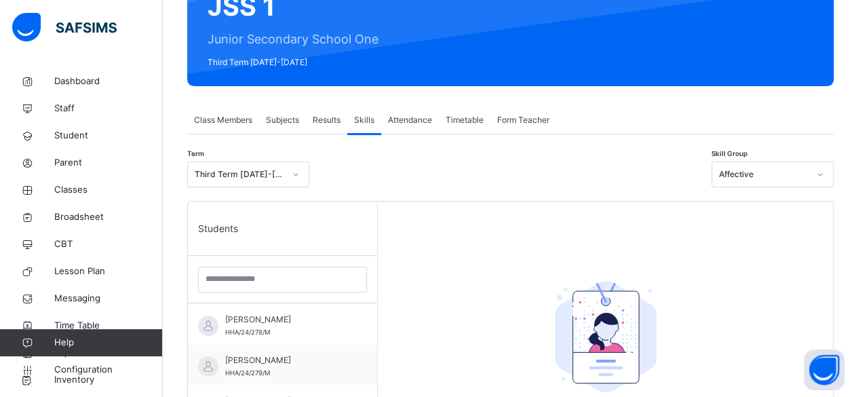
click at [406, 116] on span "Attendance" at bounding box center [410, 120] width 44 height 12
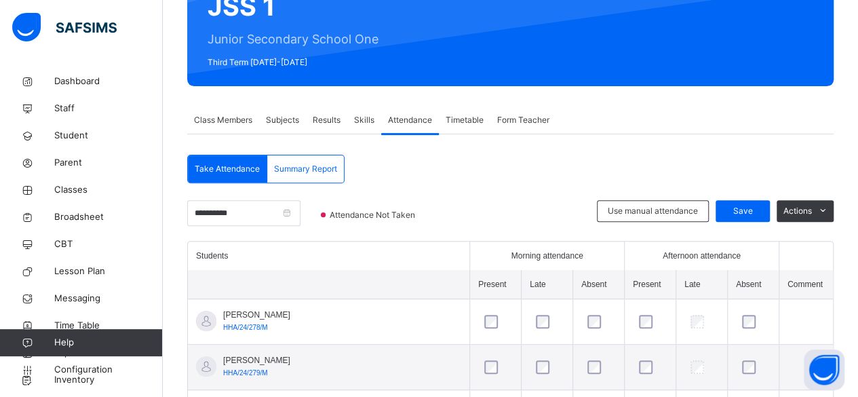
click at [464, 116] on span "Timetable" at bounding box center [465, 120] width 38 height 12
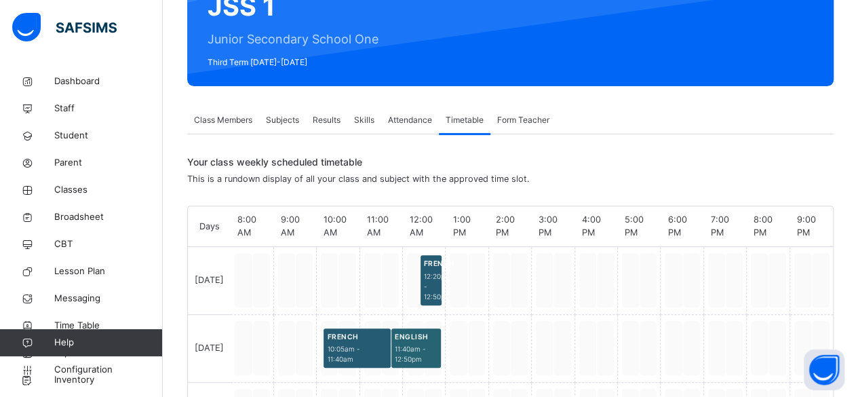
click at [509, 114] on span "Form Teacher" at bounding box center [523, 120] width 52 height 12
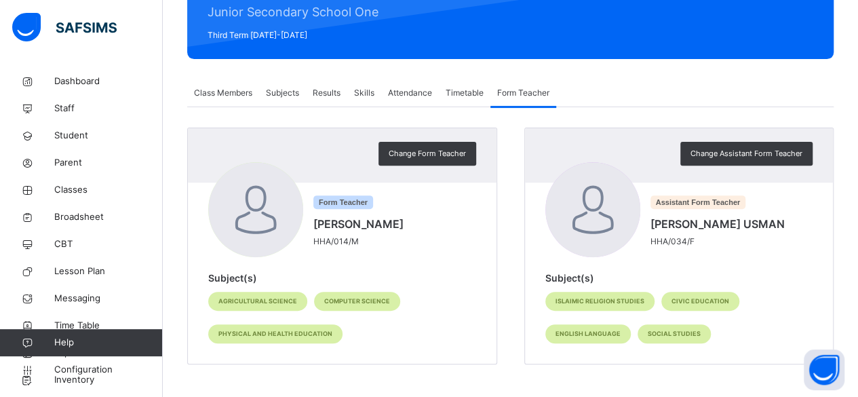
scroll to position [0, 0]
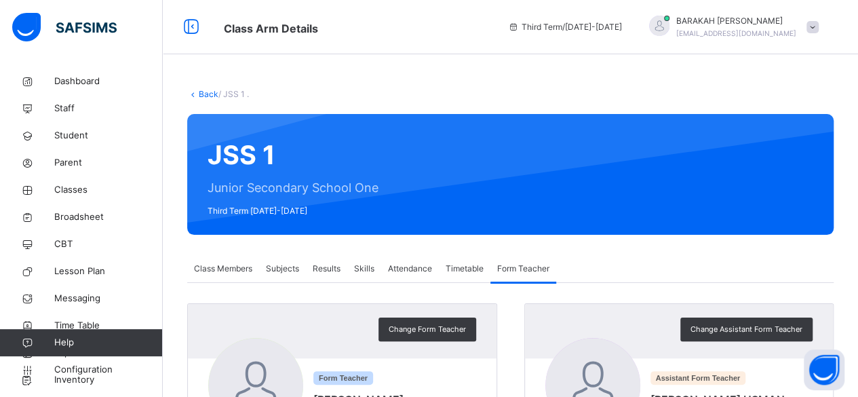
click at [509, 28] on span at bounding box center [813, 27] width 12 height 12
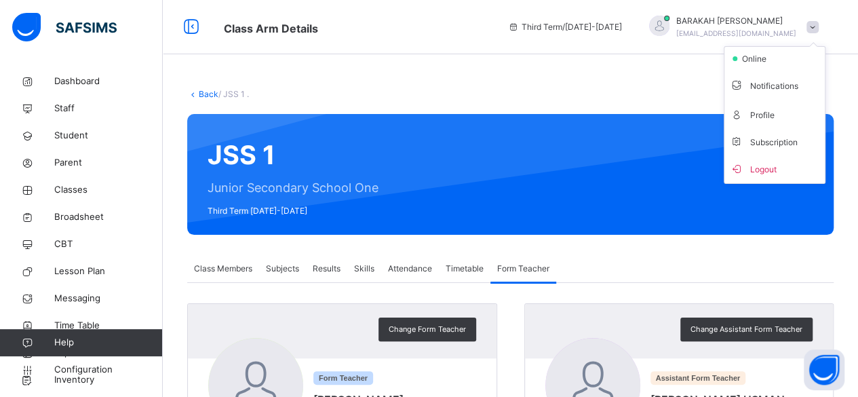
click at [509, 45] on div "Third Term / [DATE]-[DATE]" at bounding box center [565, 27] width 128 height 54
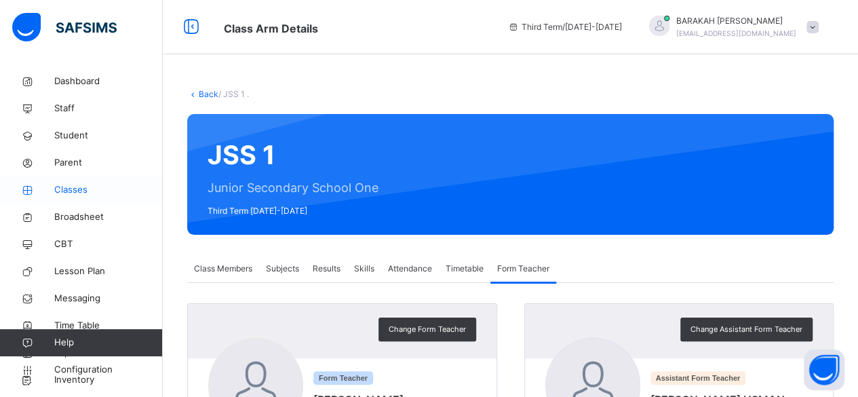
click at [87, 191] on span "Classes" at bounding box center [108, 190] width 109 height 14
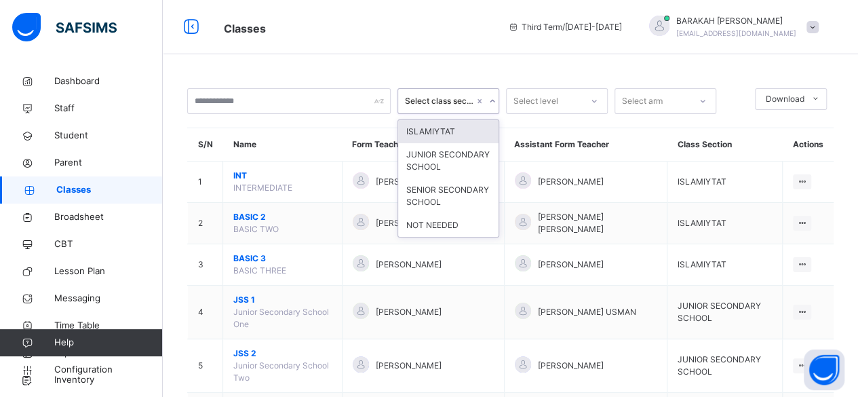
click at [449, 102] on div "Select class section" at bounding box center [439, 101] width 69 height 12
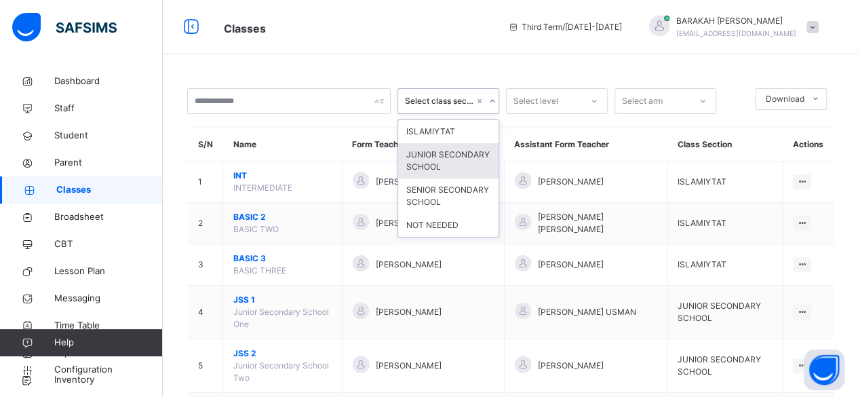
click at [444, 162] on div "JUNIOR SECONDARY SCHOOL" at bounding box center [448, 160] width 100 height 35
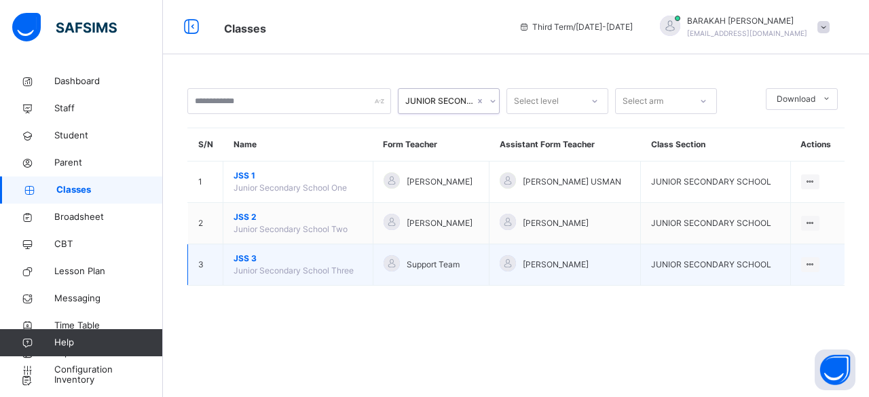
click at [277, 268] on span "Junior Secondary School Three" at bounding box center [293, 270] width 120 height 10
click at [248, 259] on span "JSS 3" at bounding box center [297, 258] width 129 height 12
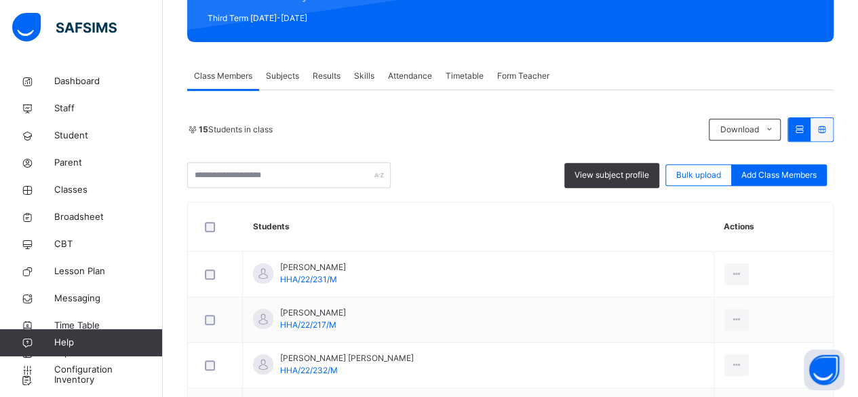
scroll to position [187, 0]
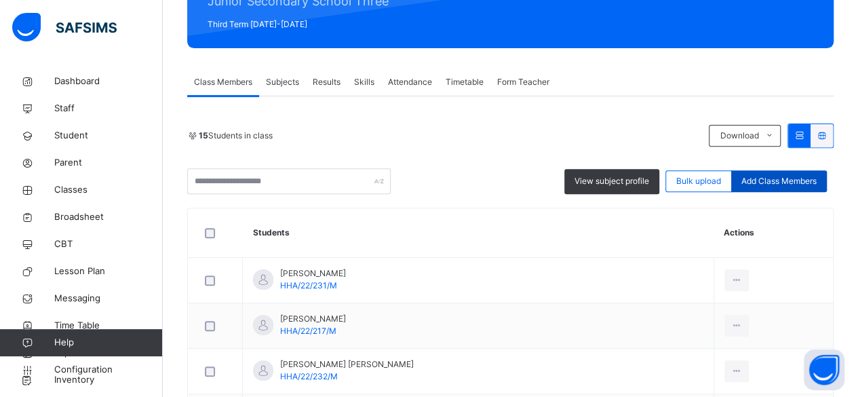
click at [509, 183] on span "Add Class Members" at bounding box center [779, 181] width 75 height 12
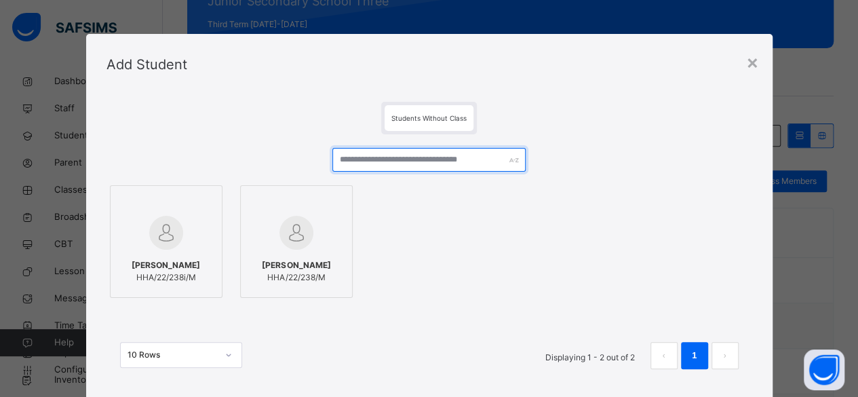
click at [369, 166] on input "text" at bounding box center [430, 160] width 194 height 24
click at [422, 121] on span "Students Without Class" at bounding box center [429, 118] width 75 height 8
click at [404, 156] on input "text" at bounding box center [430, 160] width 194 height 24
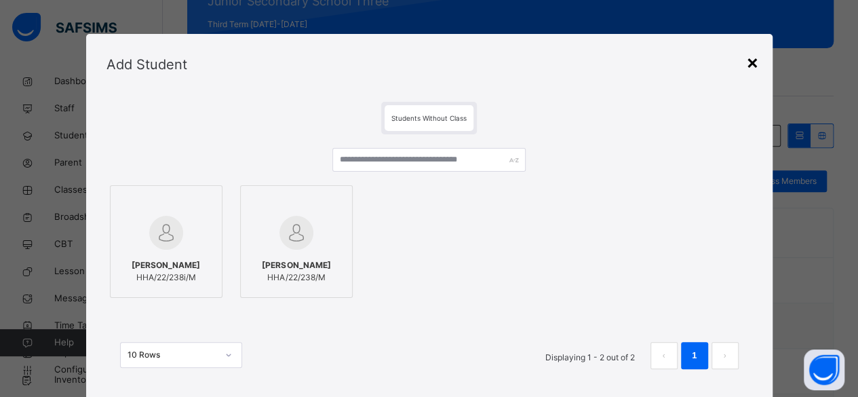
click at [509, 67] on div "×" at bounding box center [752, 62] width 13 height 29
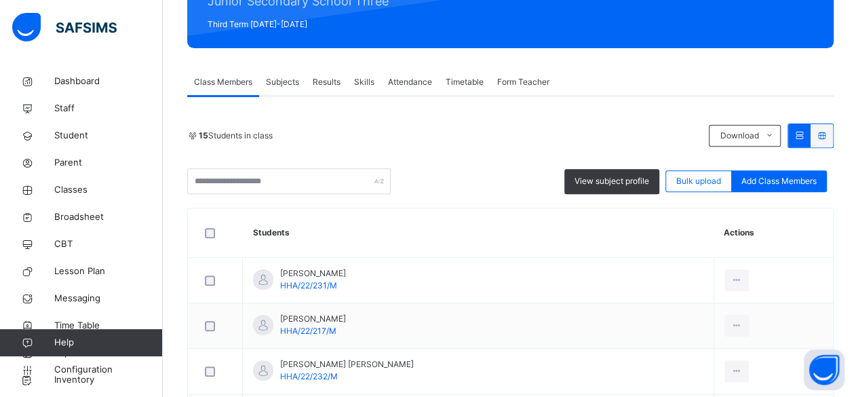
click at [287, 77] on span "Subjects" at bounding box center [282, 82] width 33 height 12
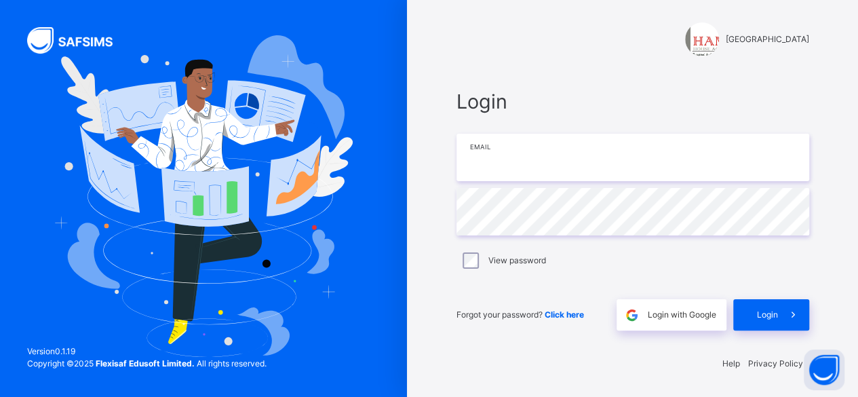
type input "**********"
